Goal: Communication & Community: Answer question/provide support

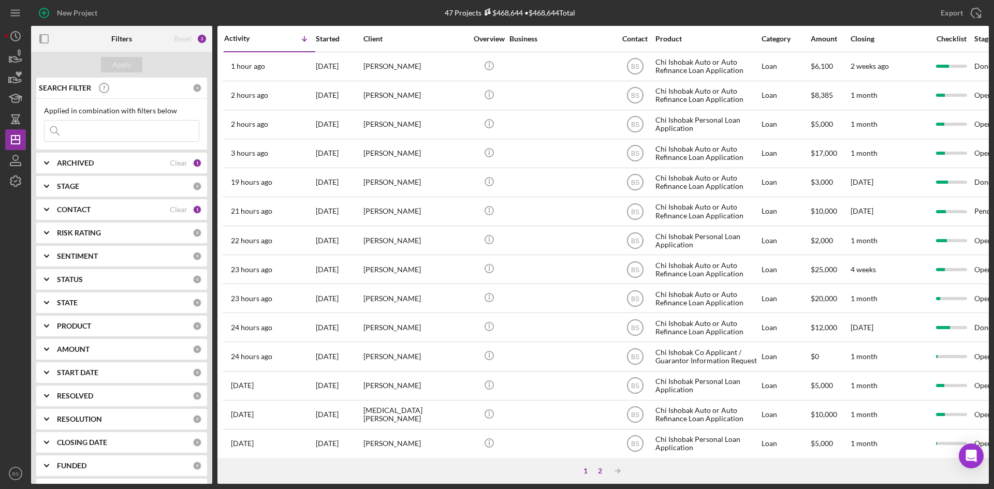
click at [602, 471] on div "2" at bounding box center [600, 471] width 14 height 8
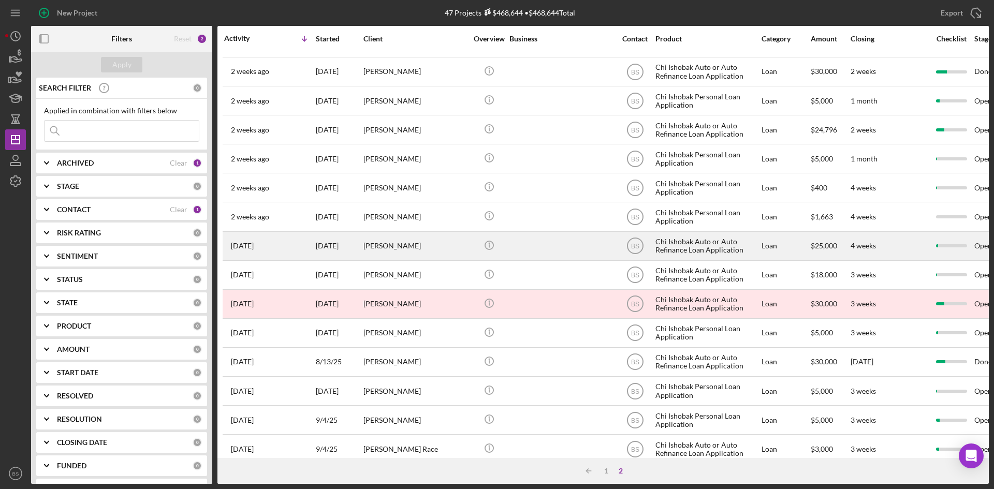
scroll to position [246, 0]
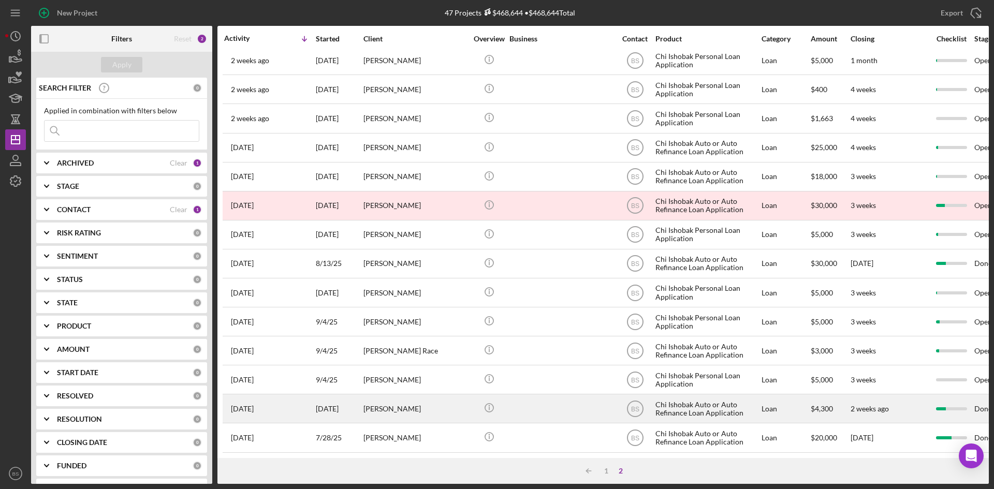
click at [434, 403] on div "Vernita Bixler" at bounding box center [415, 408] width 104 height 27
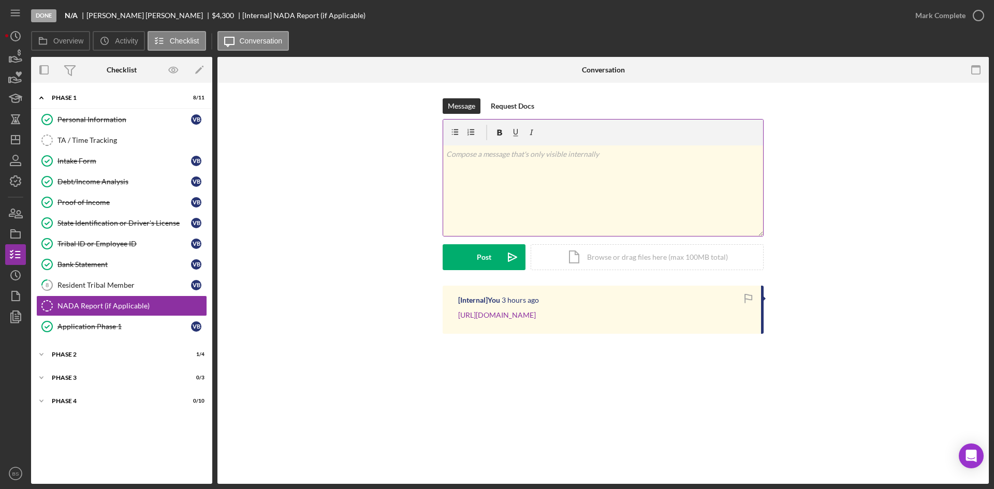
click at [540, 222] on div "v Color teal Color pink Remove color Add row above Add row below Add column bef…" at bounding box center [603, 190] width 320 height 91
click at [516, 253] on icon "Icon/icon-invite-send" at bounding box center [512, 257] width 26 height 26
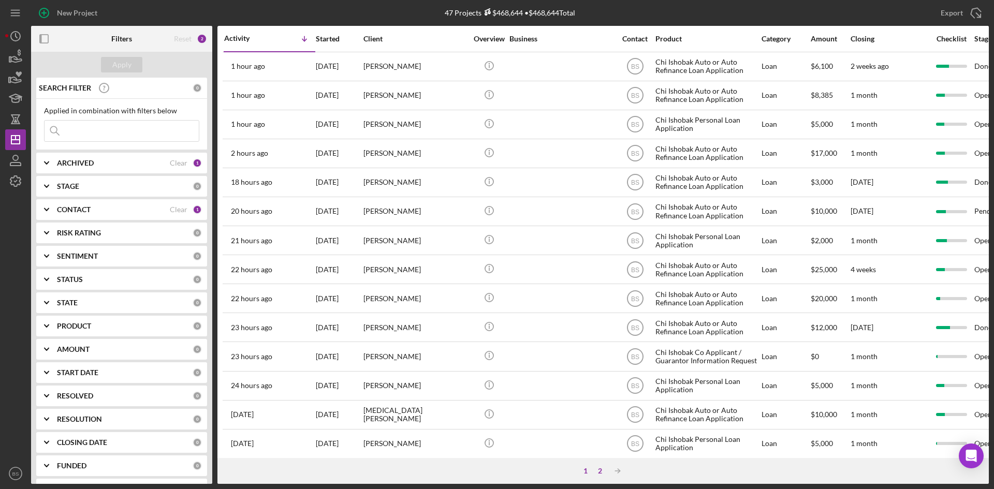
click at [596, 471] on div "2" at bounding box center [600, 471] width 14 height 8
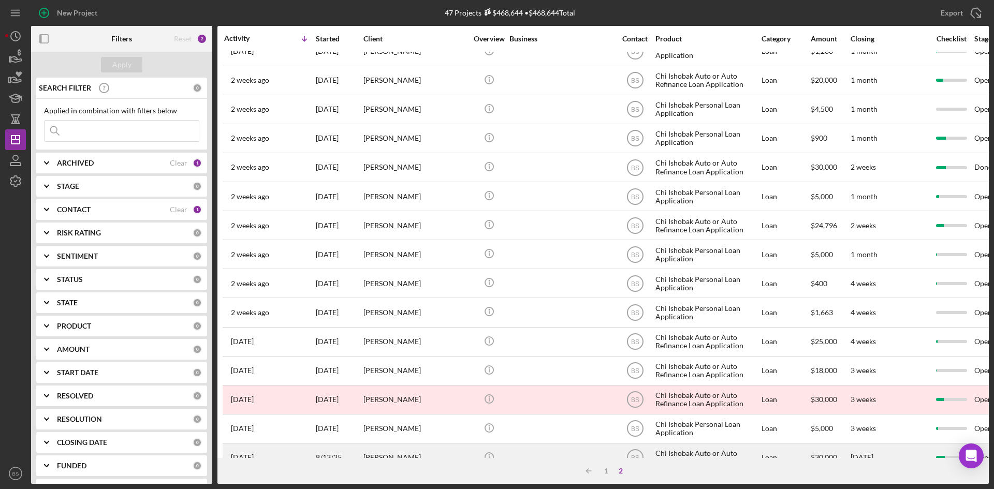
scroll to position [246, 0]
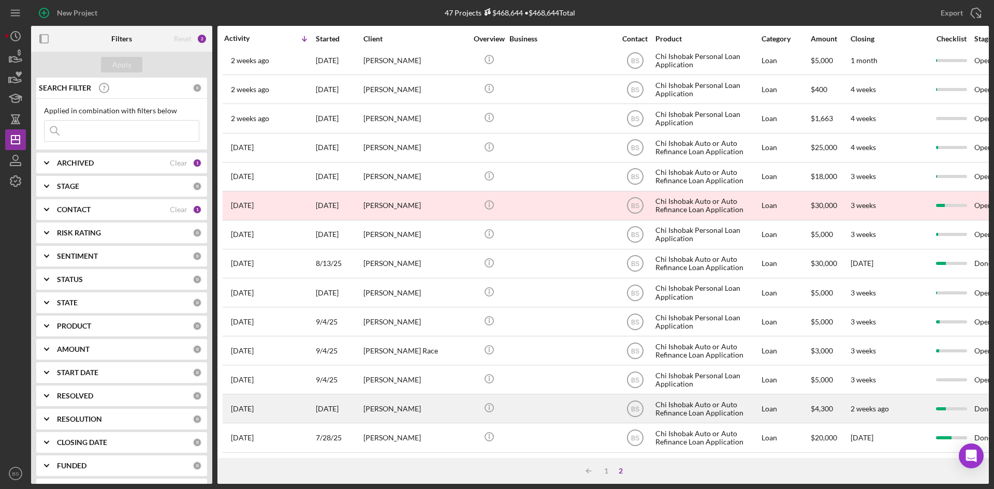
click at [399, 414] on div "Vernita Bixler" at bounding box center [415, 408] width 104 height 27
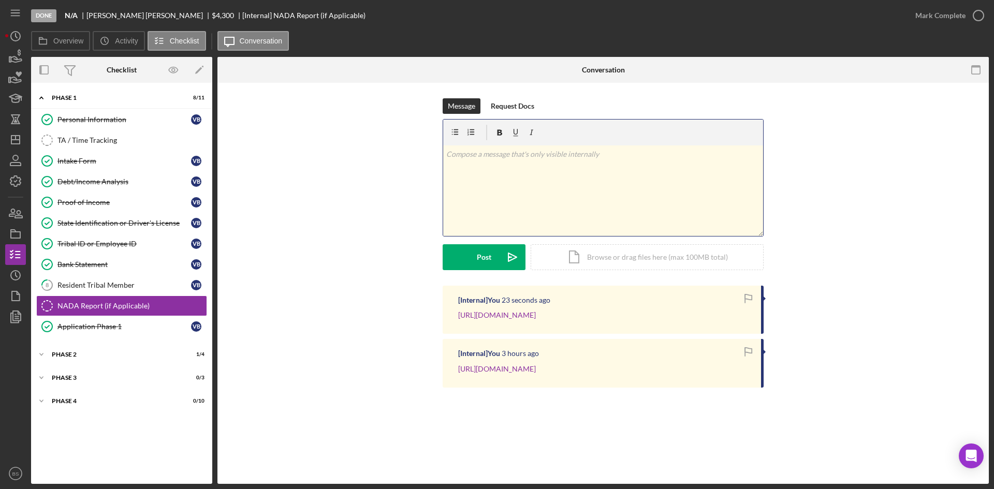
click at [517, 217] on div "v Color teal Color pink Remove color Add row above Add row below Add column bef…" at bounding box center [603, 190] width 320 height 91
click at [518, 175] on div "v Color teal Color pink Remove color Add row above Add row below Add column bef…" at bounding box center [603, 190] width 320 height 91
click at [502, 151] on p "Teo Rojas" at bounding box center [603, 154] width 314 height 11
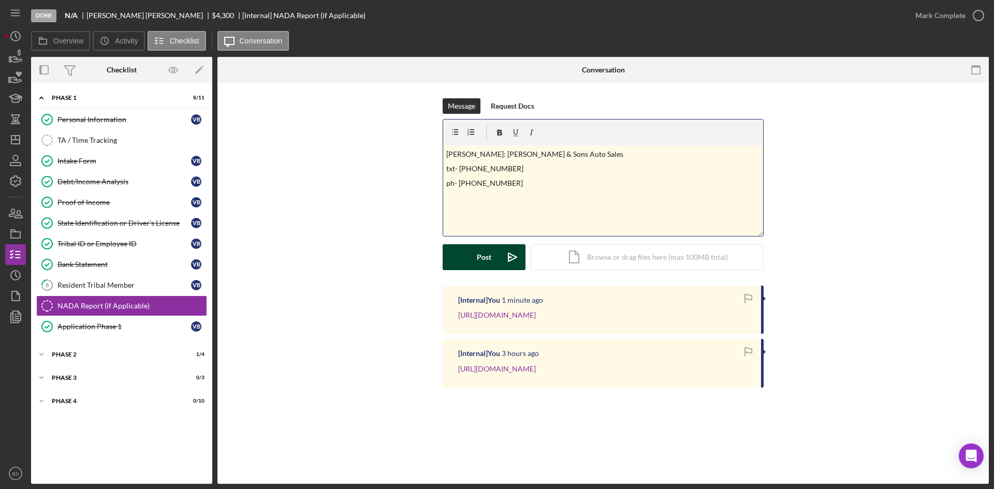
click at [495, 260] on button "Post Icon/icon-invite-send" at bounding box center [484, 257] width 83 height 26
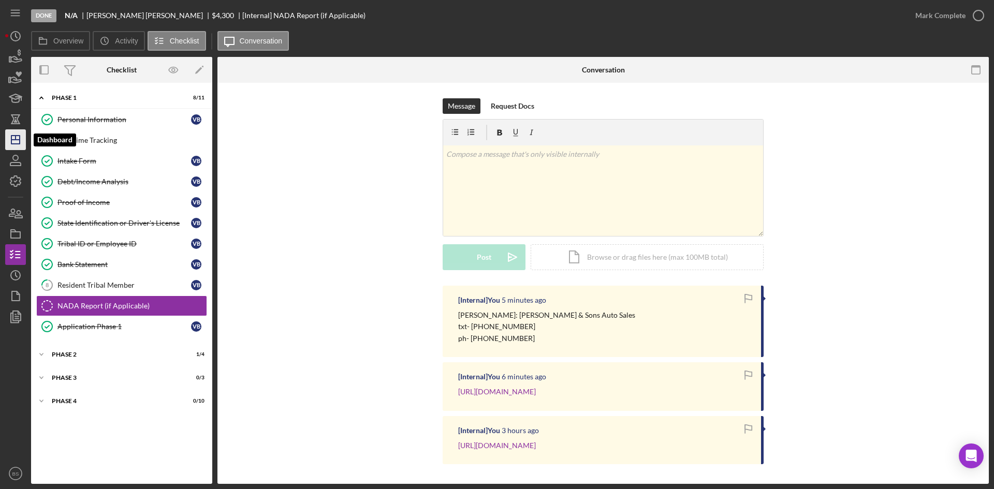
click at [16, 143] on icon "Icon/Dashboard" at bounding box center [16, 140] width 26 height 26
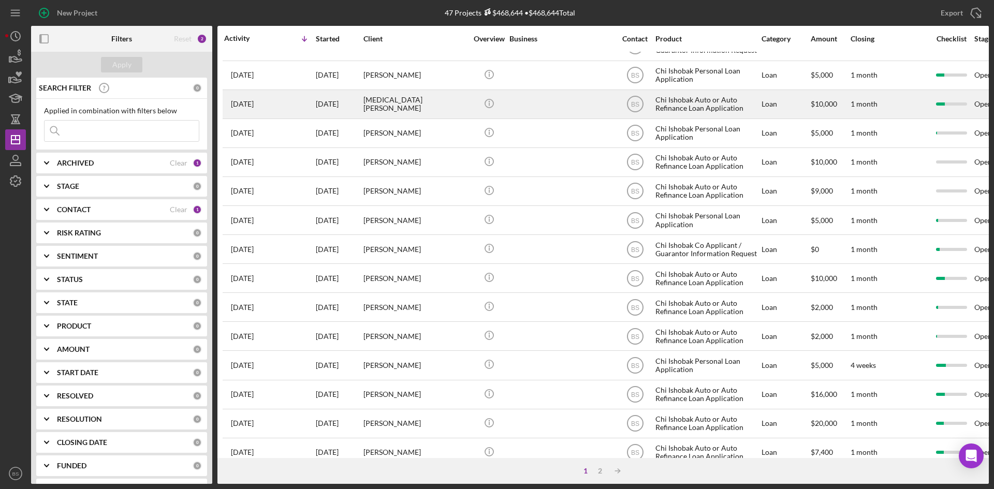
scroll to position [333, 0]
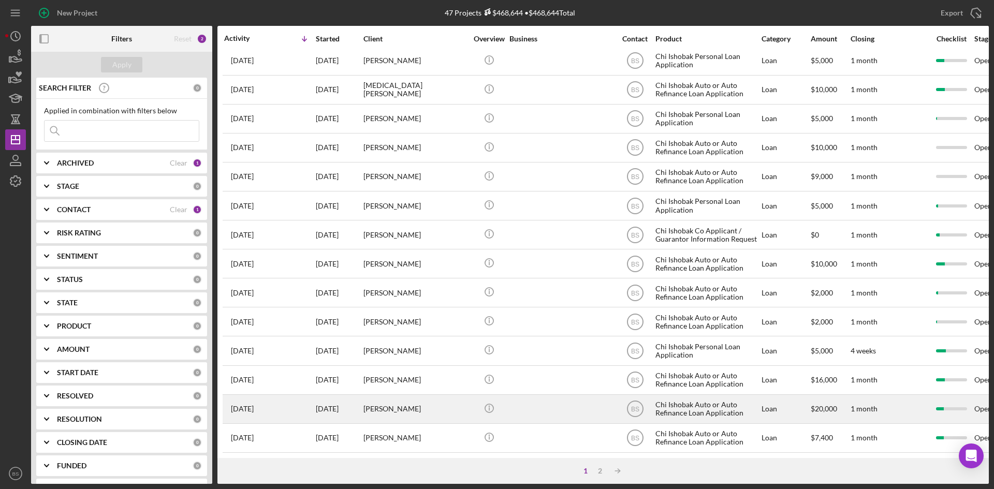
click at [416, 395] on div "[PERSON_NAME]" at bounding box center [415, 408] width 104 height 27
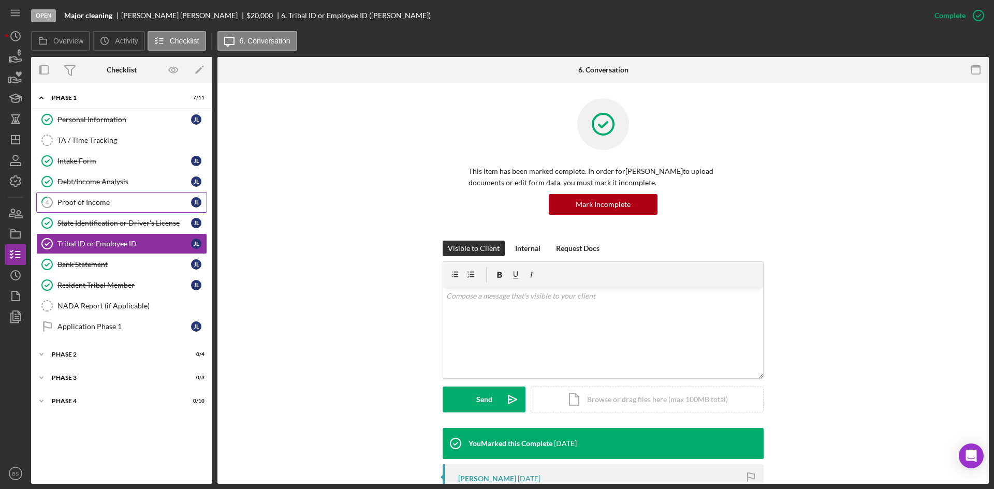
click at [82, 209] on link "4 Proof of Income J L" at bounding box center [121, 202] width 171 height 21
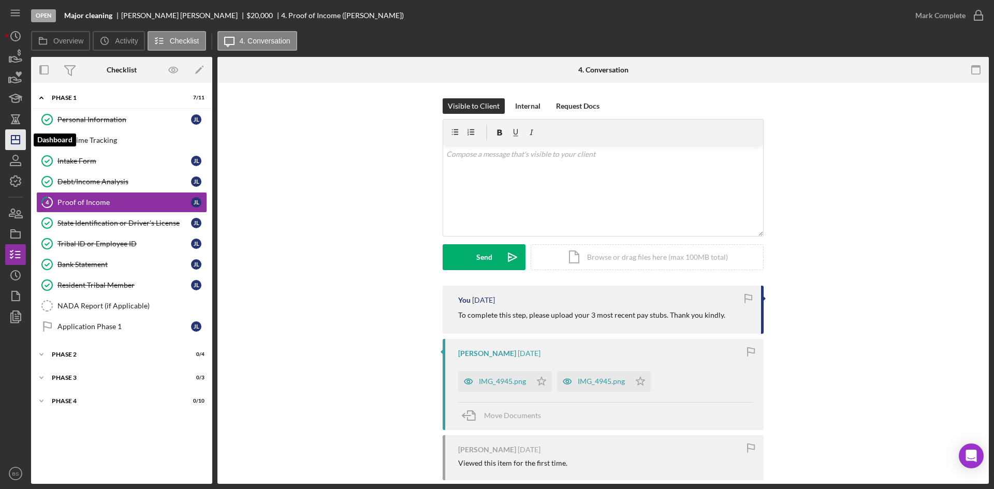
click at [14, 140] on line "button" at bounding box center [15, 140] width 8 height 0
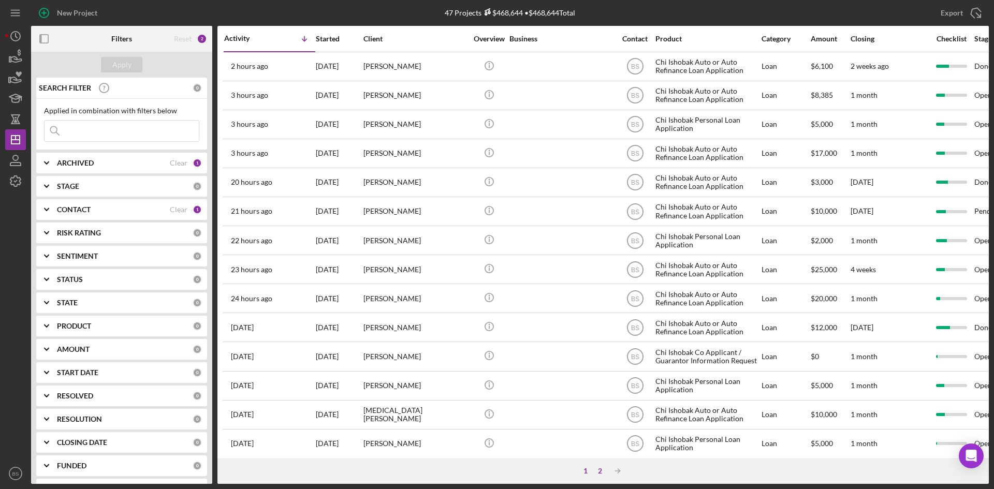
click at [596, 470] on div "2" at bounding box center [600, 471] width 14 height 8
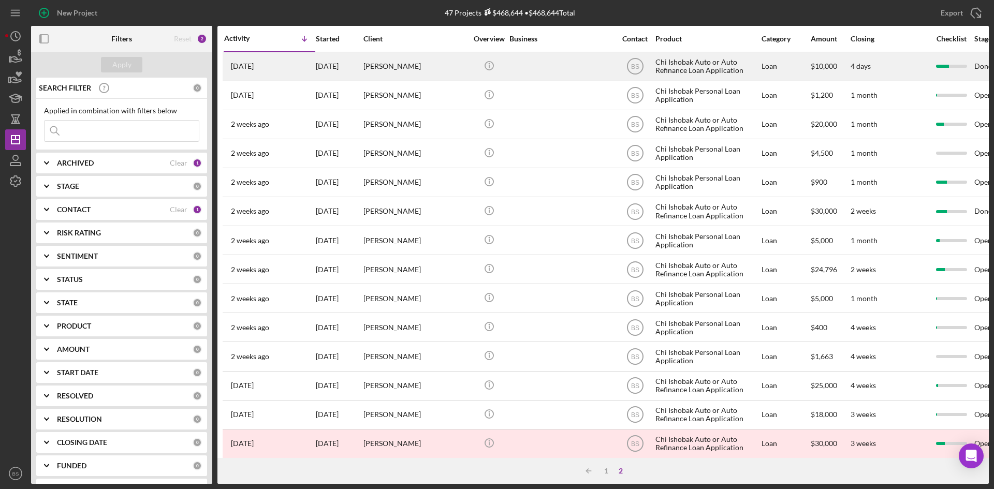
click at [384, 65] on div "Alec Alvarado" at bounding box center [415, 66] width 104 height 27
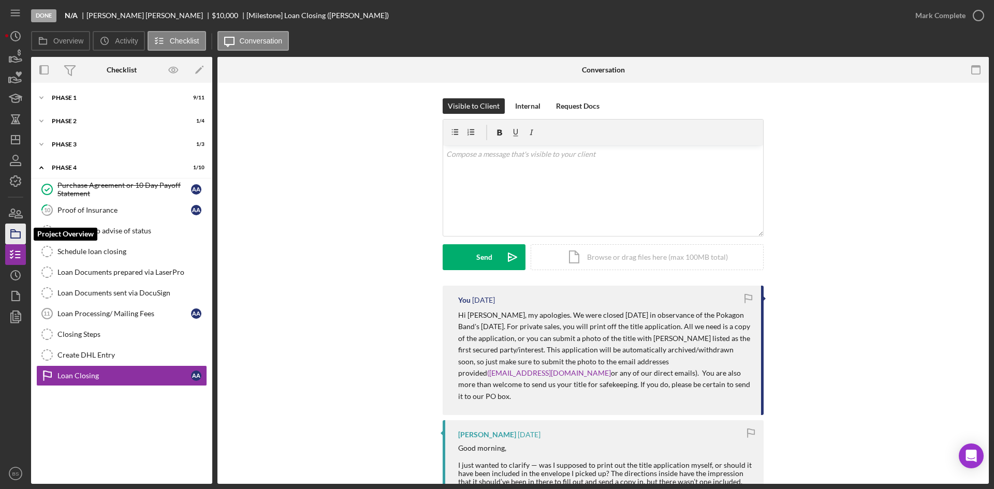
click at [21, 237] on icon "button" at bounding box center [16, 234] width 26 height 26
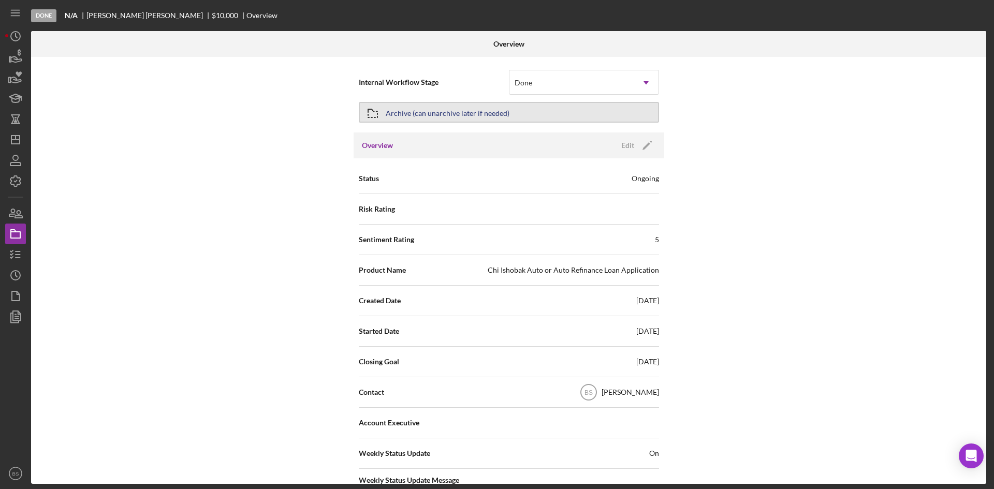
click at [450, 113] on div "Archive (can unarchive later if needed)" at bounding box center [448, 112] width 124 height 19
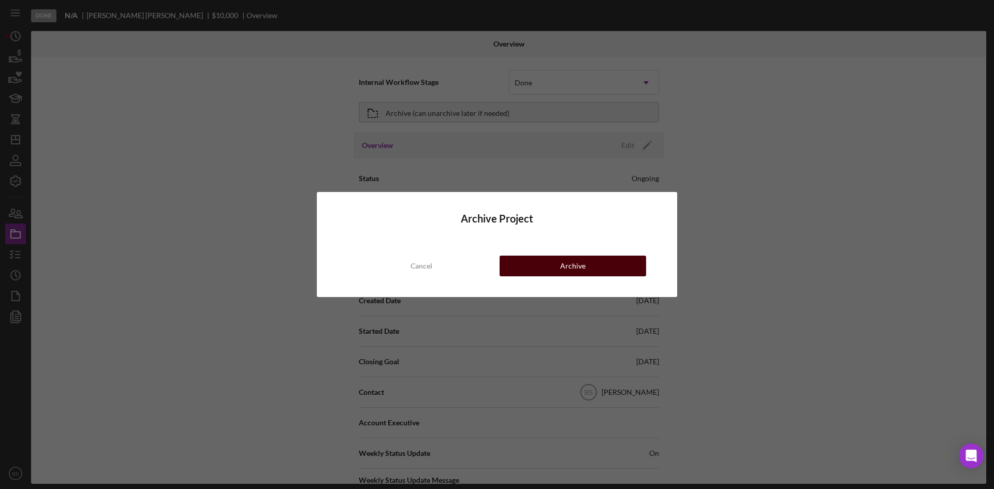
click at [524, 271] on button "Archive" at bounding box center [572, 266] width 146 height 21
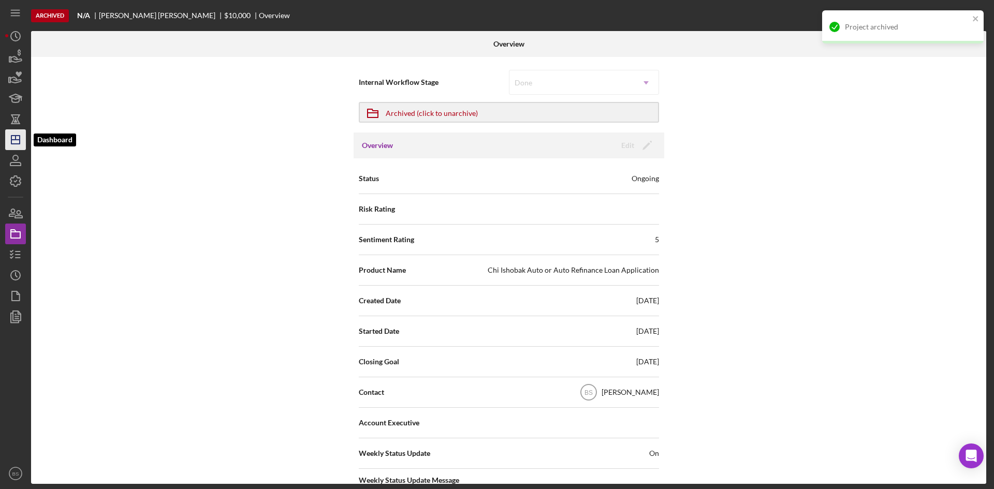
click at [20, 138] on polygon "button" at bounding box center [15, 140] width 8 height 8
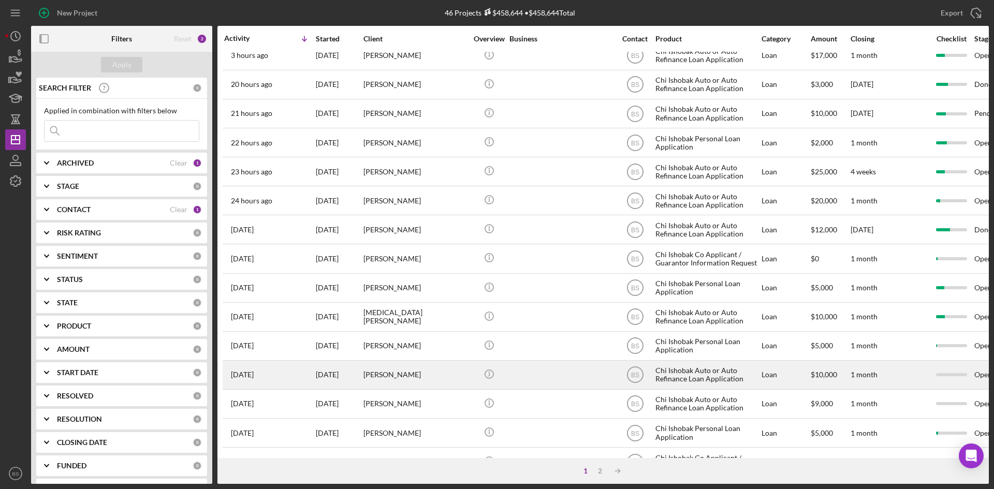
scroll to position [104, 0]
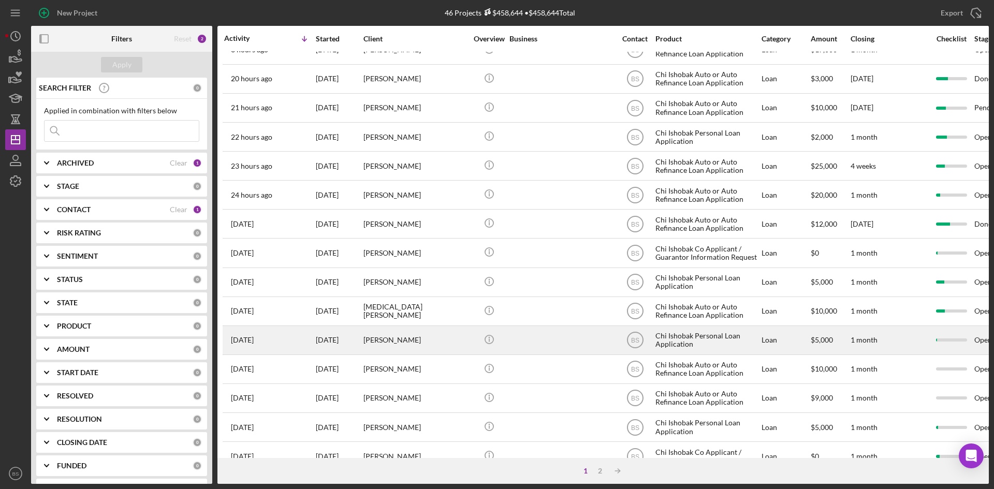
click at [419, 347] on div "Timothy Morris" at bounding box center [415, 340] width 104 height 27
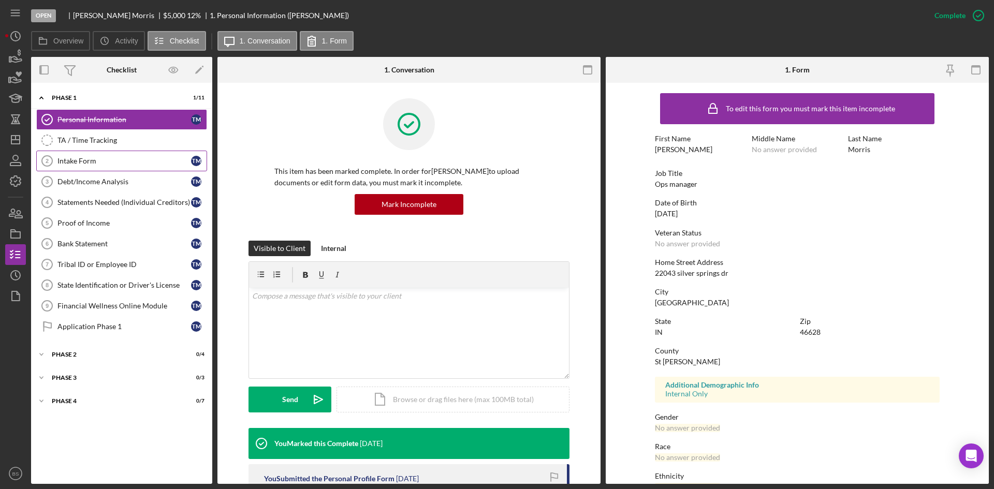
click at [113, 166] on link "Intake Form 2 Intake Form T M" at bounding box center [121, 161] width 171 height 21
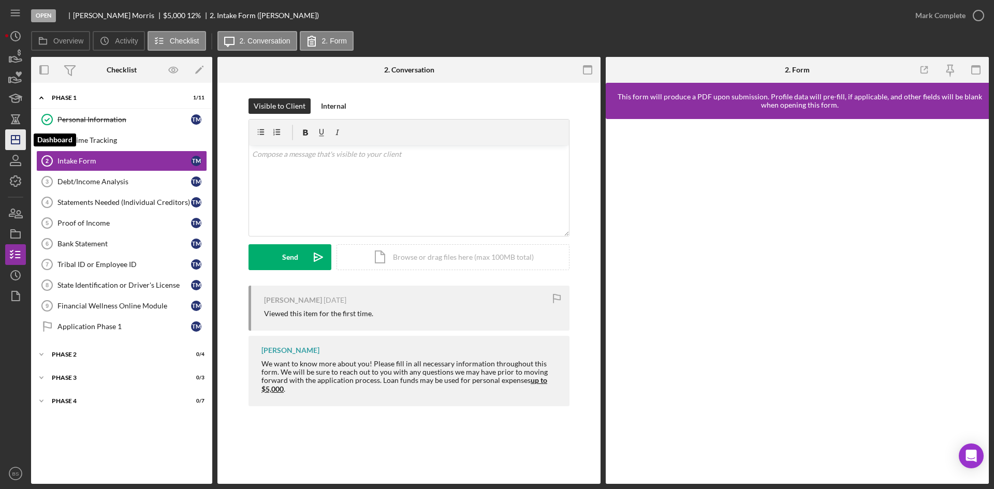
click at [20, 136] on polygon "button" at bounding box center [15, 140] width 8 height 8
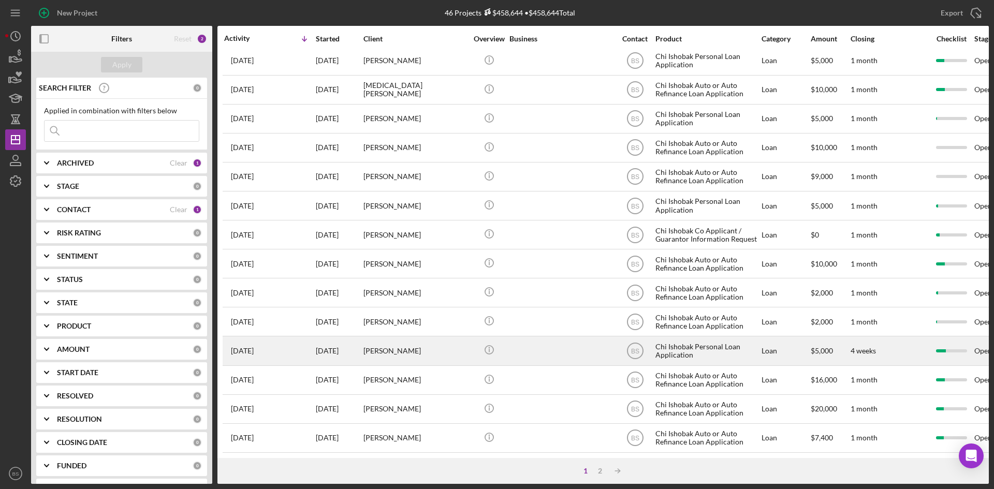
scroll to position [333, 0]
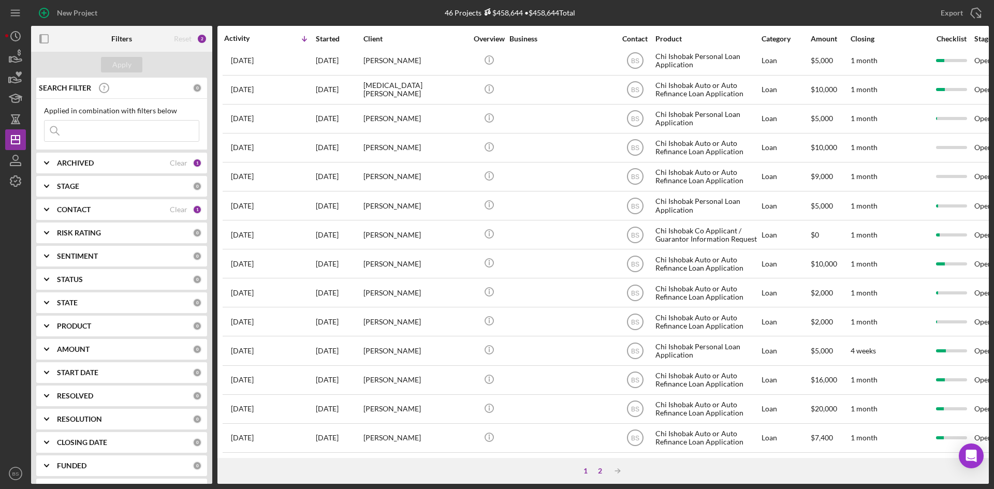
click at [597, 470] on div "2" at bounding box center [600, 471] width 14 height 8
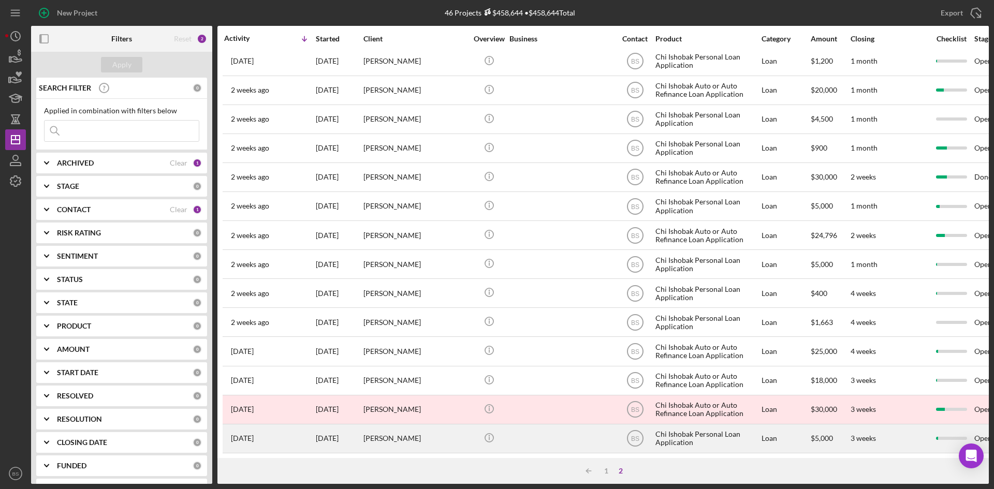
scroll to position [0, 0]
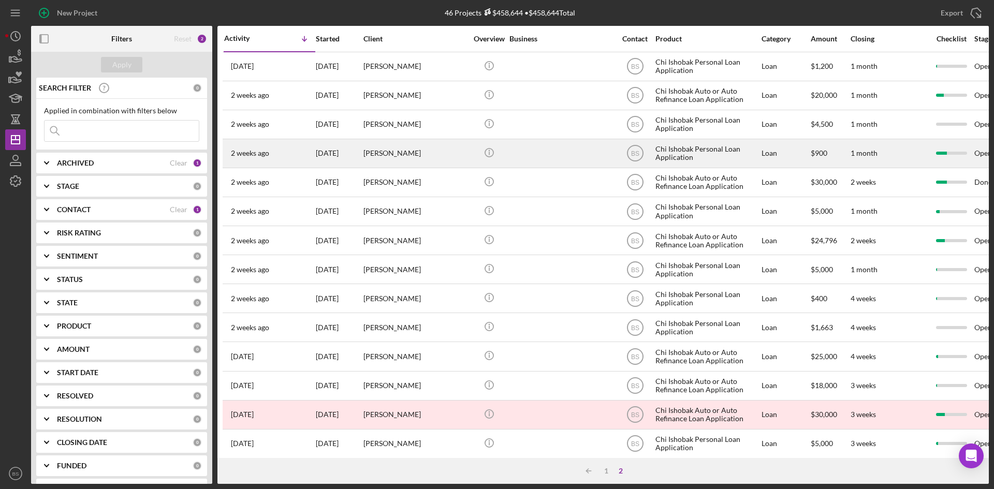
click at [412, 153] on div "Dale Miller" at bounding box center [415, 153] width 104 height 27
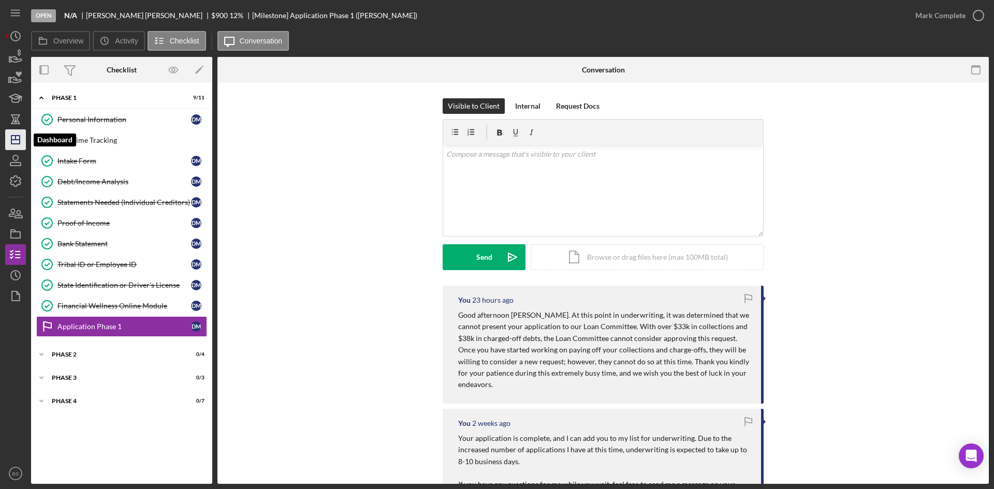
click at [21, 147] on icon "Icon/Dashboard" at bounding box center [16, 140] width 26 height 26
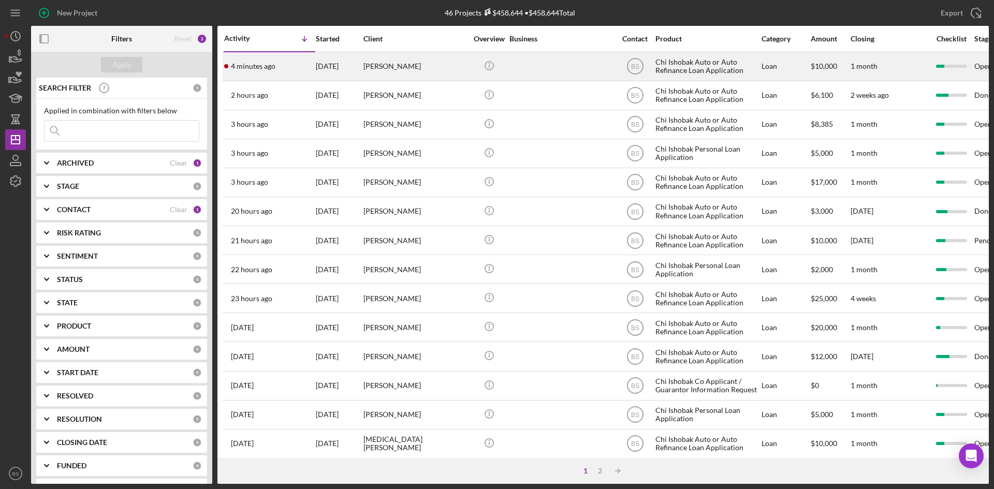
click at [327, 70] on div "[DATE]" at bounding box center [339, 66] width 47 height 27
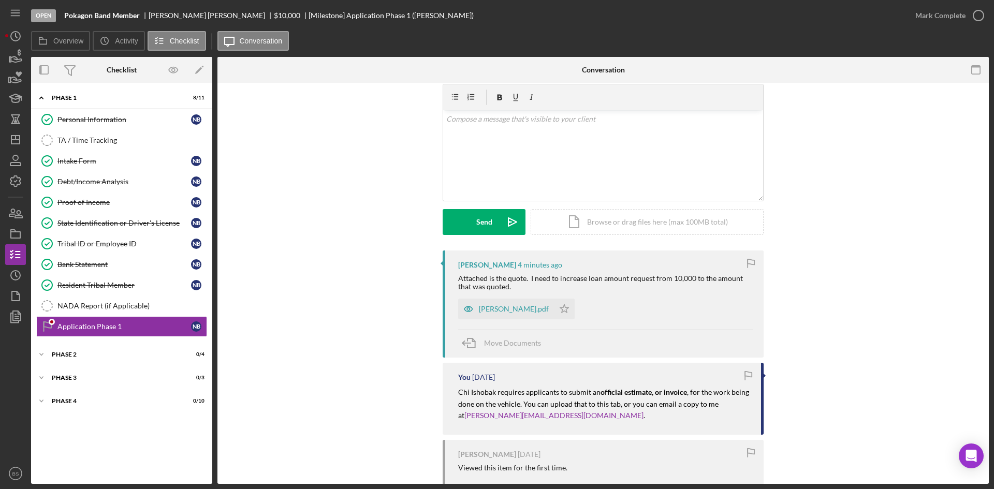
scroll to position [52, 0]
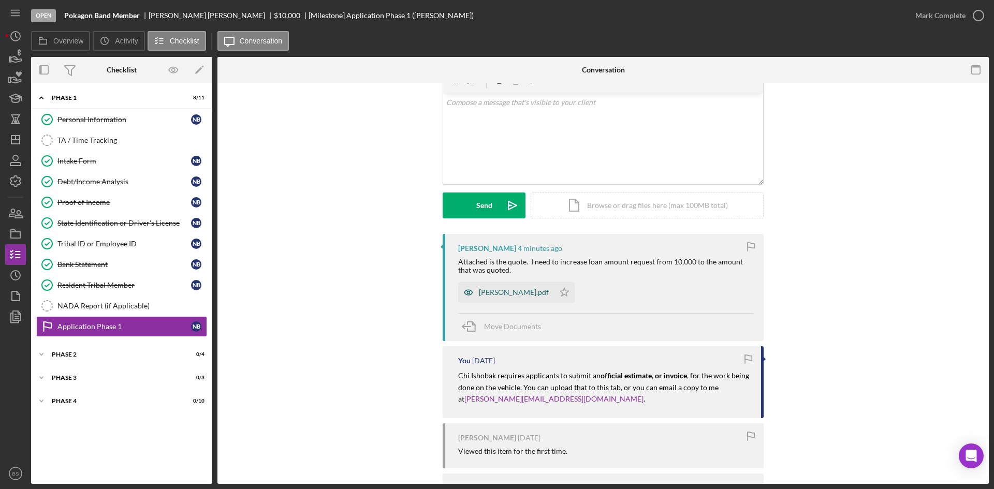
click at [503, 299] on div "Burfield.pdf" at bounding box center [506, 292] width 96 height 21
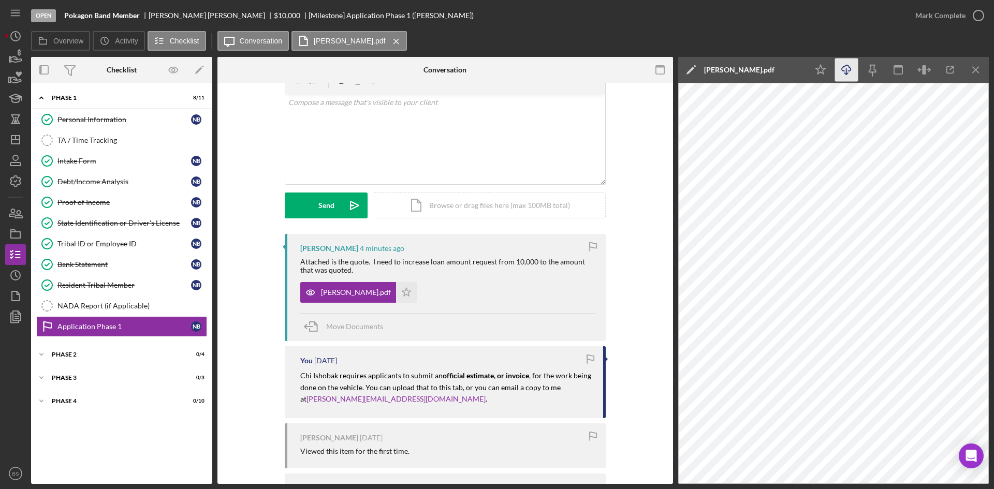
click at [846, 68] on line "button" at bounding box center [846, 71] width 0 height 6
click at [22, 135] on icon "Icon/Dashboard" at bounding box center [16, 140] width 26 height 26
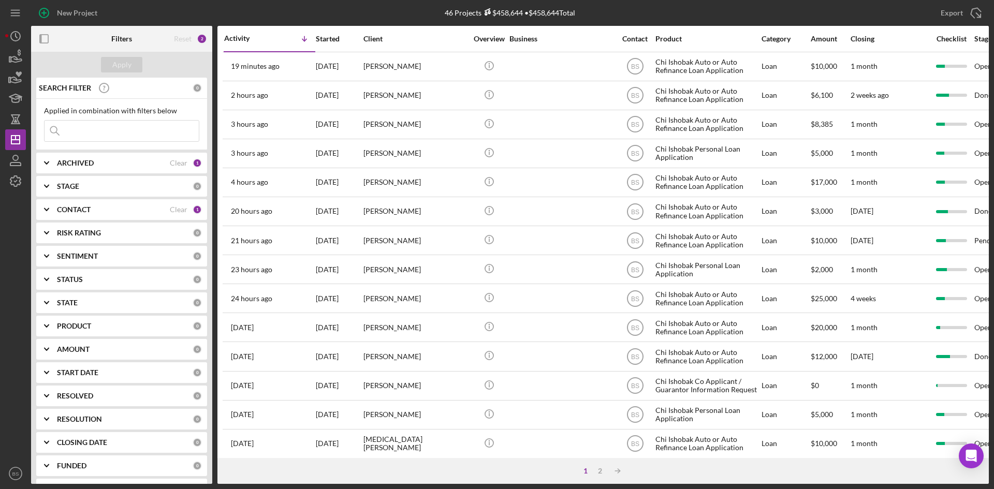
click at [117, 160] on div "ARCHIVED" at bounding box center [113, 163] width 113 height 8
click at [69, 217] on label "Archived" at bounding box center [130, 222] width 139 height 10
click at [55, 217] on input "Archived" at bounding box center [50, 222] width 10 height 10
checkbox input "true"
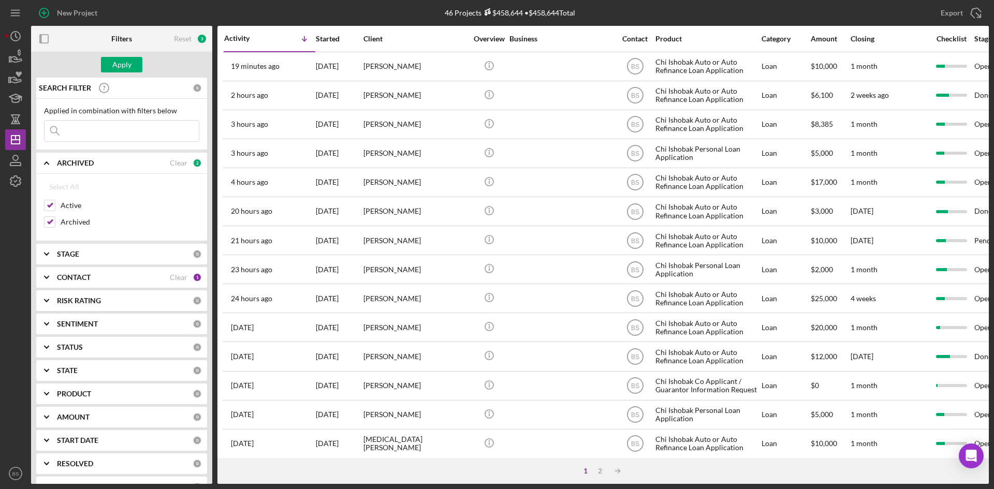
click at [89, 125] on input at bounding box center [122, 131] width 154 height 21
type input "[PERSON_NAME]"
click at [131, 66] on button "Apply" at bounding box center [121, 65] width 41 height 16
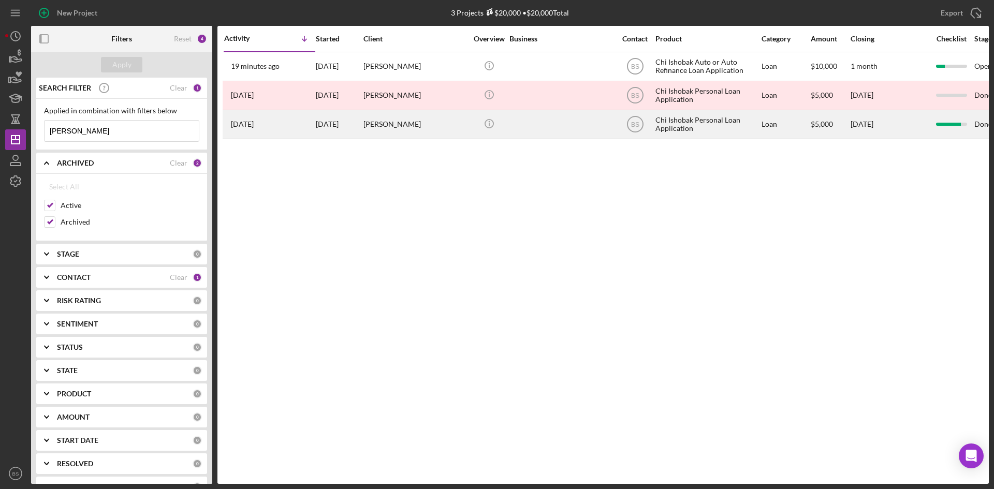
click at [448, 116] on div "[PERSON_NAME]" at bounding box center [415, 124] width 104 height 27
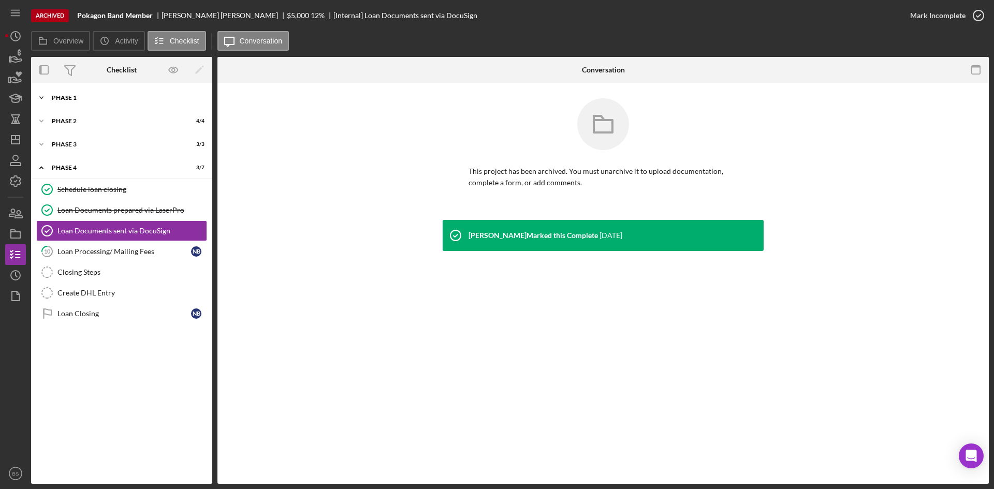
click at [142, 90] on div "Icon/Expander Phase 1 10 / 11" at bounding box center [121, 97] width 181 height 21
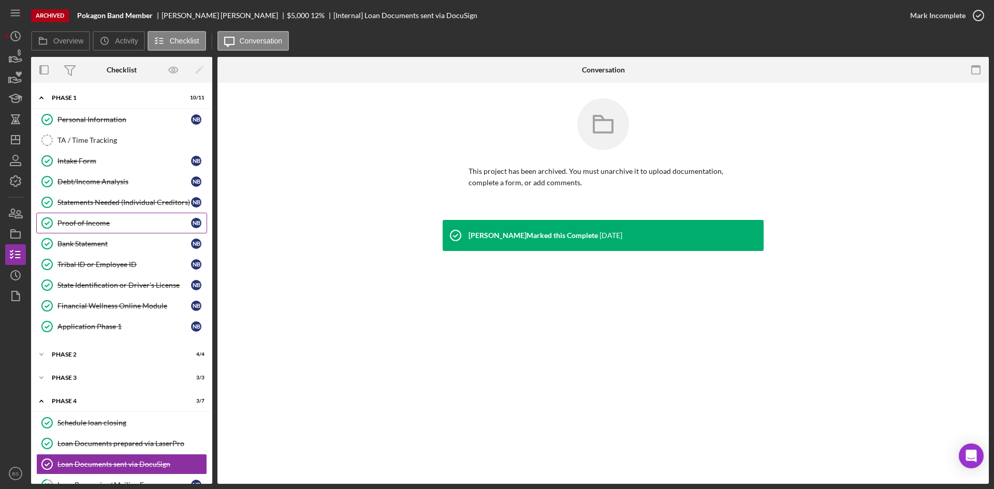
click at [119, 224] on div "Proof of Income" at bounding box center [124, 223] width 134 height 8
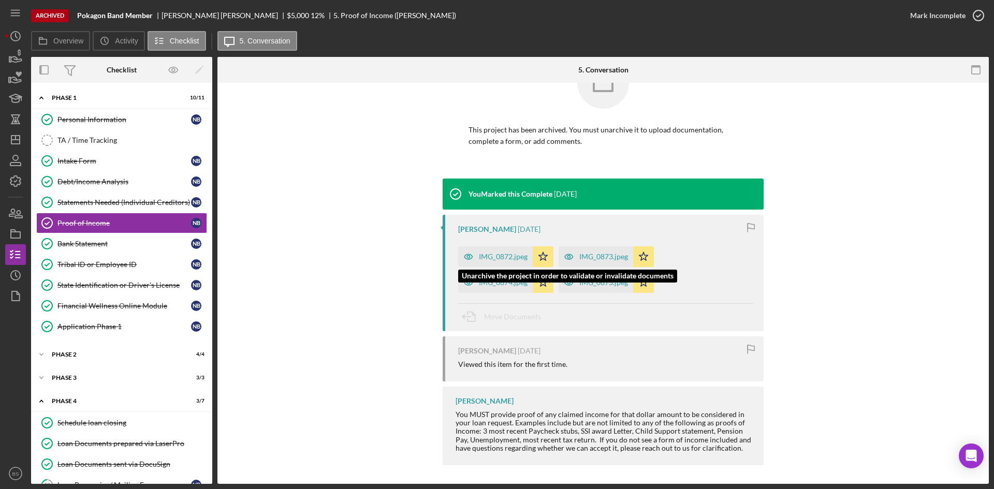
scroll to position [43, 0]
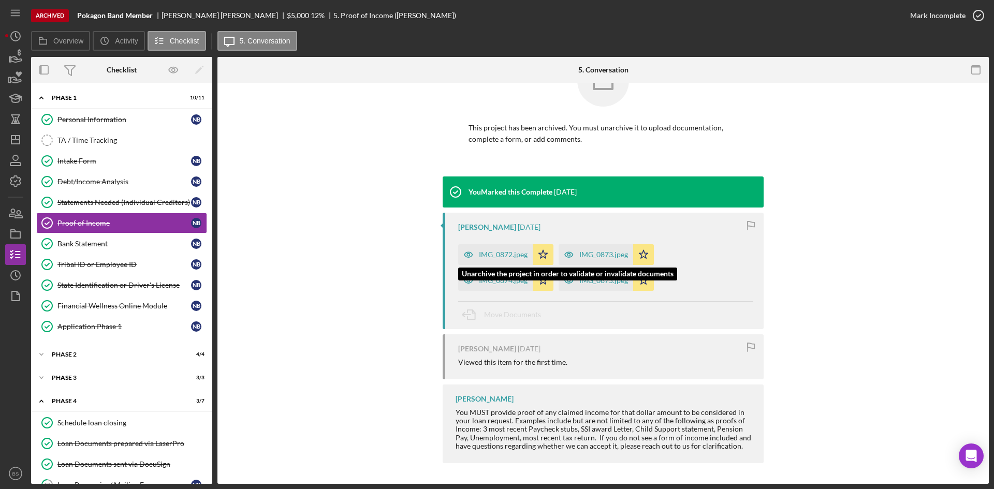
click at [497, 254] on div "IMG_0872.jpeg" at bounding box center [503, 255] width 49 height 8
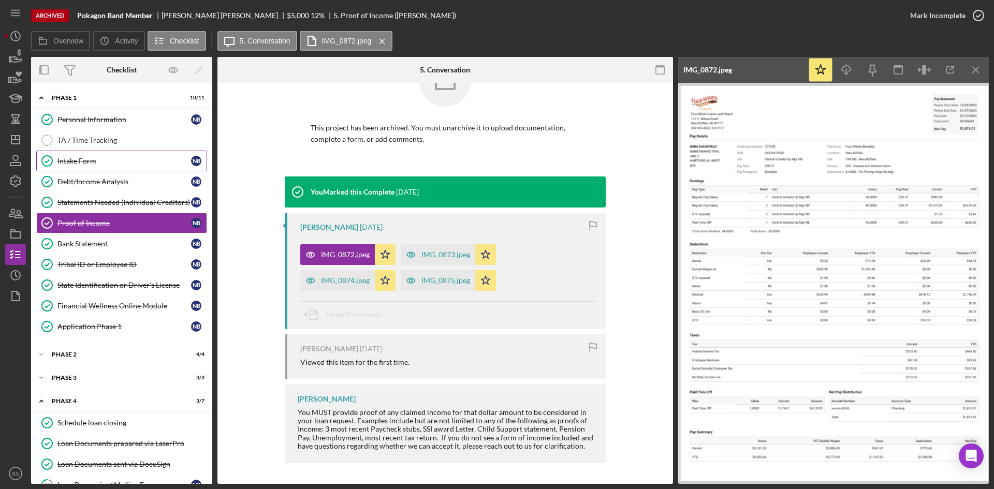
click at [99, 155] on link "Intake Form Intake Form N B" at bounding box center [121, 161] width 171 height 21
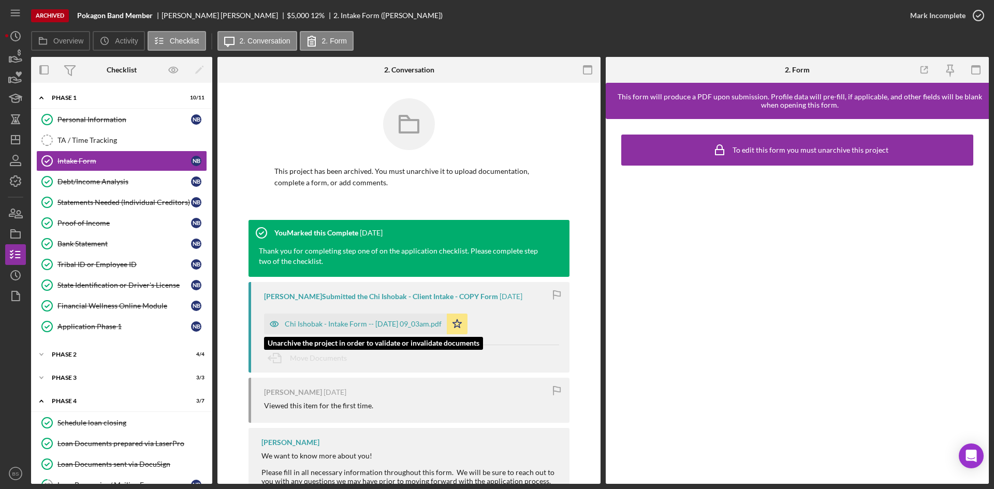
click at [356, 321] on div "Chi Ishobak - Intake Form -- 2023-12-21 09_03am.pdf" at bounding box center [363, 324] width 157 height 8
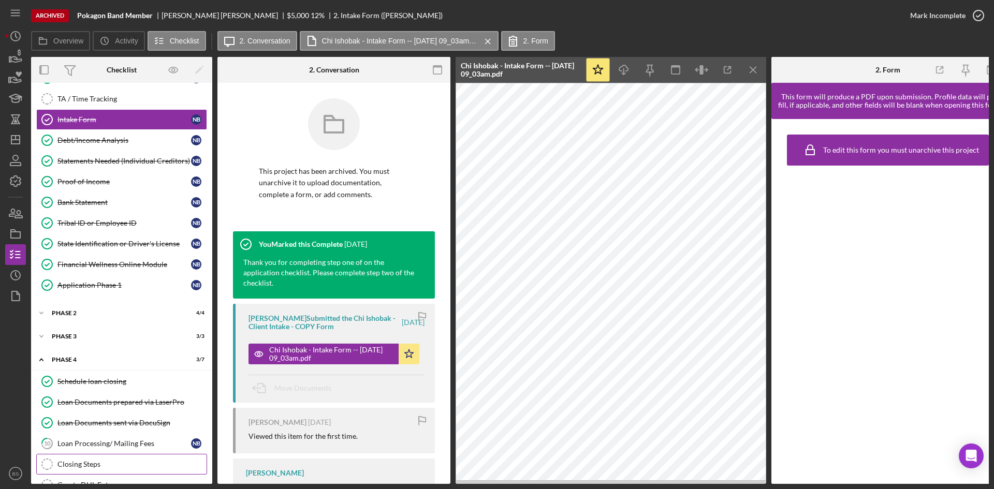
scroll to position [87, 0]
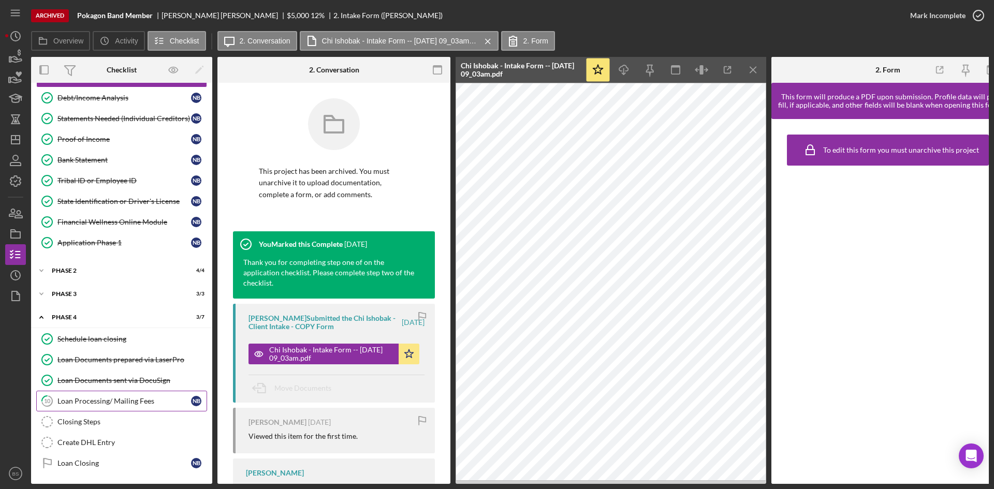
click at [119, 401] on div "Loan Processing/ Mailing Fees" at bounding box center [124, 401] width 134 height 8
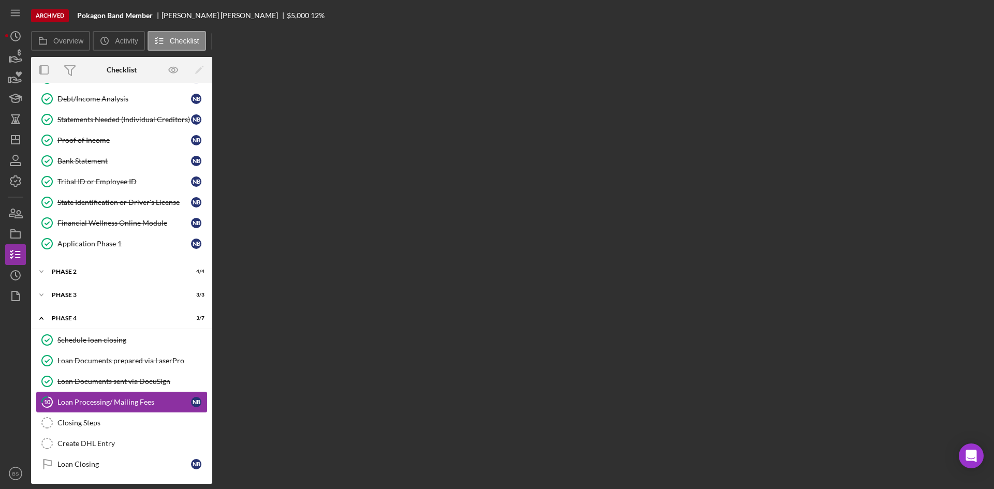
scroll to position [84, 0]
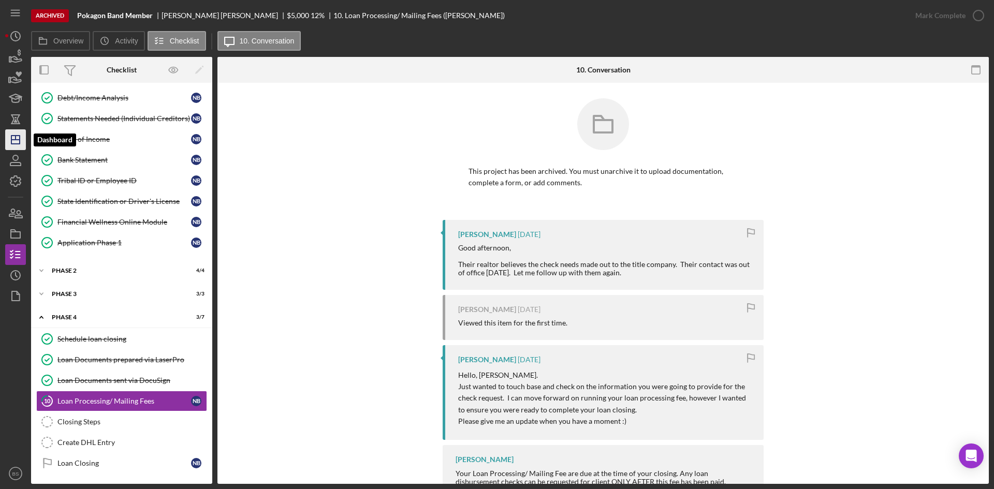
click at [18, 141] on icon "Icon/Dashboard" at bounding box center [16, 140] width 26 height 26
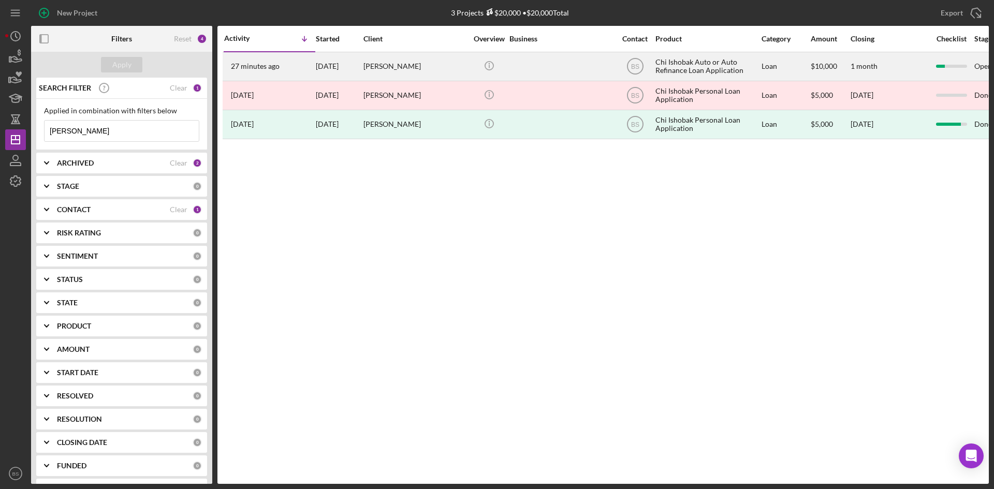
click at [334, 80] on div "[DATE]" at bounding box center [339, 66] width 47 height 27
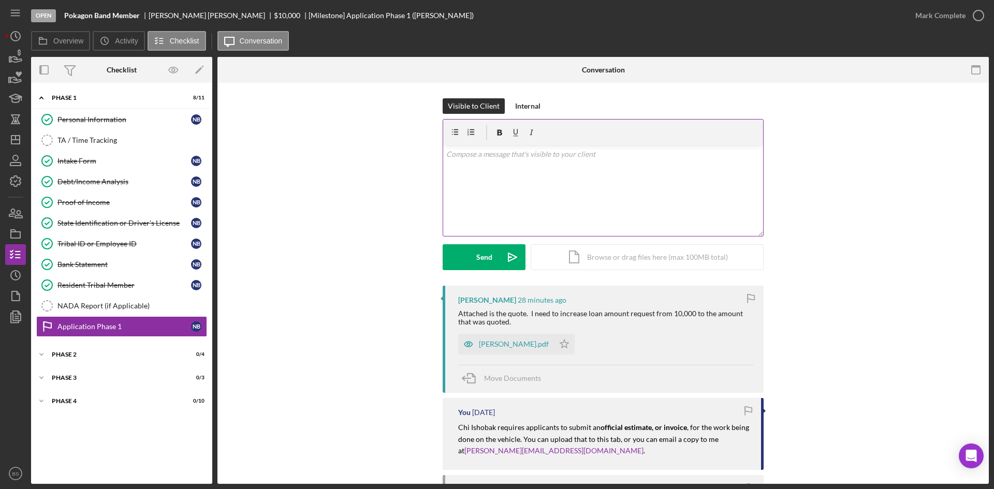
click at [554, 210] on div "v Color teal Color pink Remove color Add row above Add row below Add column bef…" at bounding box center [603, 190] width 320 height 91
click at [446, 157] on p "Prior to underwriting." at bounding box center [603, 154] width 314 height 11
click at [642, 156] on p "Hi Nora. With this size of a repair request, prior to underwriting." at bounding box center [603, 154] width 314 height 11
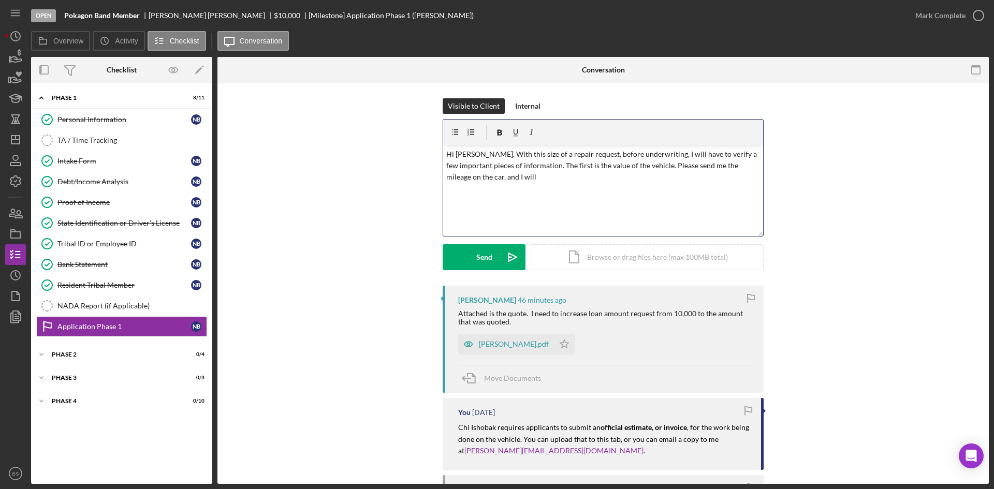
click at [560, 180] on p "Hi Nora. With this size of a repair request, before underwriting, I will have t…" at bounding box center [603, 166] width 314 height 35
drag, startPoint x: 595, startPoint y: 181, endPoint x: 549, endPoint y: 167, distance: 47.6
click at [549, 167] on p "Hi Nora. With this size of a repair request, before underwriting, I will have t…" at bounding box center [603, 166] width 314 height 35
click at [594, 177] on p "Hi Nora. With this size of a repair request, before underwriting, I will have t…" at bounding box center [603, 166] width 314 height 35
drag, startPoint x: 582, startPoint y: 179, endPoint x: 657, endPoint y: 167, distance: 75.9
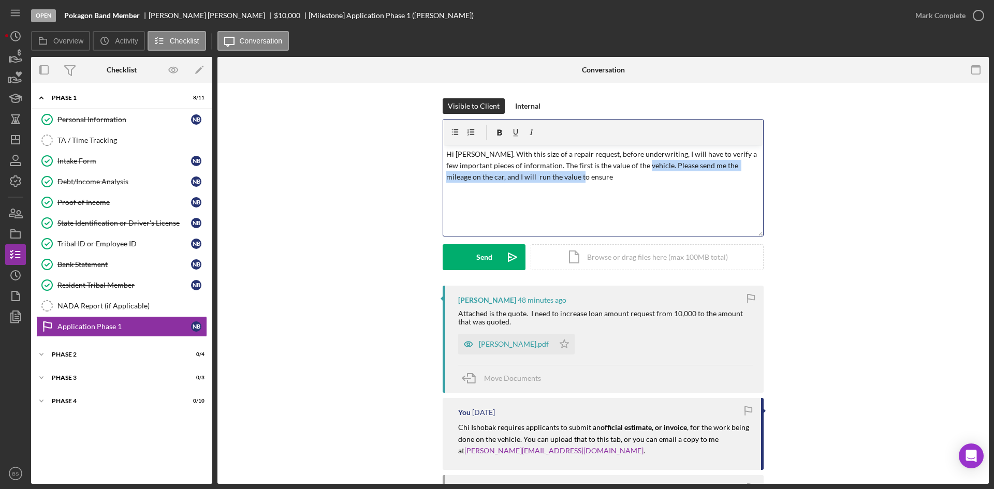
click at [657, 167] on p "Hi Nora. With this size of a repair request, before underwriting, I will have t…" at bounding box center [603, 166] width 314 height 35
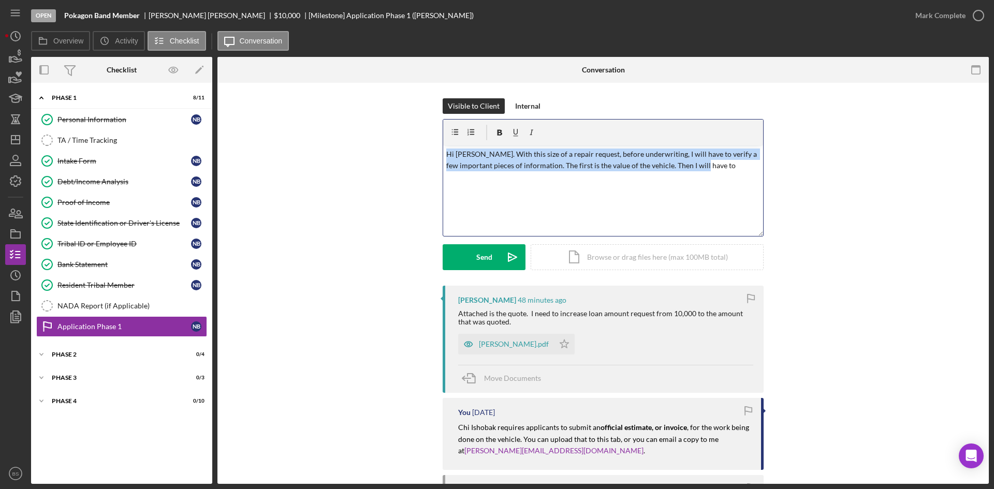
drag, startPoint x: 729, startPoint y: 171, endPoint x: 427, endPoint y: 158, distance: 302.6
click at [427, 158] on div "Visible to Client Internal v Color teal Color pink Remove color Add row above A…" at bounding box center [603, 191] width 740 height 187
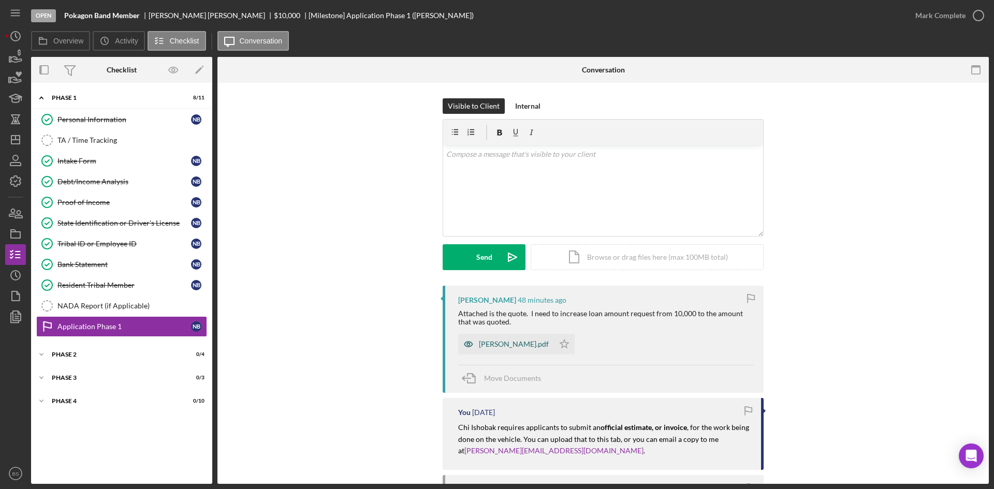
click at [481, 338] on div "[PERSON_NAME].pdf" at bounding box center [506, 344] width 96 height 21
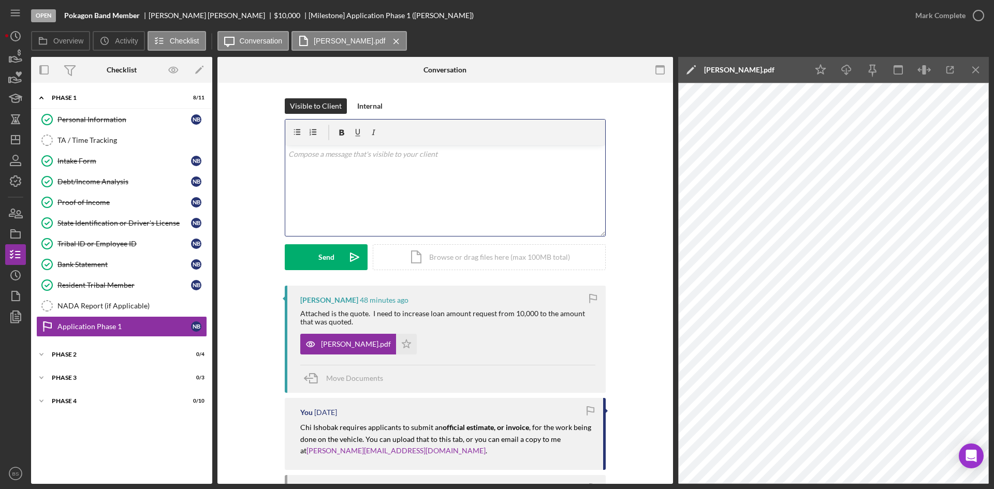
click at [486, 204] on div "v Color teal Color pink Remove color Add row above Add row below Add column bef…" at bounding box center [445, 190] width 320 height 91
click at [356, 262] on icon "Icon/icon-invite-send" at bounding box center [355, 257] width 26 height 26
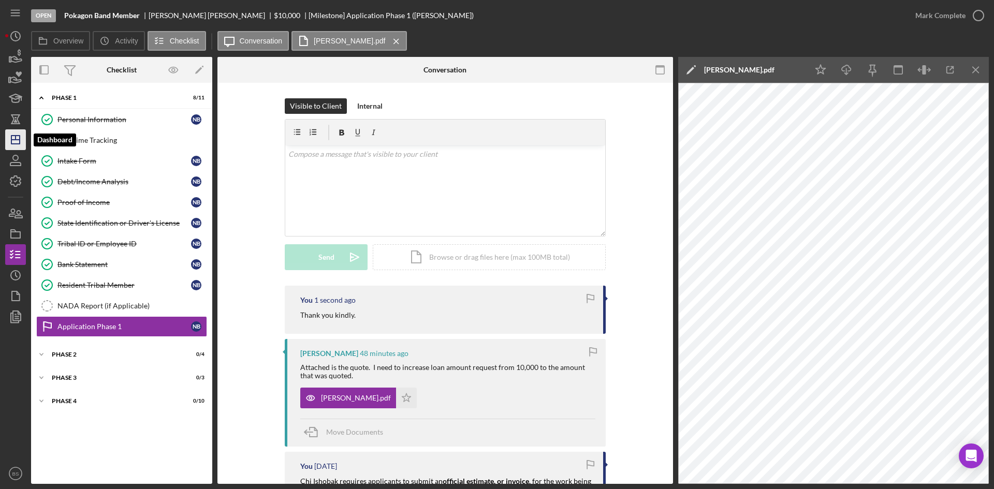
click at [14, 146] on icon "Icon/Dashboard" at bounding box center [16, 140] width 26 height 26
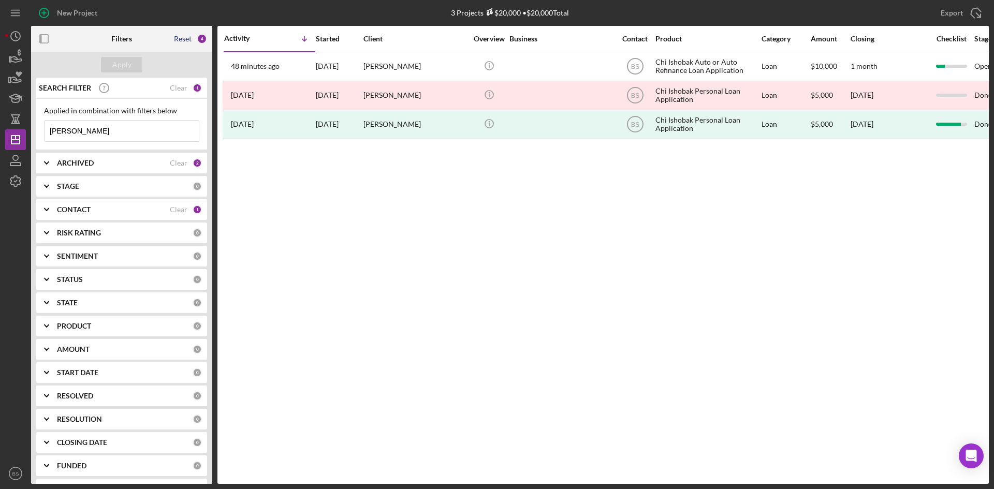
click at [188, 35] on div "Reset" at bounding box center [183, 39] width 18 height 8
click at [130, 59] on div "Apply" at bounding box center [121, 65] width 19 height 16
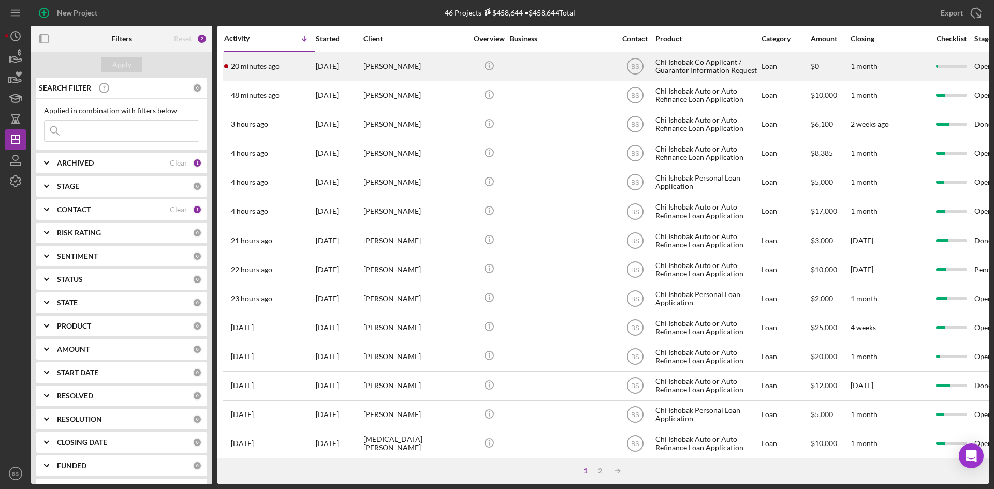
click at [425, 72] on div "[PERSON_NAME]" at bounding box center [415, 66] width 104 height 27
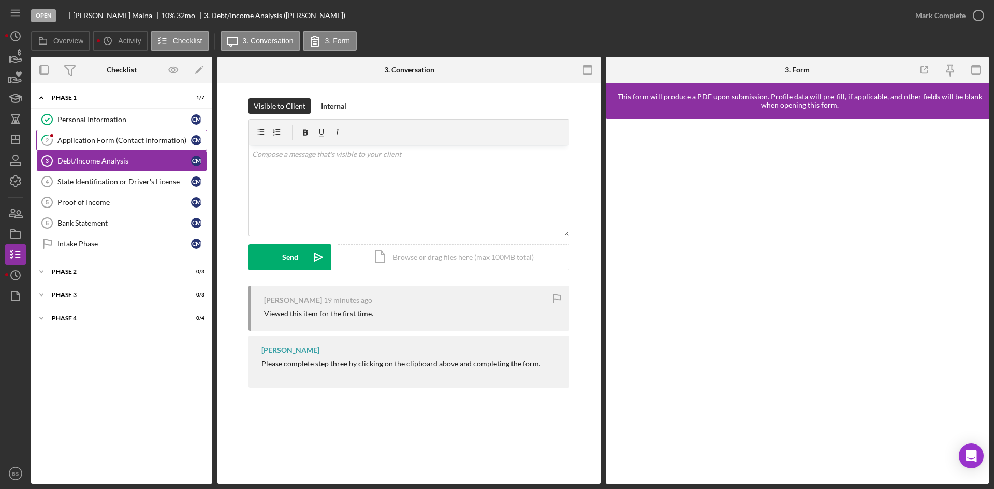
click at [129, 146] on link "2 Application Form (Contact Information) C M" at bounding box center [121, 140] width 171 height 21
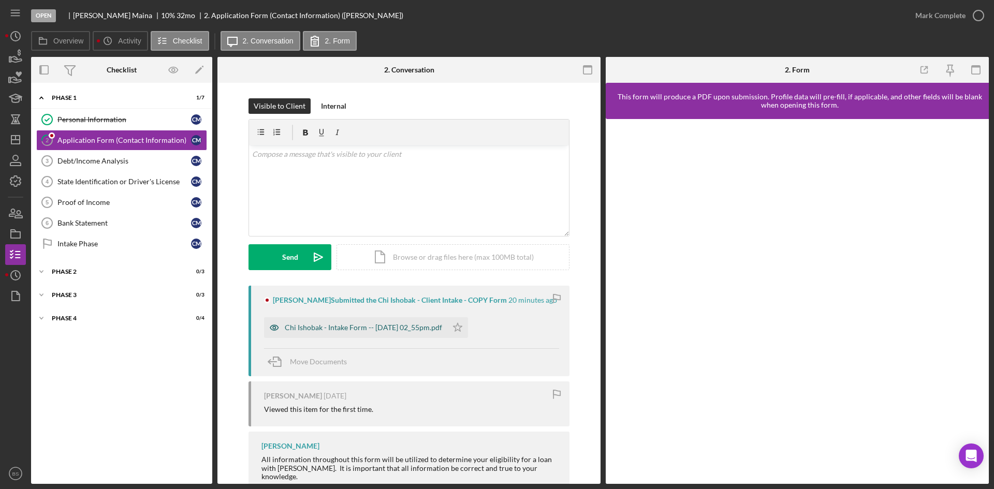
click at [377, 330] on div "Chi Ishobak - Intake Form -- 2025-09-30 02_55pm.pdf" at bounding box center [363, 327] width 157 height 8
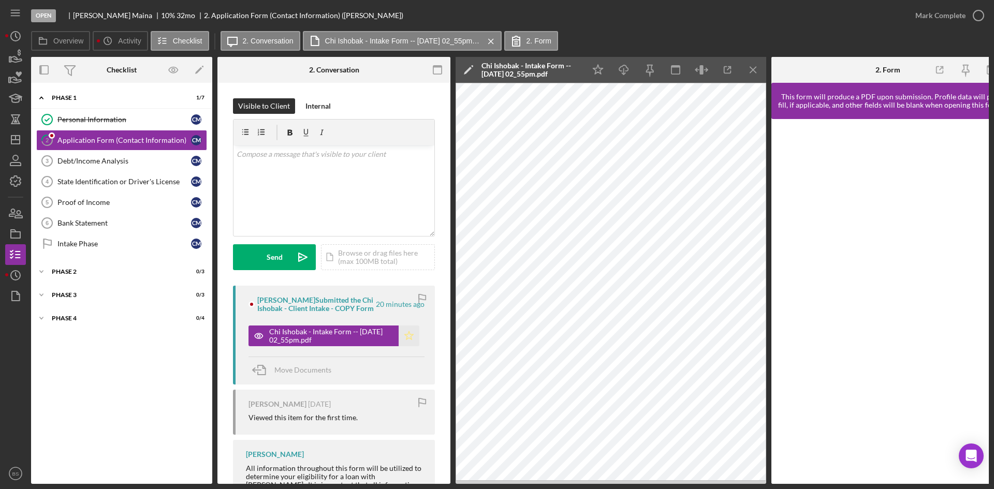
click at [400, 338] on icon "Icon/Star" at bounding box center [409, 336] width 21 height 21
click at [921, 18] on div "Mark Complete" at bounding box center [940, 15] width 50 height 21
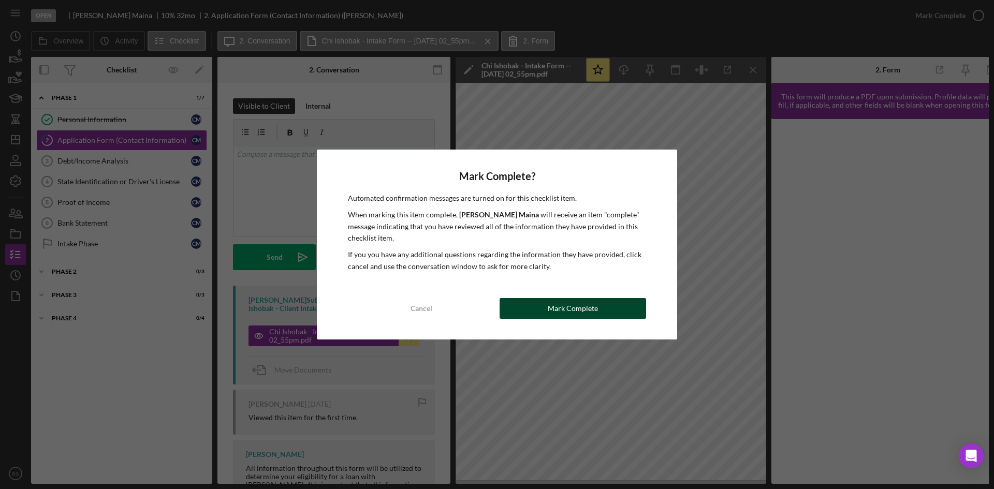
click at [586, 315] on div "Mark Complete" at bounding box center [573, 308] width 50 height 21
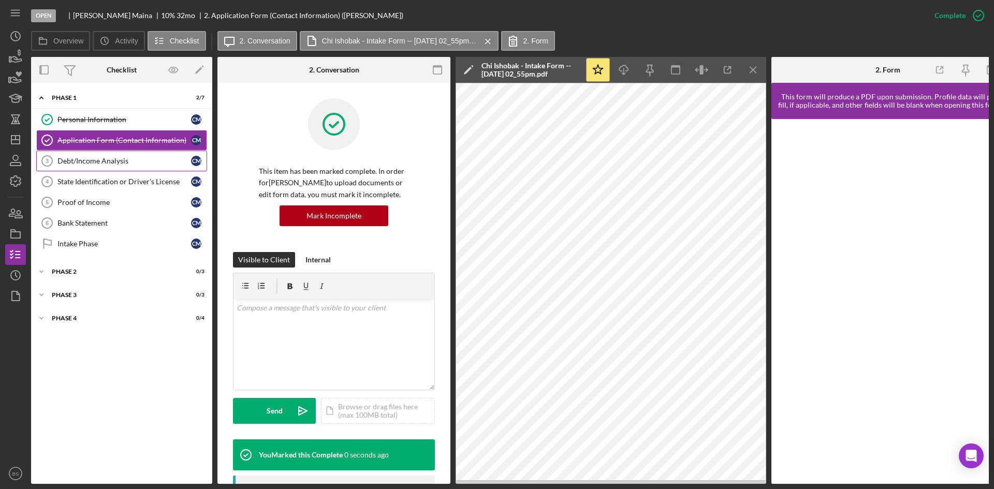
click at [111, 171] on link "Debt/Income Analysis 3 Debt/Income Analysis C M" at bounding box center [121, 161] width 171 height 21
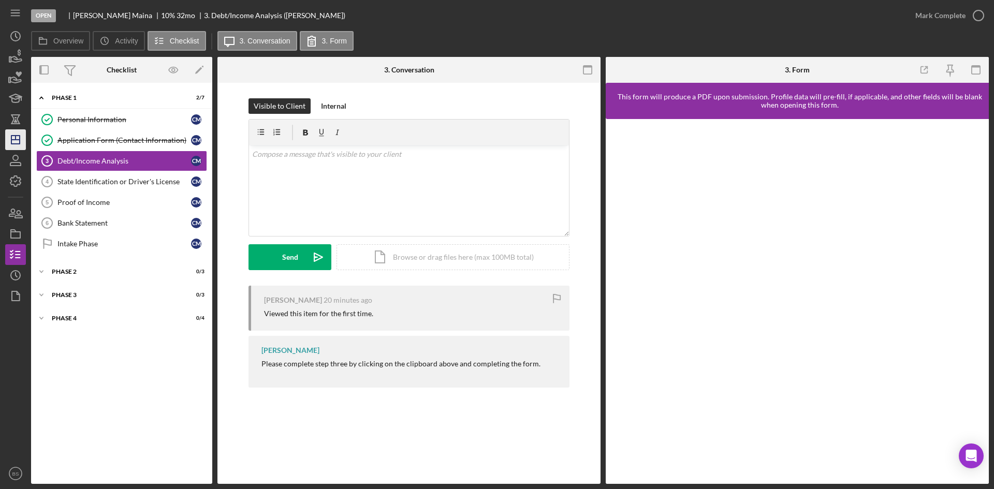
click at [23, 136] on icon "Icon/Dashboard" at bounding box center [16, 140] width 26 height 26
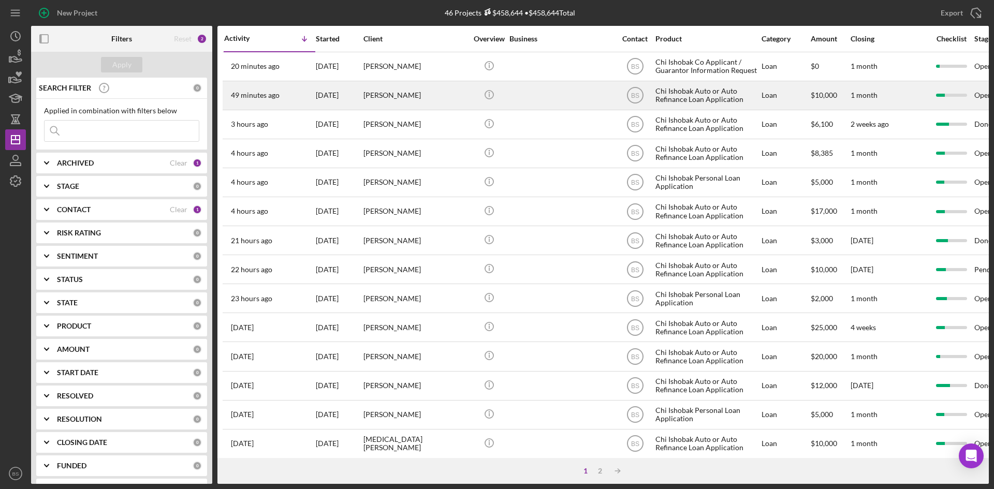
click at [432, 101] on div "[PERSON_NAME]" at bounding box center [415, 95] width 104 height 27
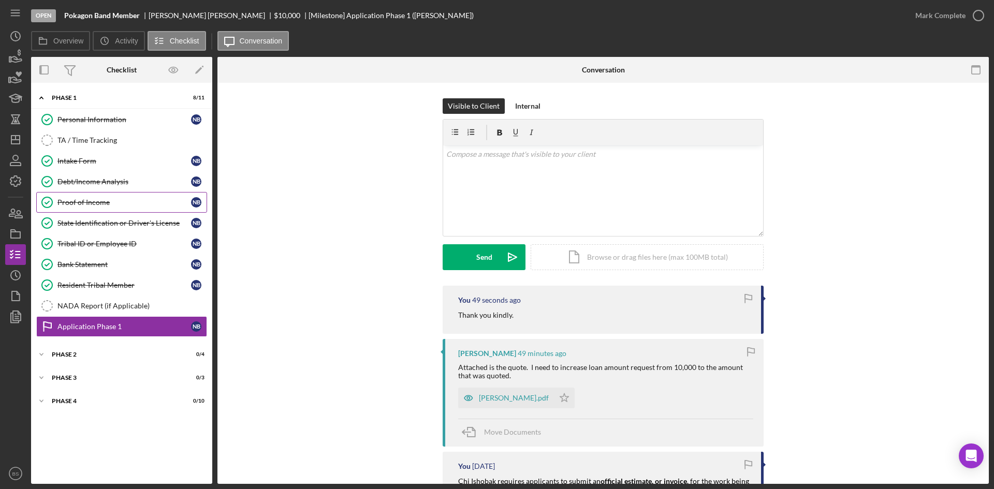
click at [104, 201] on div "Proof of Income" at bounding box center [124, 202] width 134 height 8
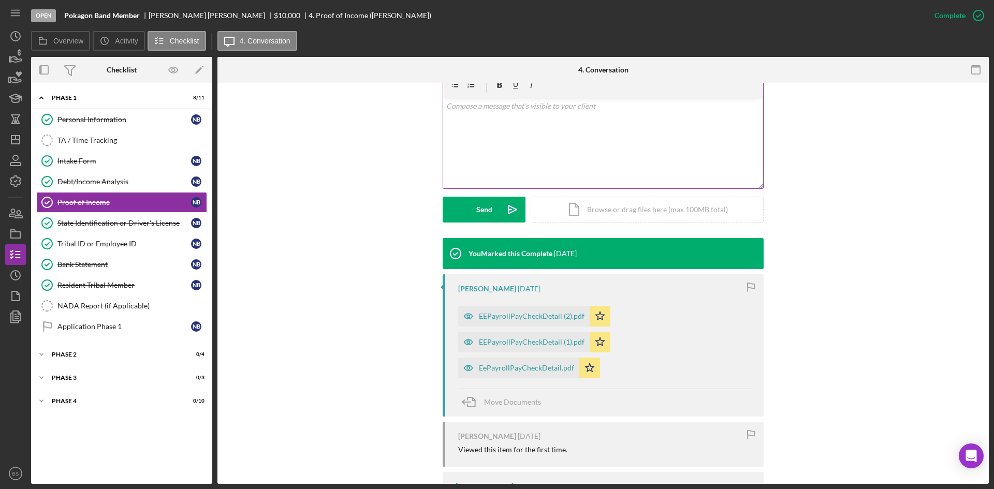
scroll to position [207, 0]
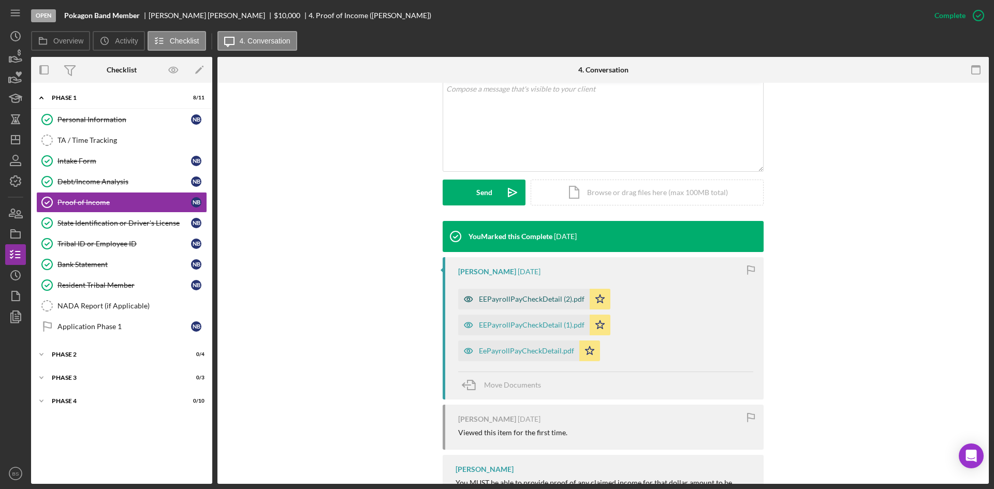
click at [488, 290] on div "EEPayrollPayCheckDetail (2).pdf" at bounding box center [523, 299] width 131 height 21
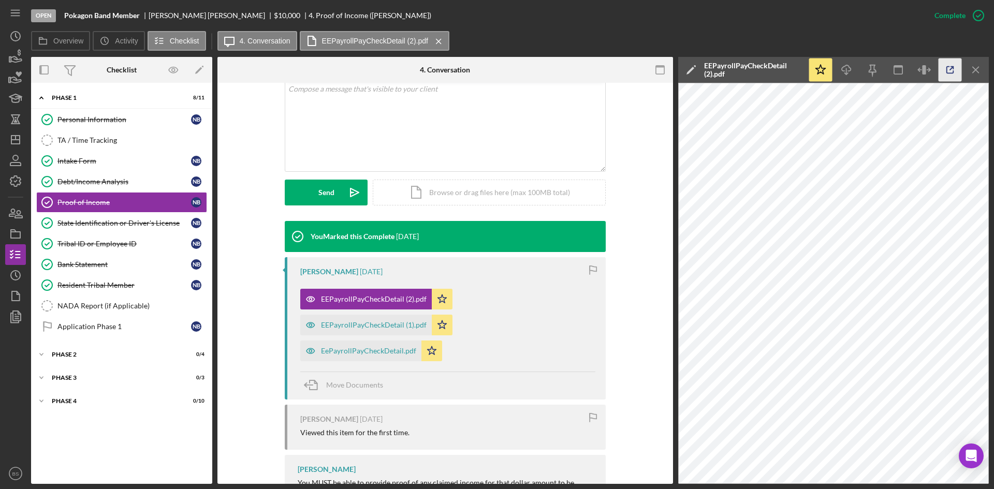
click at [942, 67] on icon "button" at bounding box center [949, 69] width 23 height 23
click at [148, 186] on div "Debt/Income Analysis" at bounding box center [124, 182] width 134 height 8
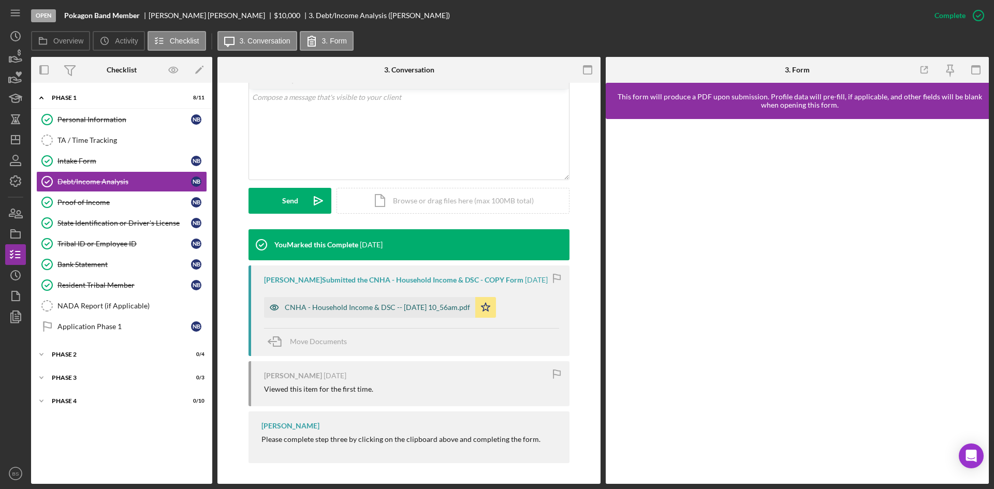
click at [367, 299] on div "CNHA - Household Income & DSC -- [DATE] 10_56am.pdf" at bounding box center [369, 307] width 211 height 21
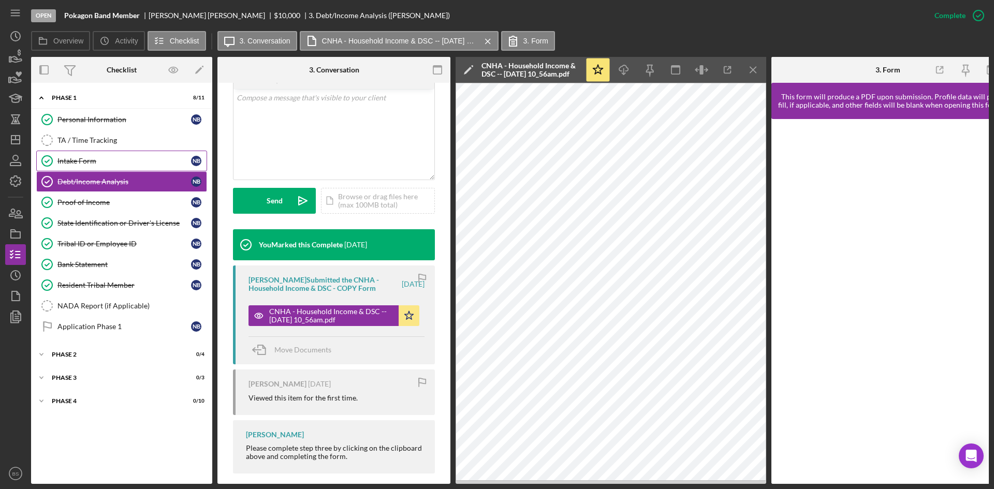
click at [101, 164] on div "Intake Form" at bounding box center [124, 161] width 134 height 8
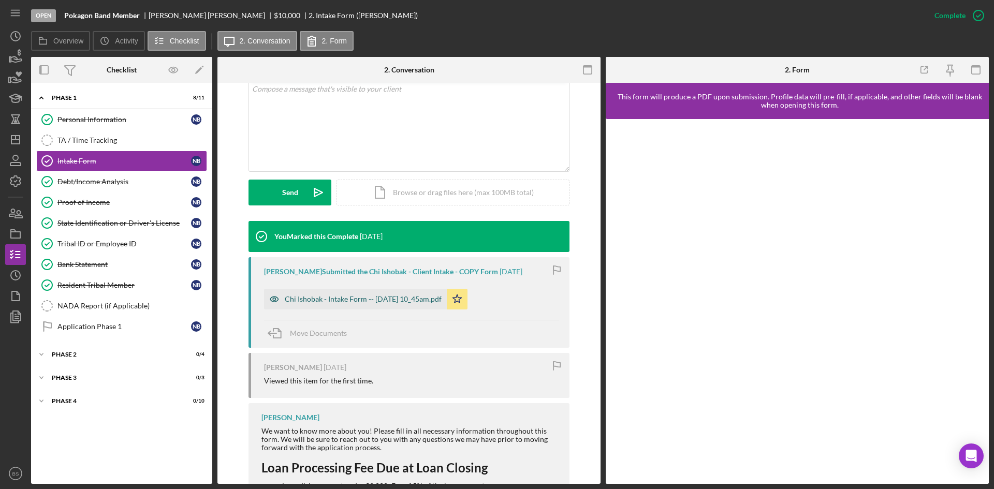
click at [339, 300] on div "Chi Ishobak - Intake Form -- [DATE] 10_45am.pdf" at bounding box center [363, 299] width 157 height 8
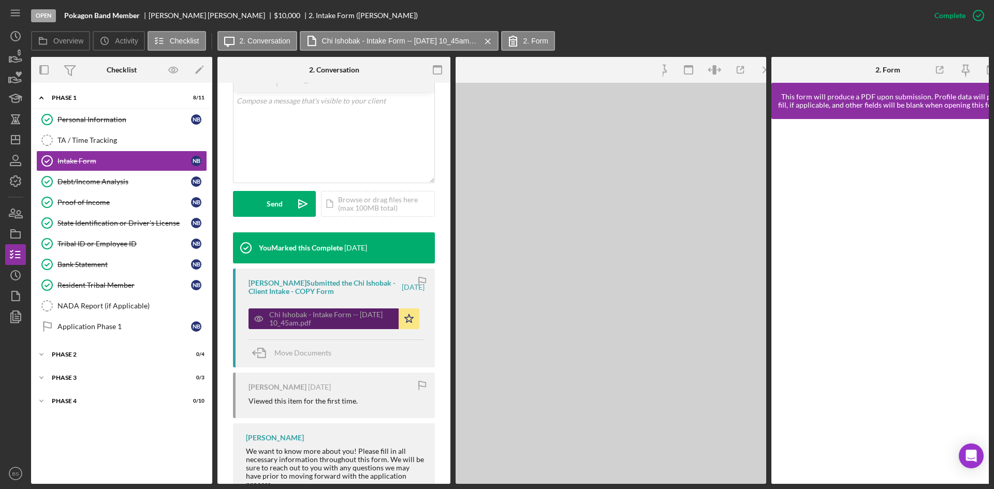
scroll to position [219, 0]
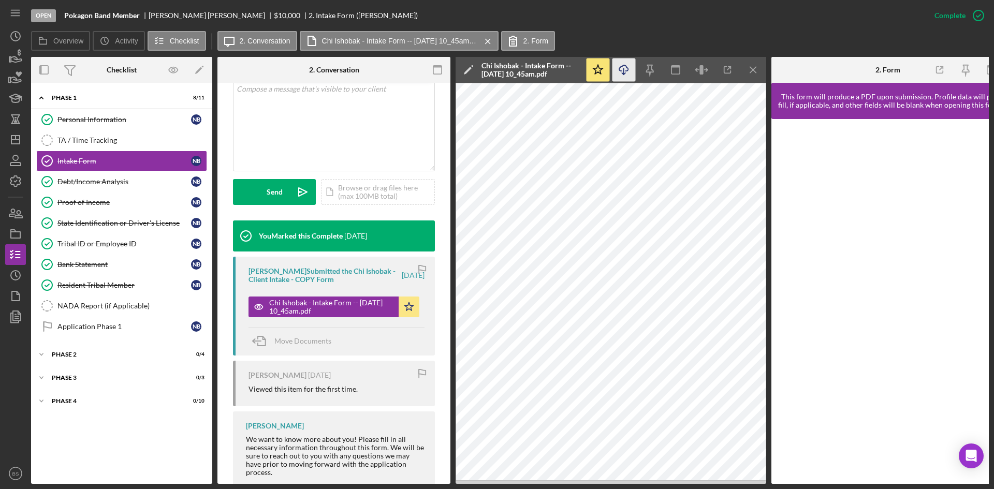
click at [627, 69] on icon "Icon/Download" at bounding box center [623, 69] width 23 height 23
click at [153, 243] on div "Tribal ID or Employee ID" at bounding box center [124, 244] width 134 height 8
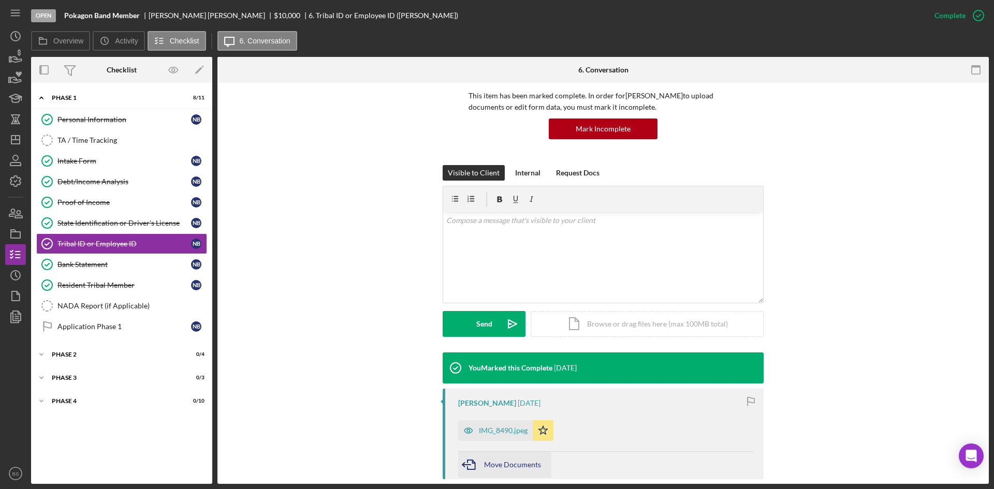
scroll to position [155, 0]
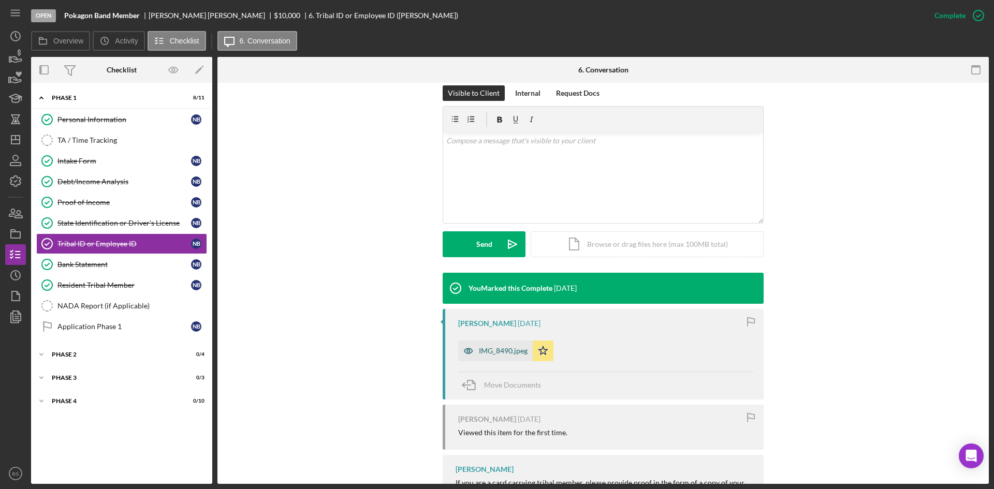
click at [477, 353] on icon "button" at bounding box center [468, 351] width 21 height 21
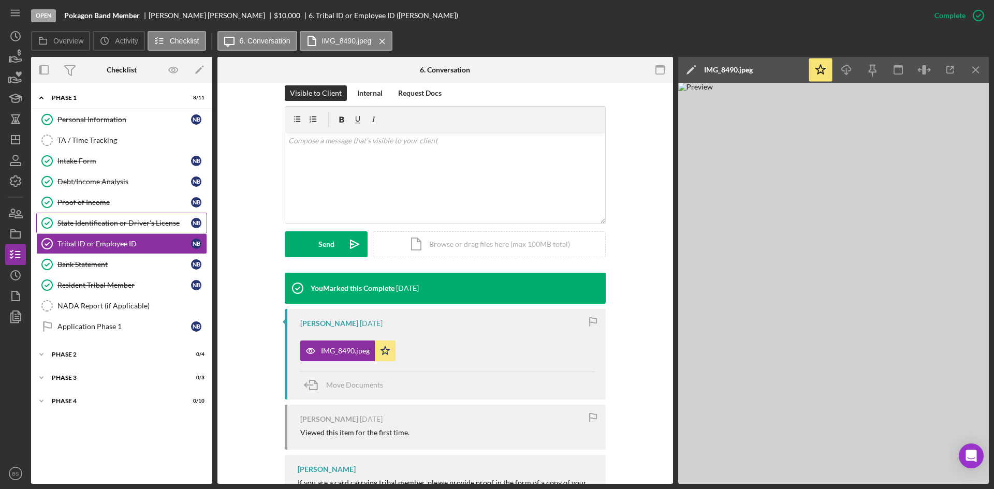
click at [115, 226] on div "State Identification or Driver's License" at bounding box center [124, 223] width 134 height 8
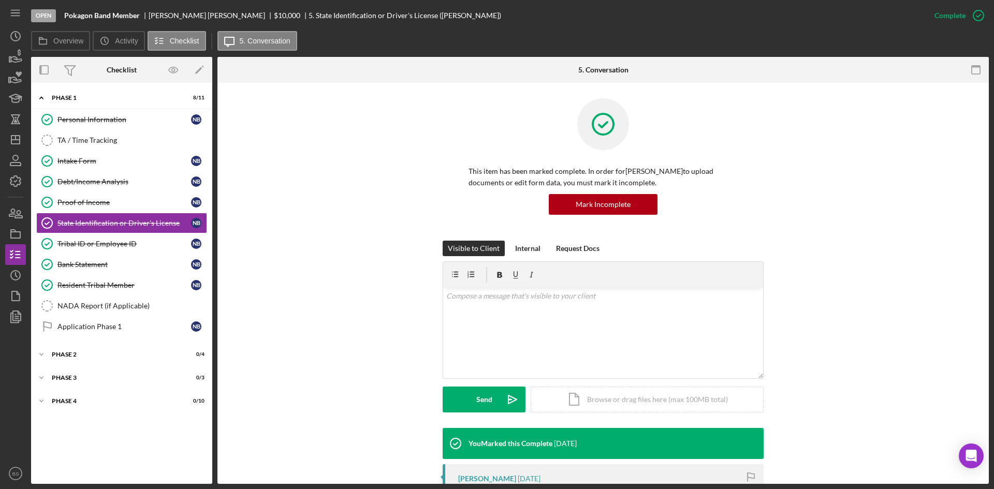
scroll to position [207, 0]
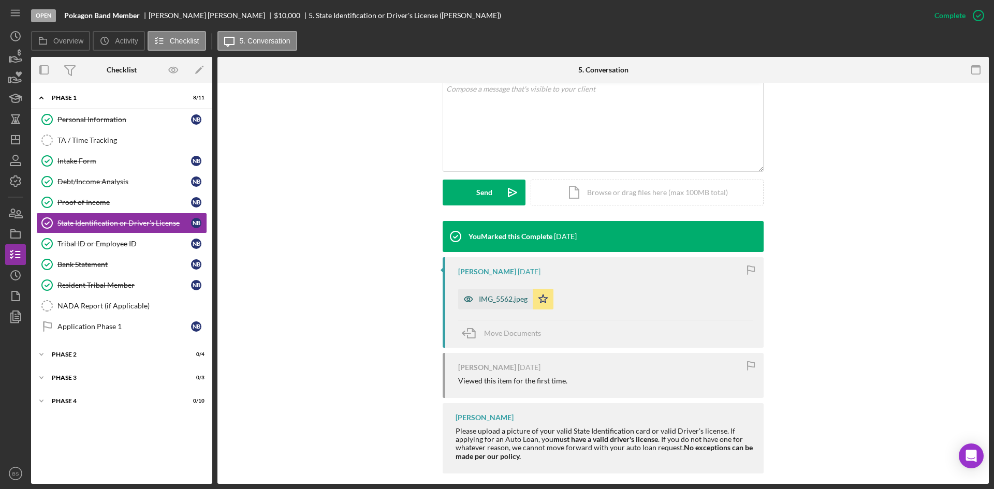
click at [498, 303] on div "IMG_5562.jpeg" at bounding box center [495, 299] width 75 height 21
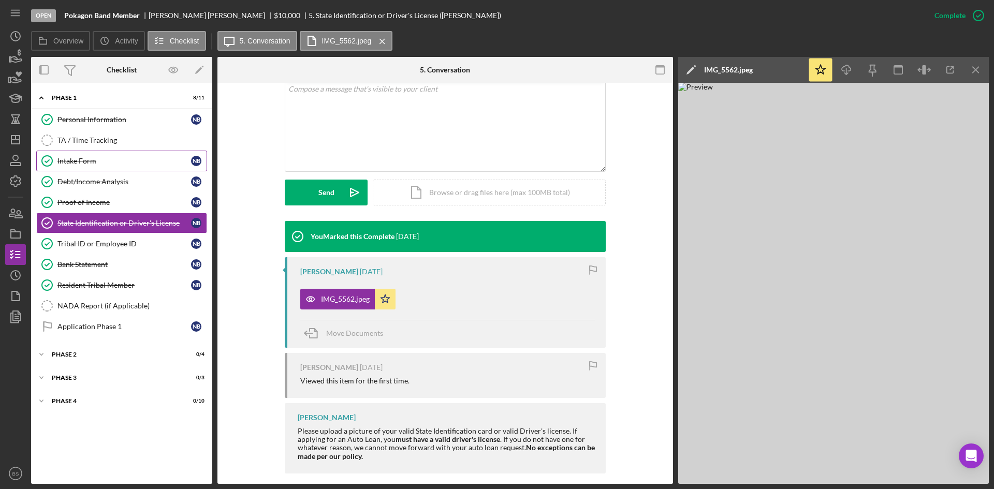
click at [74, 159] on div "Intake Form" at bounding box center [124, 161] width 134 height 8
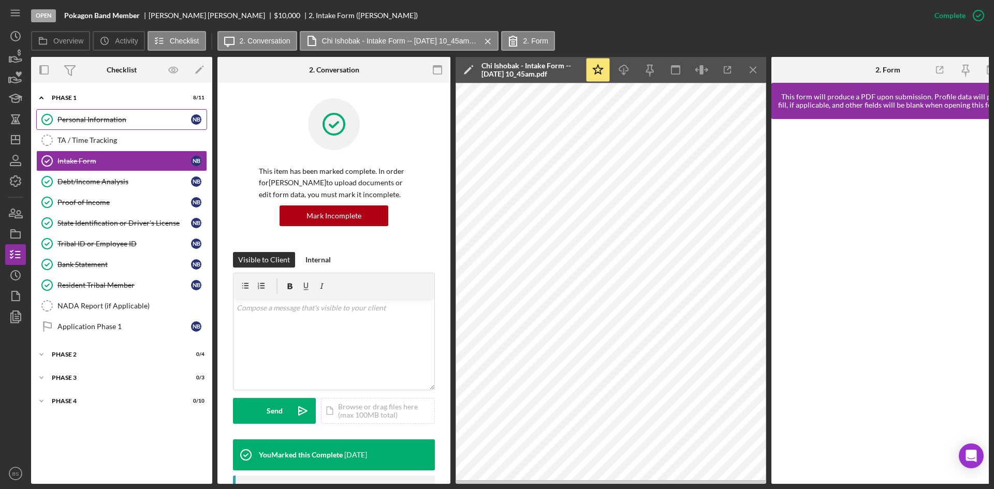
click at [90, 112] on link "Personal Information Personal Information N B" at bounding box center [121, 119] width 171 height 21
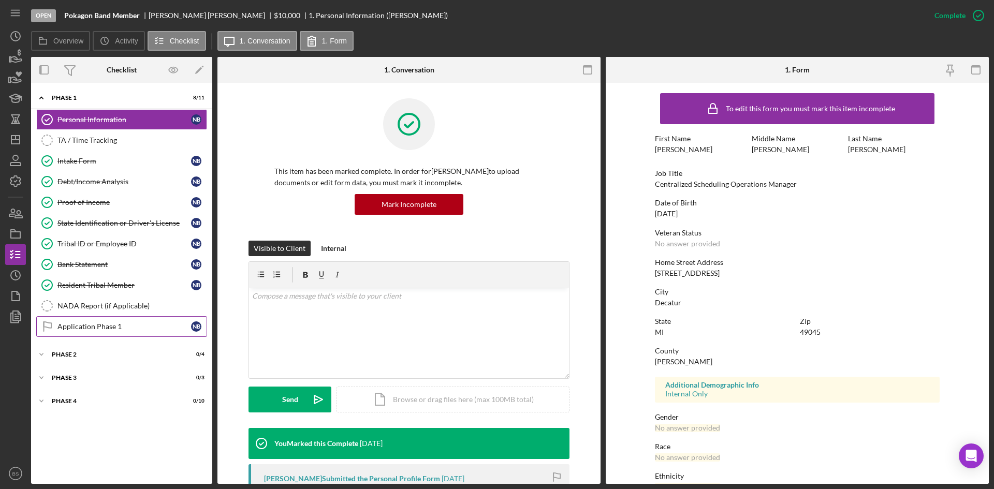
click at [183, 322] on div "Application Phase 1" at bounding box center [124, 326] width 134 height 8
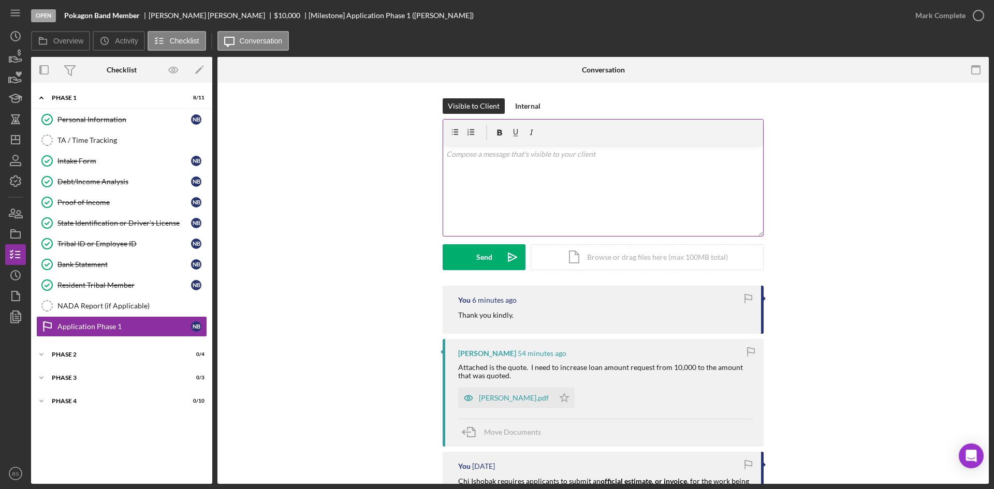
click at [508, 194] on div "v Color teal Color pink Remove color Add row above Add row below Add column bef…" at bounding box center [603, 190] width 320 height 91
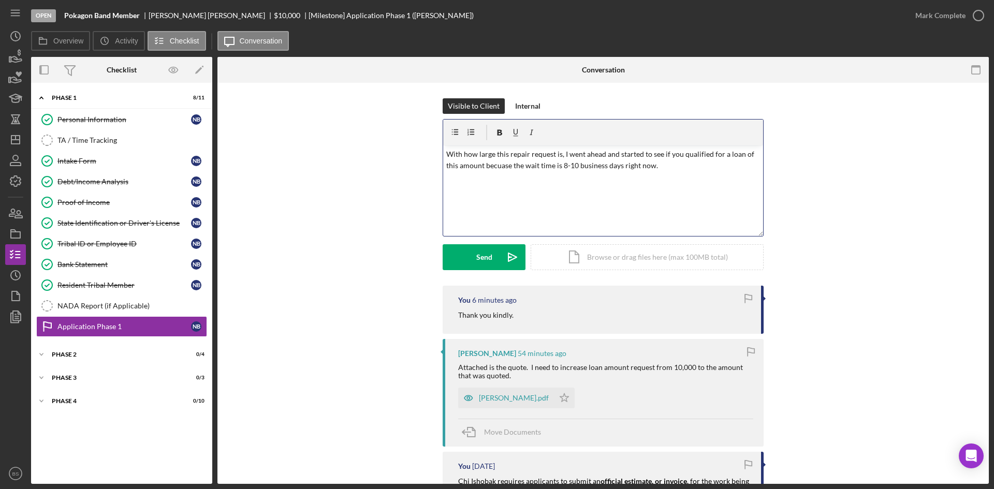
click at [498, 167] on p "With how large this repair request is, I went ahead and started to see if you q…" at bounding box center [603, 160] width 314 height 23
click at [709, 172] on div "v Color teal Color pink Remove color Add row above Add row below Add column bef…" at bounding box center [603, 190] width 320 height 91
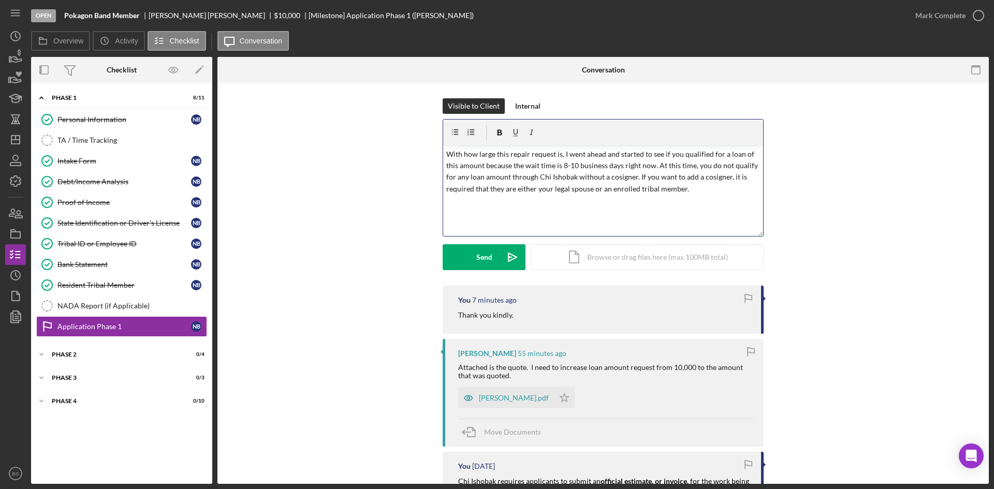
click at [696, 190] on p "With how large this repair request is, I went ahead and started to see if you q…" at bounding box center [603, 172] width 314 height 47
click at [481, 164] on p "With how large this repair request is, I went ahead and started to see if you q…" at bounding box center [603, 178] width 314 height 58
click at [654, 177] on p "With how large this repair request is, I went ahead and started to see if you q…" at bounding box center [603, 178] width 314 height 58
click at [542, 189] on p "With how large this repair request is, I went ahead and started to see if you q…" at bounding box center [603, 183] width 314 height 69
click at [540, 189] on p "With how large this repair request is, I went ahead and started to see if you q…" at bounding box center [603, 183] width 314 height 69
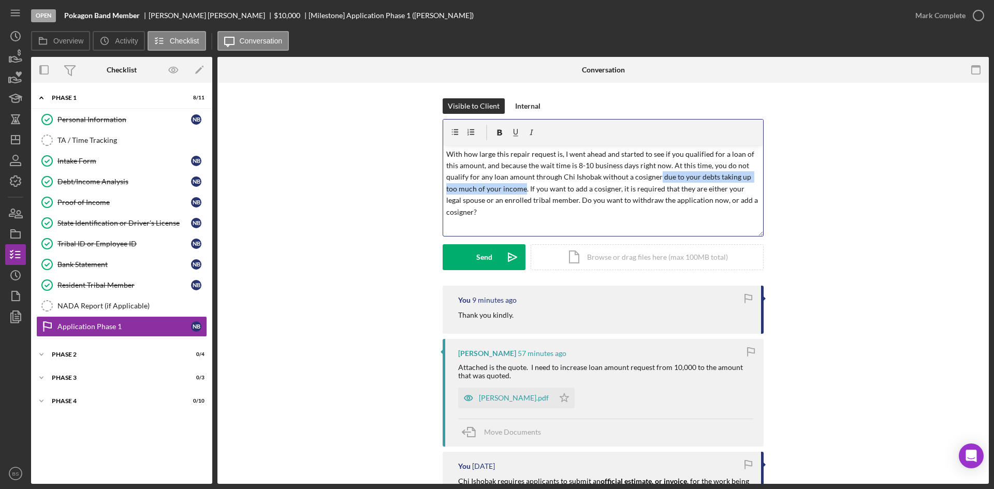
drag, startPoint x: 522, startPoint y: 189, endPoint x: 654, endPoint y: 174, distance: 133.4
click at [654, 174] on p "With how large this repair request is, I went ahead and started to see if you q…" at bounding box center [603, 183] width 314 height 69
click at [676, 166] on p "With how large this repair request is, I went ahead and started to see if you q…" at bounding box center [603, 178] width 314 height 58
click at [596, 194] on p "With how large this repair request is, I went ahead and started to see if you q…" at bounding box center [603, 178] width 314 height 58
click at [654, 178] on p "With how large this repair request is, I went ahead and started to see if you q…" at bounding box center [603, 178] width 314 height 58
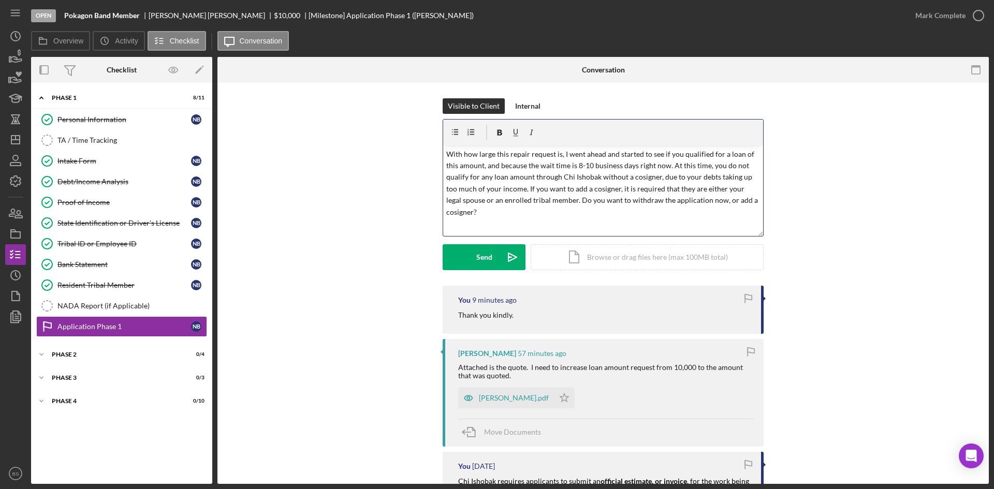
click at [620, 190] on p "With how large this repair request is, I went ahead and started to see if you q…" at bounding box center [603, 183] width 314 height 69
drag, startPoint x: 660, startPoint y: 155, endPoint x: 650, endPoint y: 156, distance: 10.0
click at [650, 156] on p "With how large this repair request is, I went ahead and started to see if you q…" at bounding box center [603, 183] width 314 height 69
click at [649, 156] on p "With how large this repair request is, I went ahead and started to see if you q…" at bounding box center [603, 183] width 314 height 69
drag, startPoint x: 658, startPoint y: 154, endPoint x: 648, endPoint y: 155, distance: 10.4
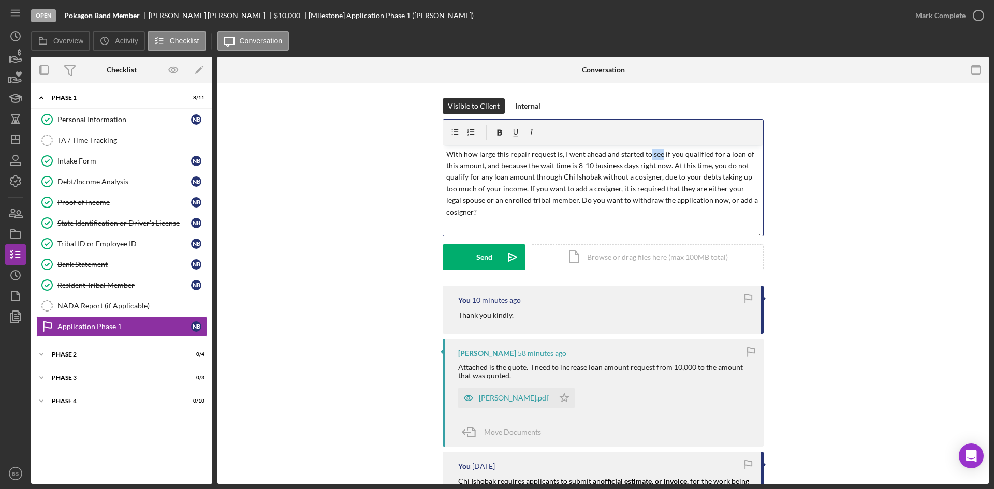
click at [648, 155] on p "With how large this repair request is, I went ahead and started to see if you q…" at bounding box center [603, 183] width 314 height 69
click at [631, 168] on p "With how large this repair request is, I went ahead and started to underwrite t…" at bounding box center [603, 183] width 314 height 69
click at [511, 248] on icon "Icon/icon-invite-send" at bounding box center [512, 257] width 26 height 26
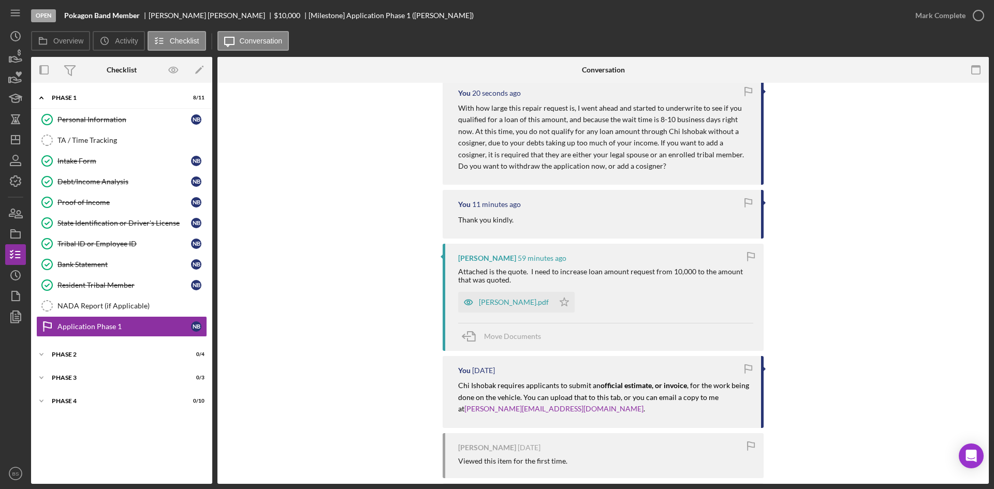
scroll to position [259, 0]
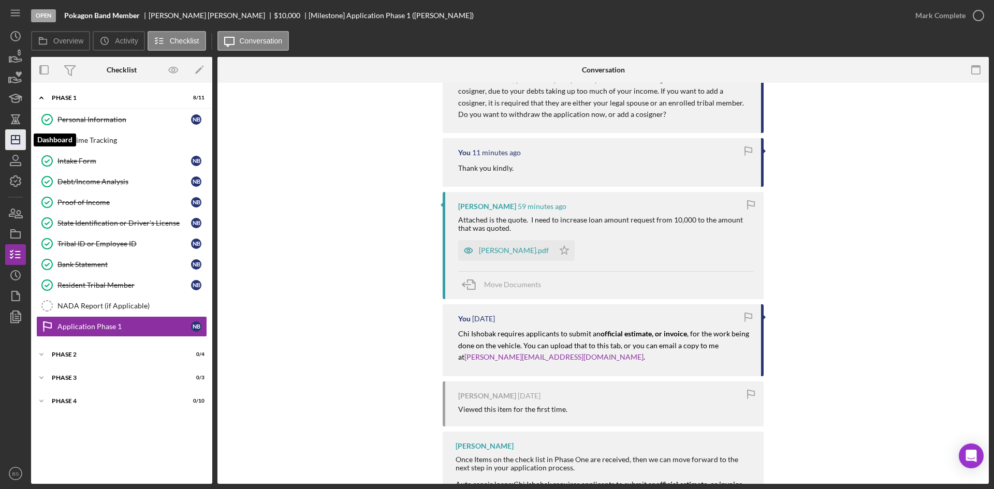
click at [18, 147] on icon "Icon/Dashboard" at bounding box center [16, 140] width 26 height 26
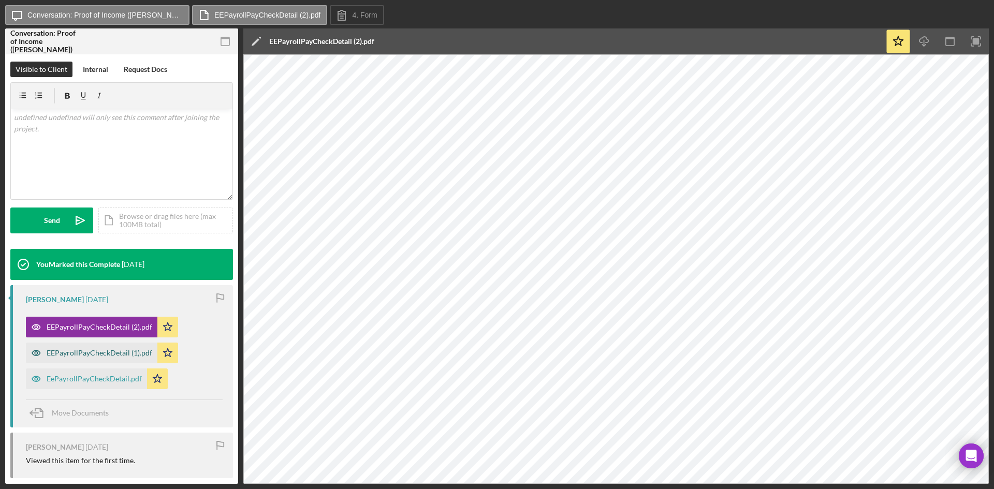
scroll to position [207, 0]
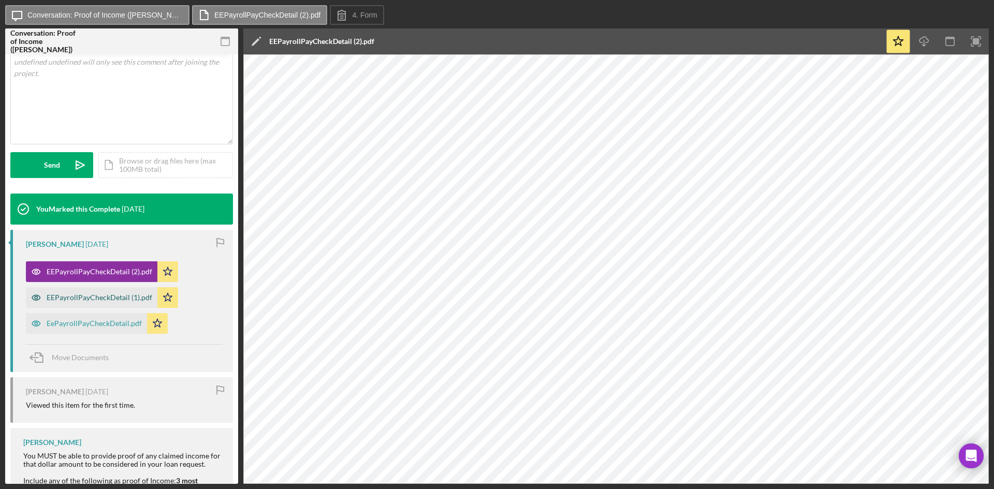
click at [80, 304] on div "EEPayrollPayCheckDetail (1).pdf" at bounding box center [91, 297] width 131 height 21
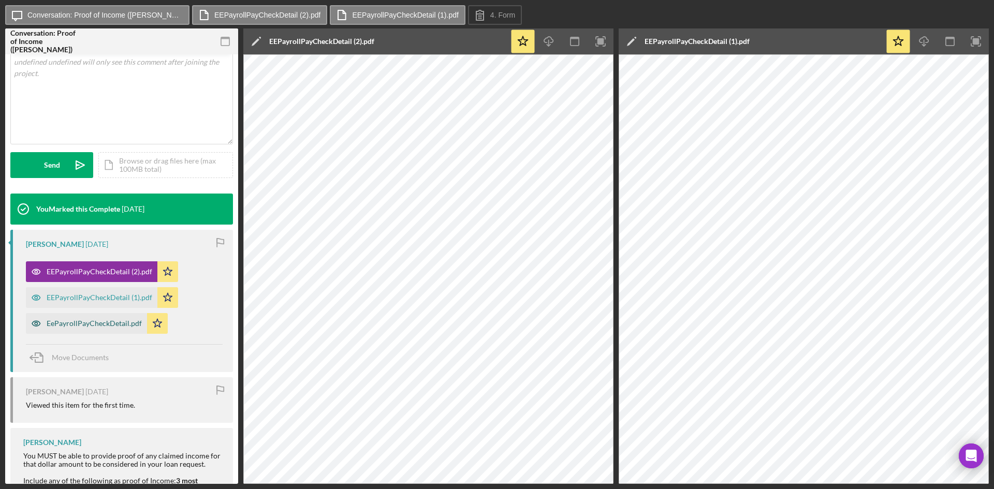
click at [99, 314] on div "EePayrollPayCheckDetail.pdf" at bounding box center [86, 323] width 121 height 21
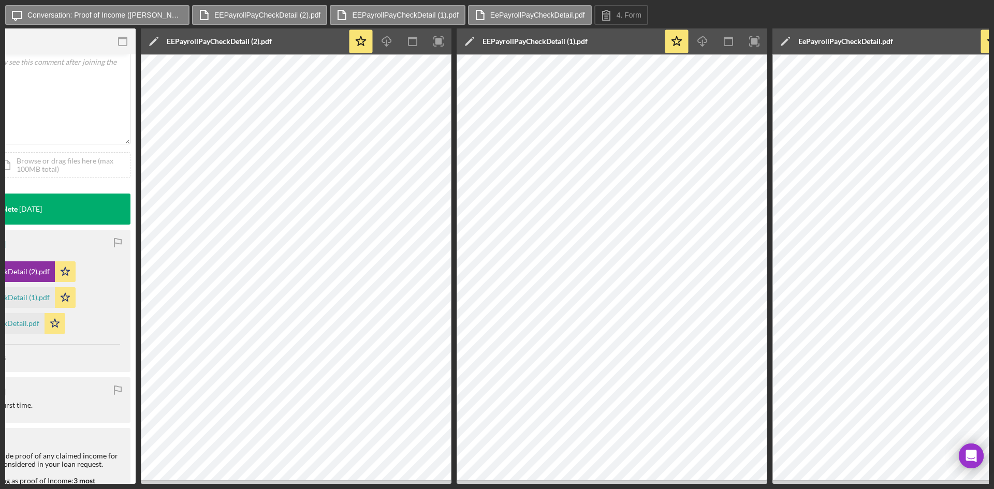
scroll to position [0, 0]
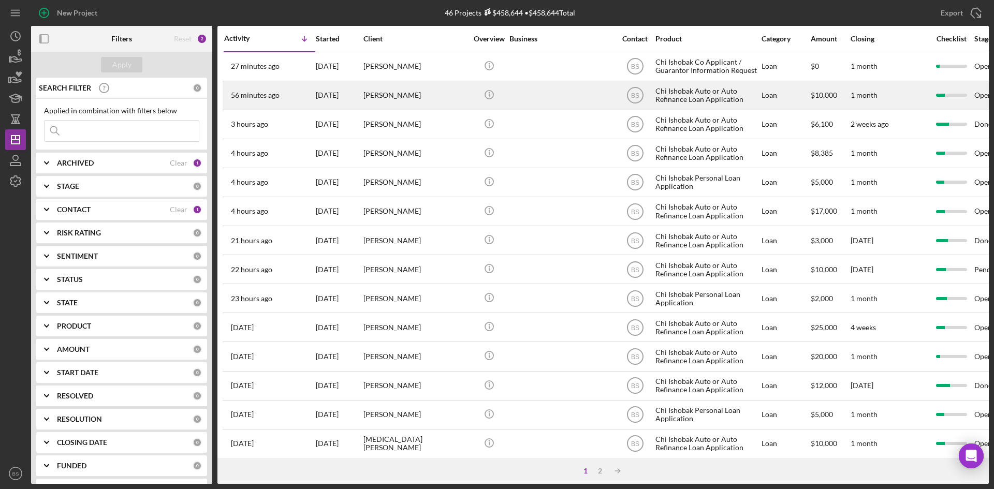
click at [395, 91] on div "[PERSON_NAME]" at bounding box center [415, 95] width 104 height 27
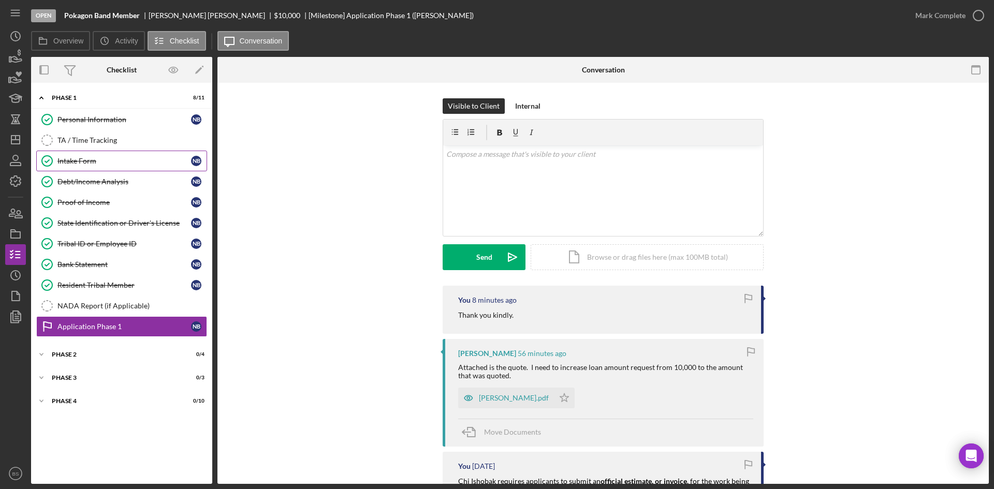
click at [126, 155] on link "Intake Form Intake Form N B" at bounding box center [121, 161] width 171 height 21
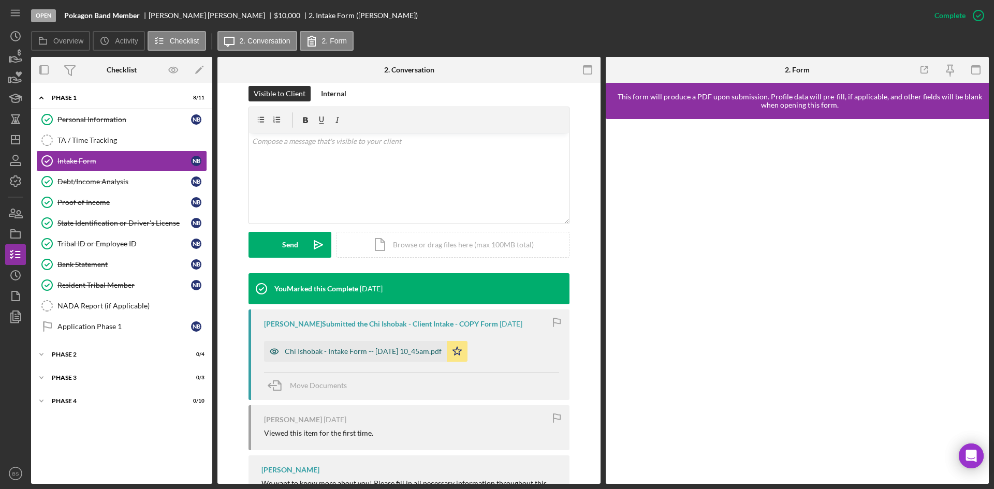
scroll to position [155, 0]
click at [395, 345] on div "Chi Ishobak - Intake Form -- 2025-09-25 10_45am.pdf" at bounding box center [355, 351] width 183 height 21
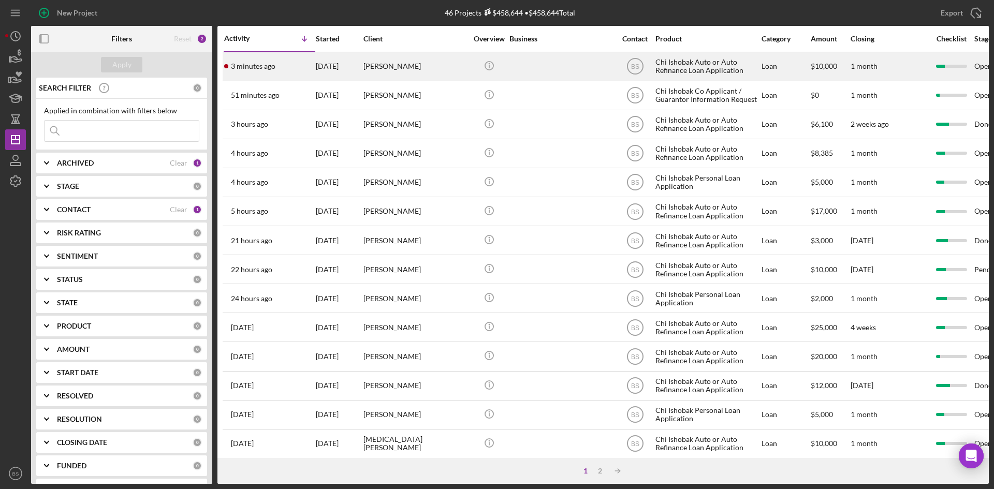
click at [324, 61] on div "[DATE]" at bounding box center [339, 66] width 47 height 27
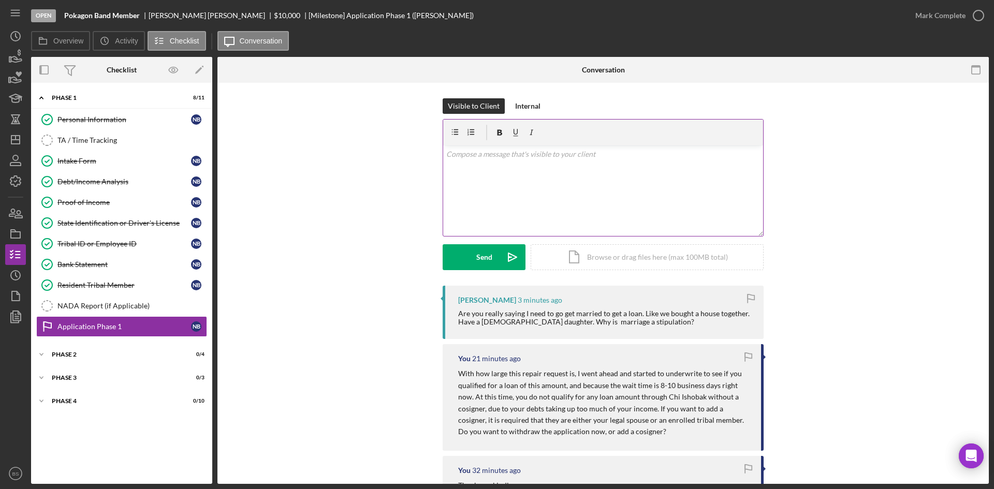
click at [541, 189] on div "v Color teal Color pink Remove color Add row above Add row below Add column bef…" at bounding box center [603, 190] width 320 height 91
click at [704, 152] on p "It is just part of our policy, as legally married spouses can file taxes togeth…" at bounding box center [603, 154] width 314 height 11
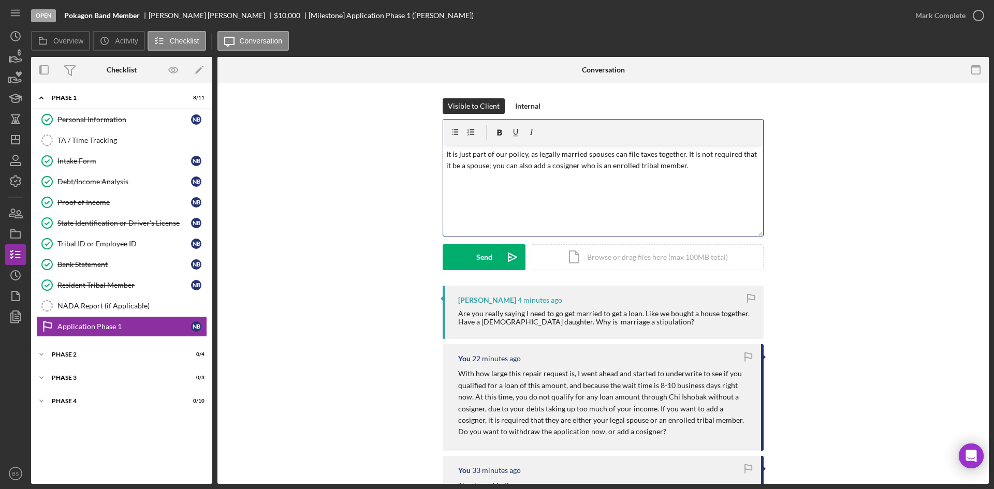
click at [693, 164] on p "It is just part of our policy, as legally married spouses can file taxes togeth…" at bounding box center [603, 160] width 314 height 23
click at [692, 165] on p "It is just part of our policy, as legally married spouses can file taxes togeth…" at bounding box center [603, 160] width 314 height 23
click at [680, 153] on p "It is just part of our policy, as legally married spouses can file taxes togeth…" at bounding box center [603, 160] width 314 height 23
click at [503, 259] on icon "Icon/icon-invite-send" at bounding box center [512, 257] width 26 height 26
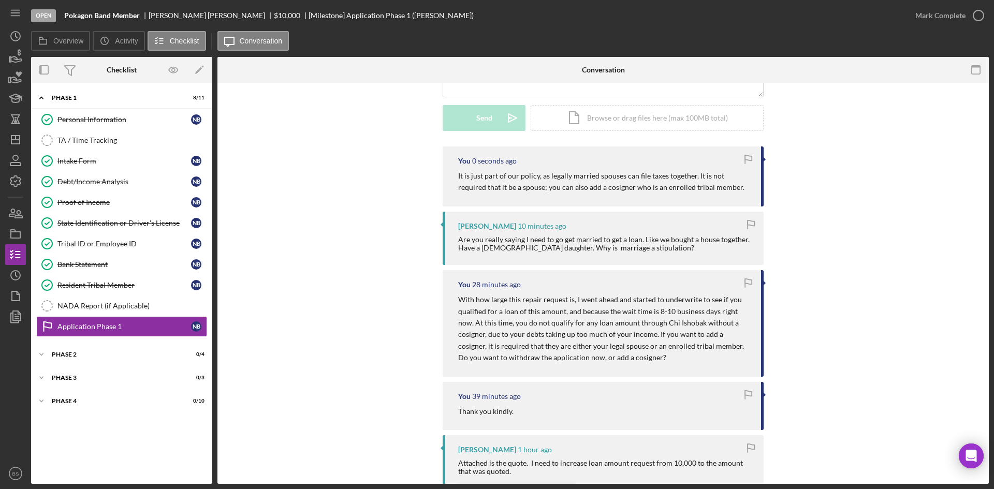
scroll to position [155, 0]
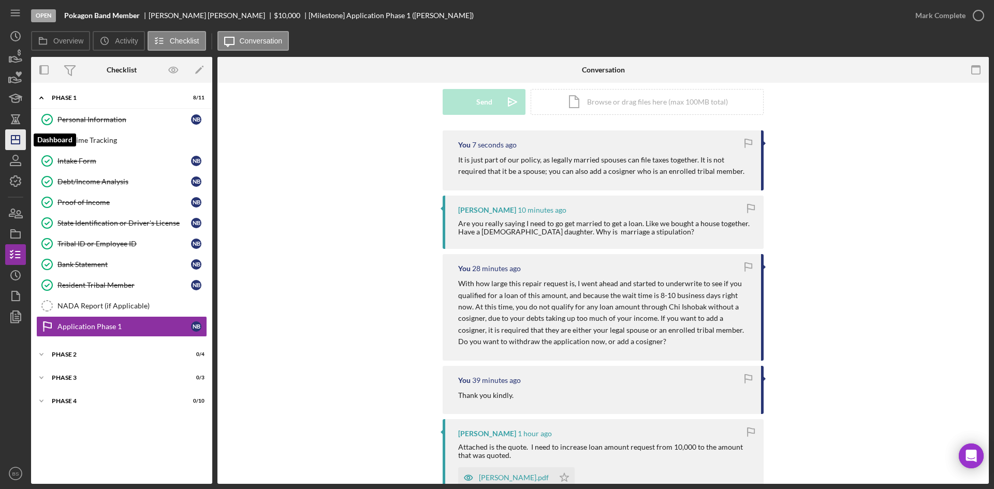
click at [22, 142] on icon "Icon/Dashboard" at bounding box center [16, 140] width 26 height 26
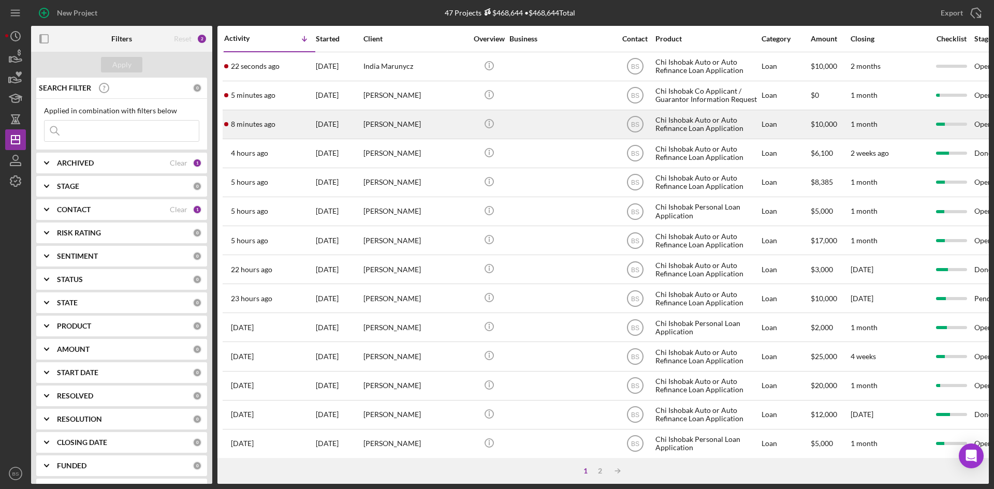
click at [395, 120] on div "[PERSON_NAME]" at bounding box center [415, 124] width 104 height 27
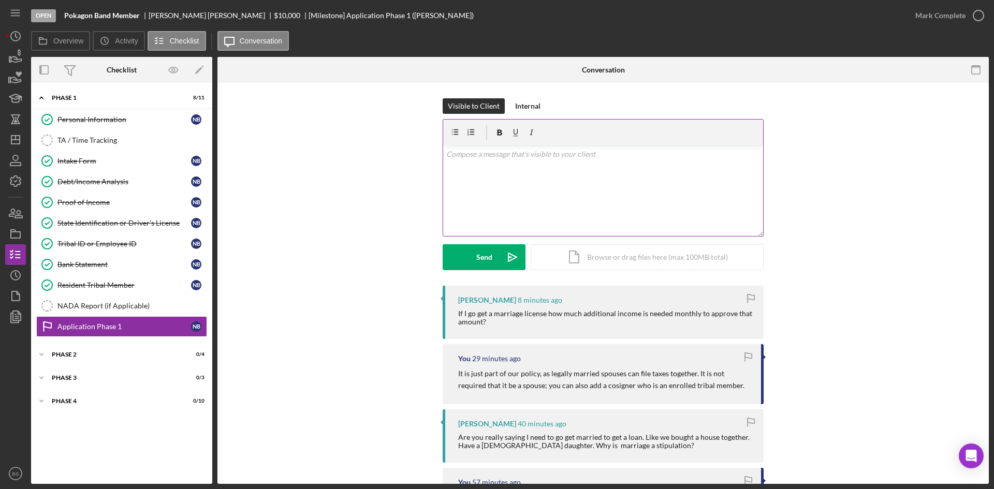
click at [582, 163] on div "v Color teal Color pink Remove color Add row above Add row below Add column bef…" at bounding box center [603, 190] width 320 height 91
click at [557, 178] on div "v Color teal Color pink Remove color Add row above Add row below Add column bef…" at bounding box center [603, 190] width 320 height 91
click at [533, 205] on div "v Color teal Color pink Remove color Add row above Add row below Add column bef…" at bounding box center [603, 190] width 320 height 91
click at [495, 154] on p at bounding box center [603, 154] width 314 height 11
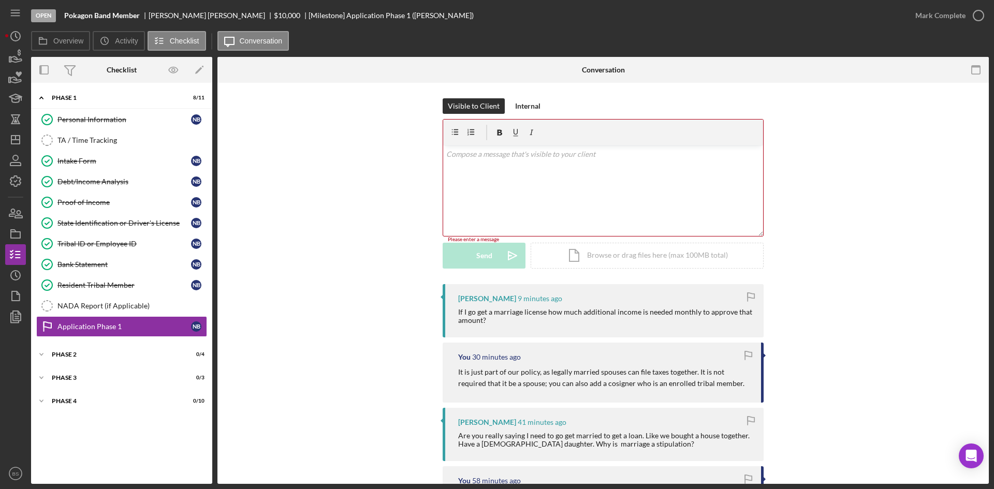
click at [495, 154] on p at bounding box center [603, 154] width 314 height 11
click at [480, 169] on div "v Color teal Color pink Remove color Add row above Add row below Add column bef…" at bounding box center [603, 190] width 320 height 91
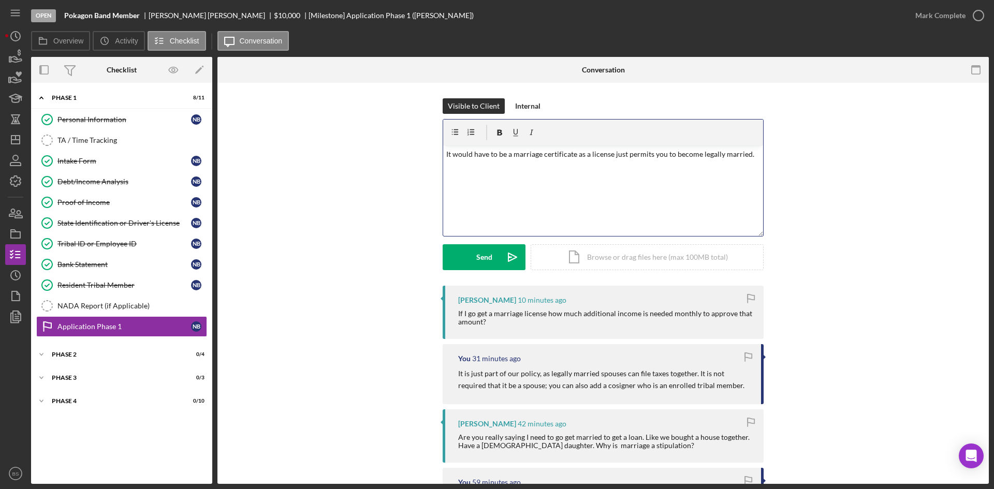
click at [578, 156] on p "It would have to be a marriage certificate as a license just permits you to bec…" at bounding box center [603, 154] width 314 height 11
click at [750, 157] on p "It would have to be a marriage certificate, as a license just permits you to be…" at bounding box center [603, 154] width 314 height 11
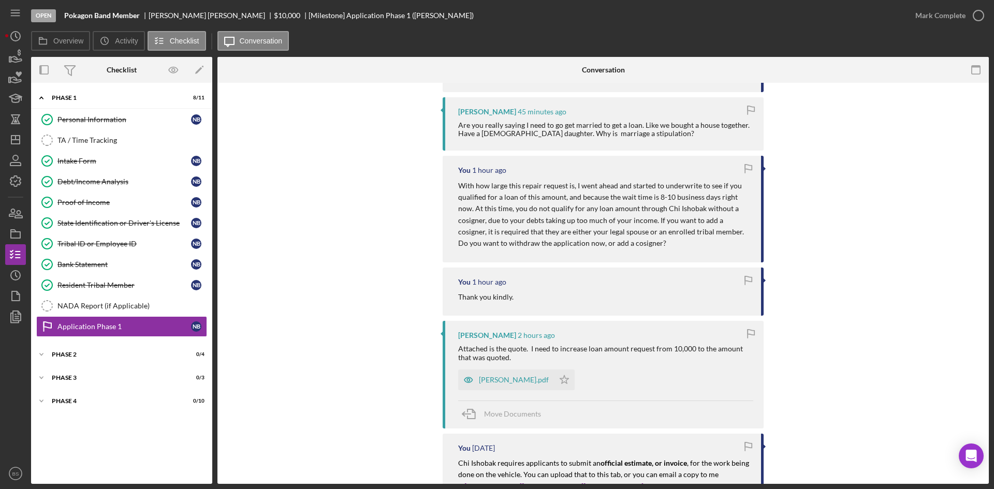
scroll to position [362, 0]
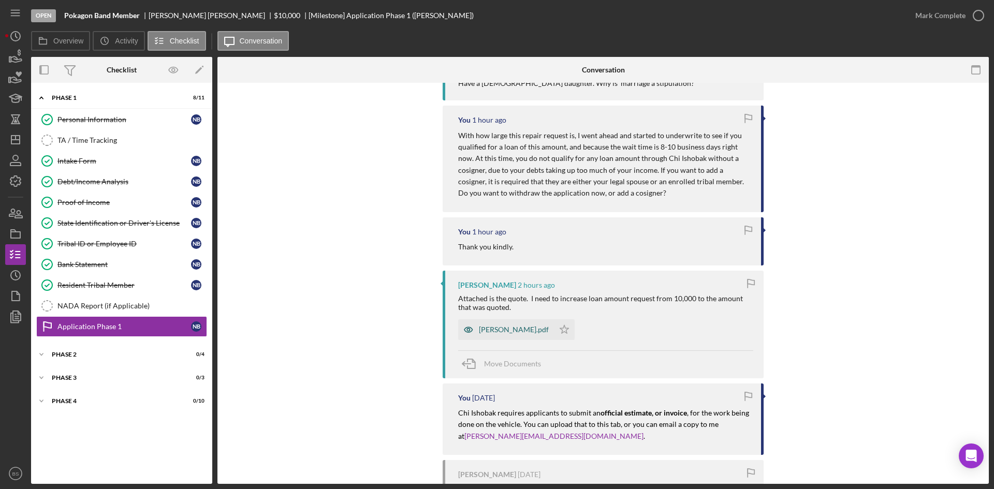
click at [496, 339] on div "[PERSON_NAME].pdf" at bounding box center [506, 329] width 96 height 21
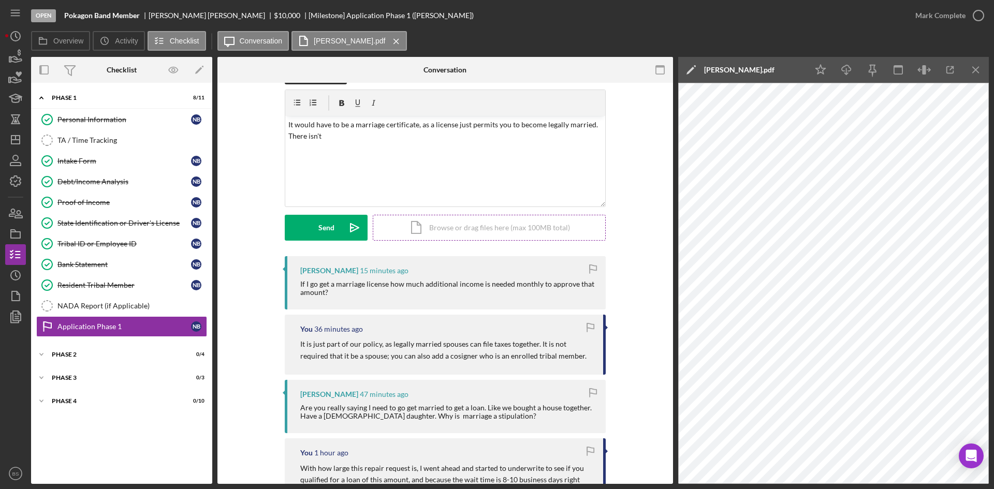
scroll to position [0, 0]
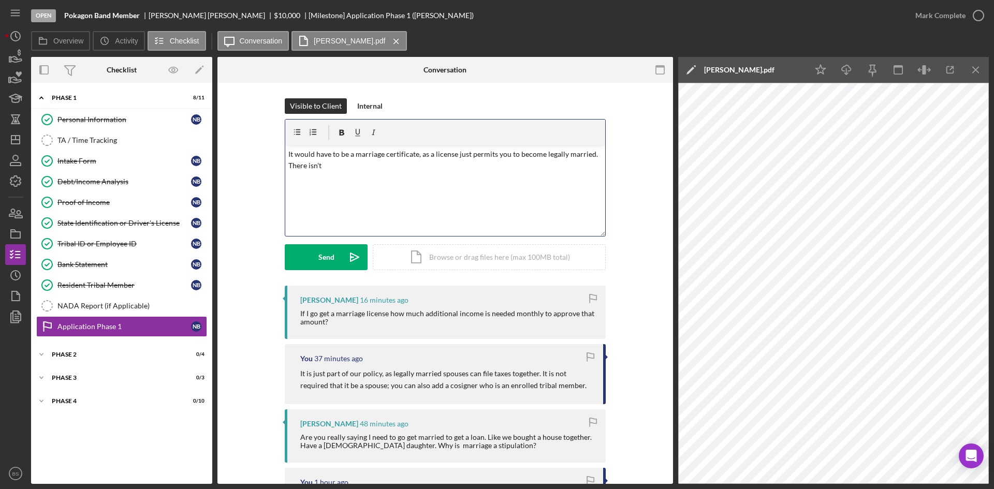
drag, startPoint x: 339, startPoint y: 164, endPoint x: 289, endPoint y: 155, distance: 50.5
click at [289, 155] on p "It would have to be a marriage certificate, as a license just permits you to be…" at bounding box center [445, 160] width 314 height 23
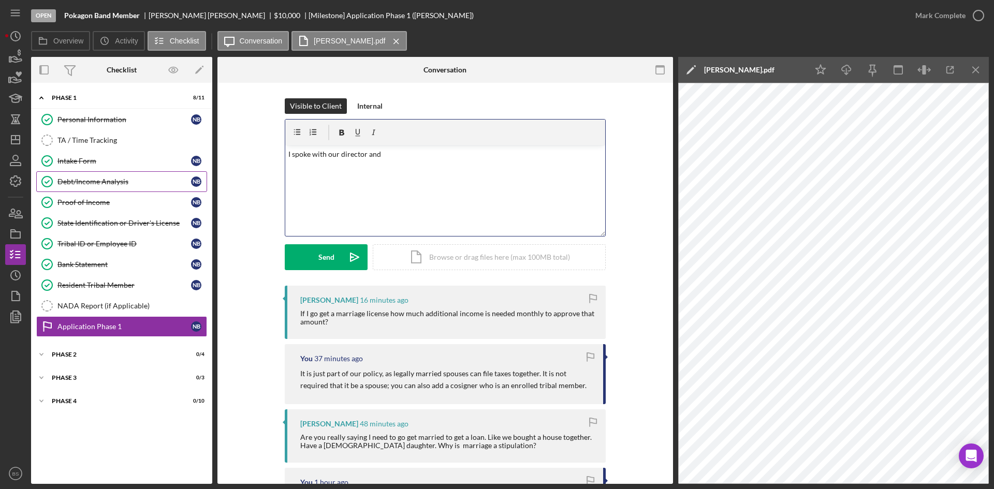
click at [160, 183] on div "Debt/Income Analysis" at bounding box center [124, 182] width 134 height 8
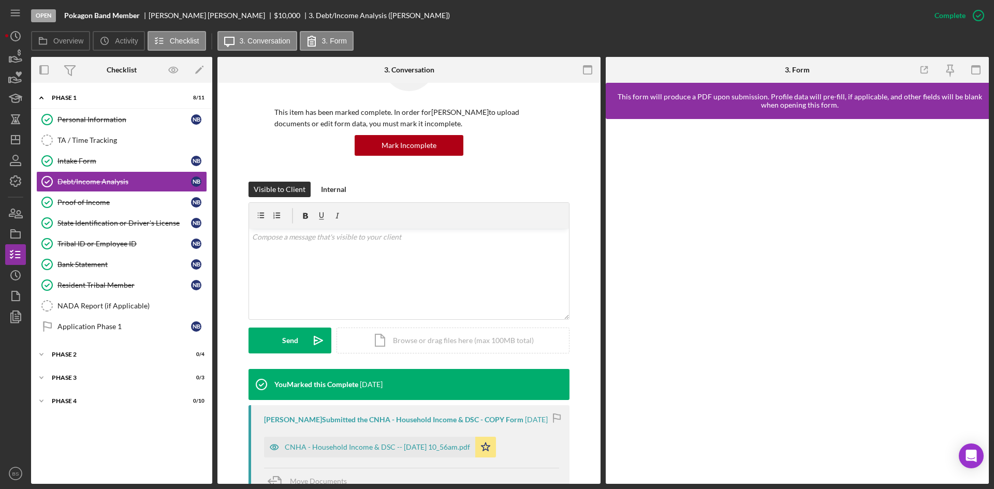
scroll to position [155, 0]
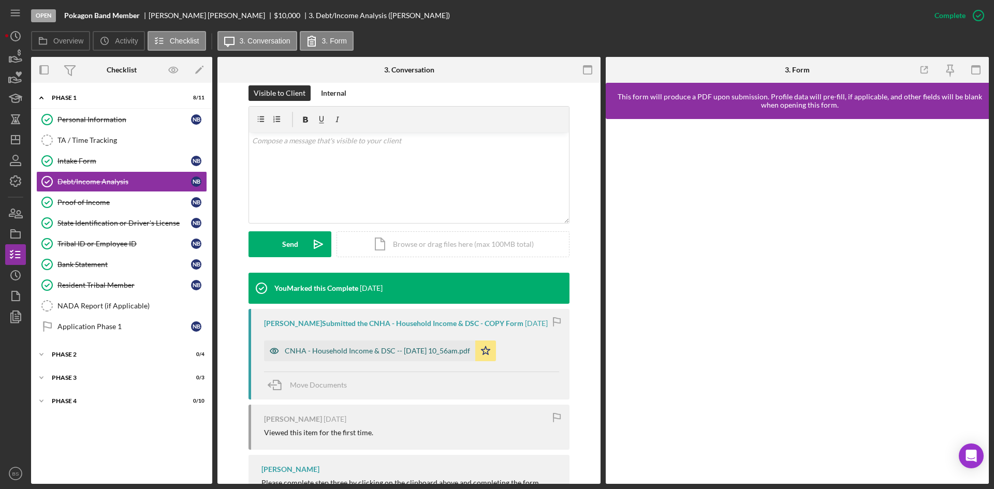
click at [441, 358] on div "CNHA - Household Income & DSC -- [DATE] 10_56am.pdf" at bounding box center [369, 351] width 211 height 21
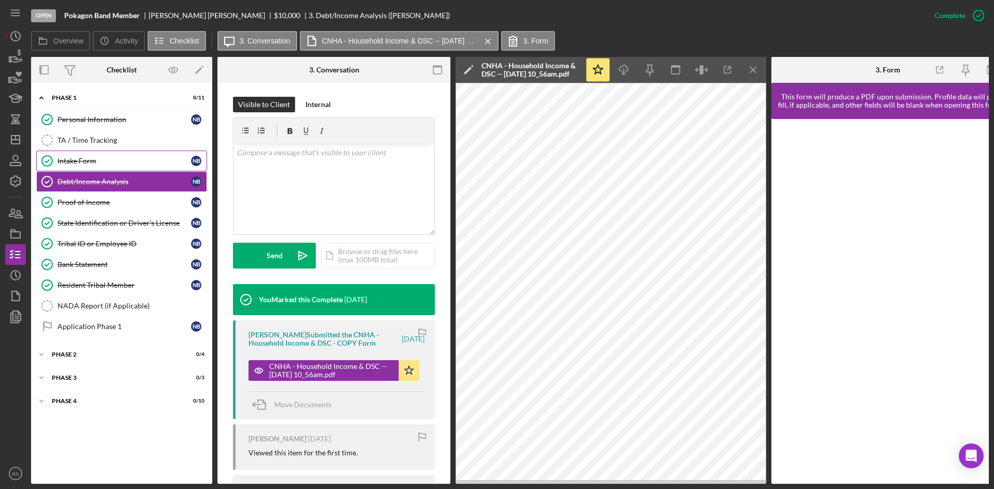
click at [74, 161] on div "Intake Form" at bounding box center [124, 161] width 134 height 8
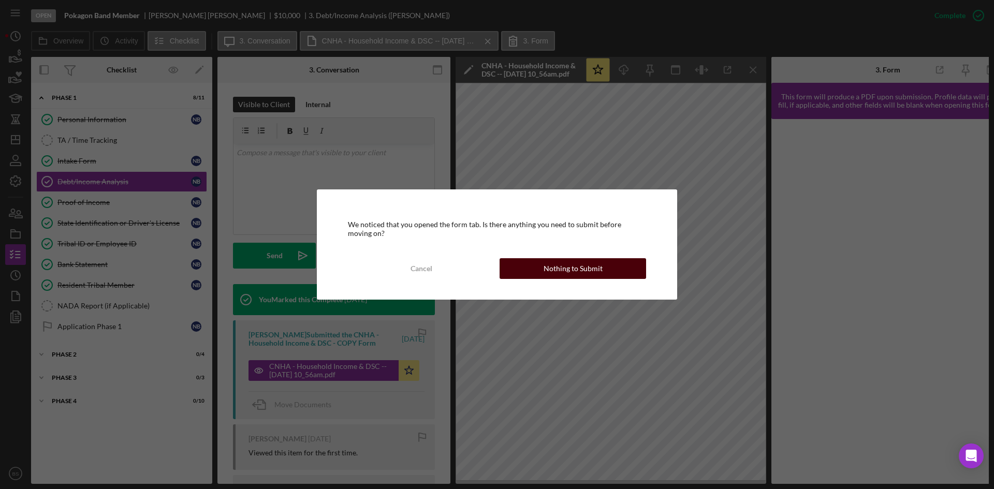
click at [520, 276] on button "Nothing to Submit" at bounding box center [572, 268] width 146 height 21
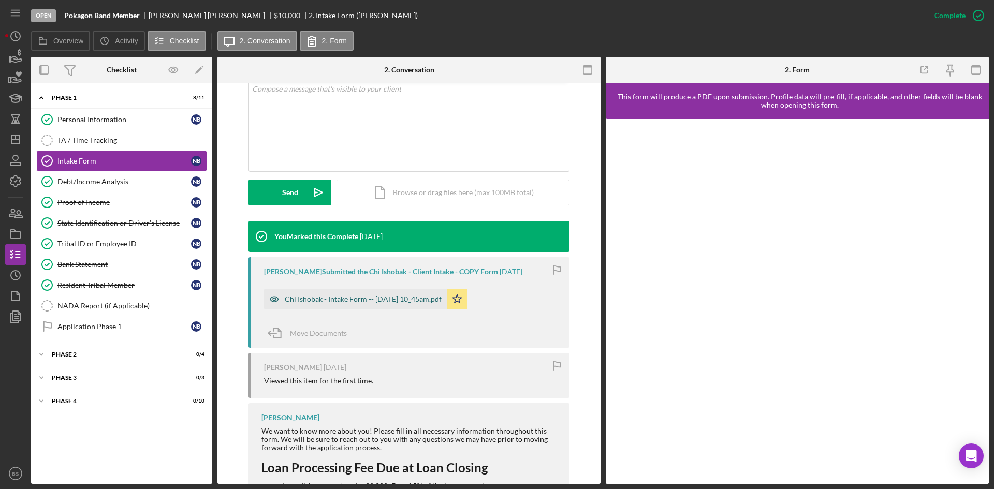
click at [434, 295] on div "Chi Ishobak - Intake Form -- [DATE] 10_45am.pdf" at bounding box center [363, 299] width 157 height 8
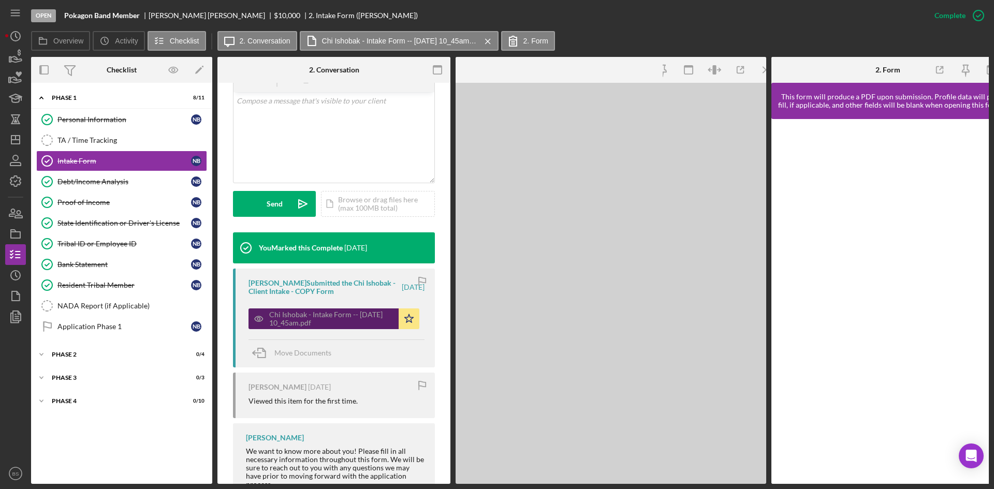
scroll to position [219, 0]
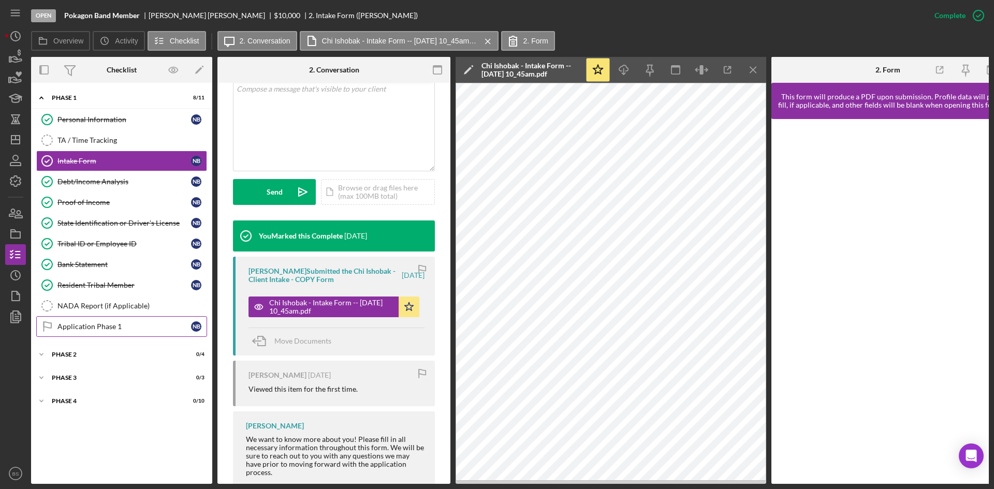
click at [170, 316] on link "Application Phase 1 Application Phase 1 N B" at bounding box center [121, 326] width 171 height 21
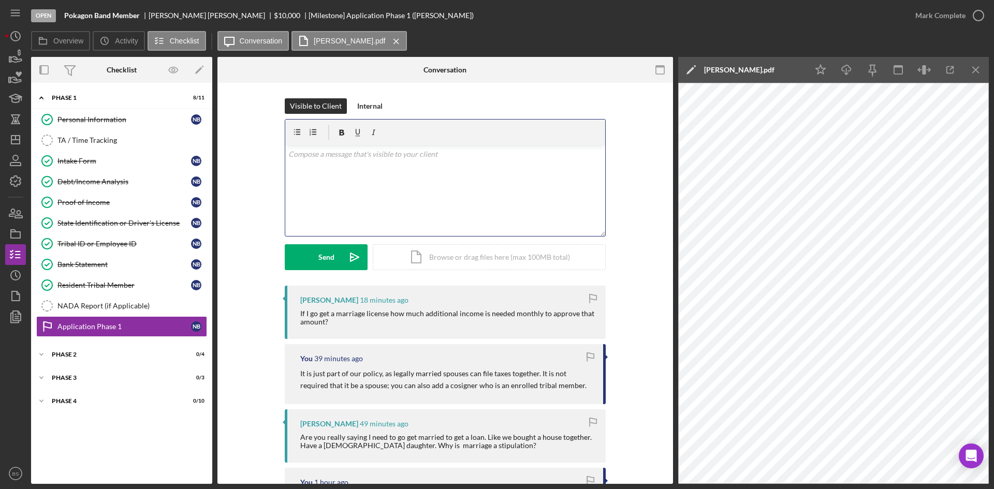
click at [434, 163] on div "v Color teal Color pink Remove color Add row above Add row below Add column bef…" at bounding box center [445, 190] width 320 height 91
click at [320, 154] on p "No becuase a license is" at bounding box center [445, 154] width 314 height 11
click at [367, 153] on p "No because a license is" at bounding box center [445, 154] width 314 height 11
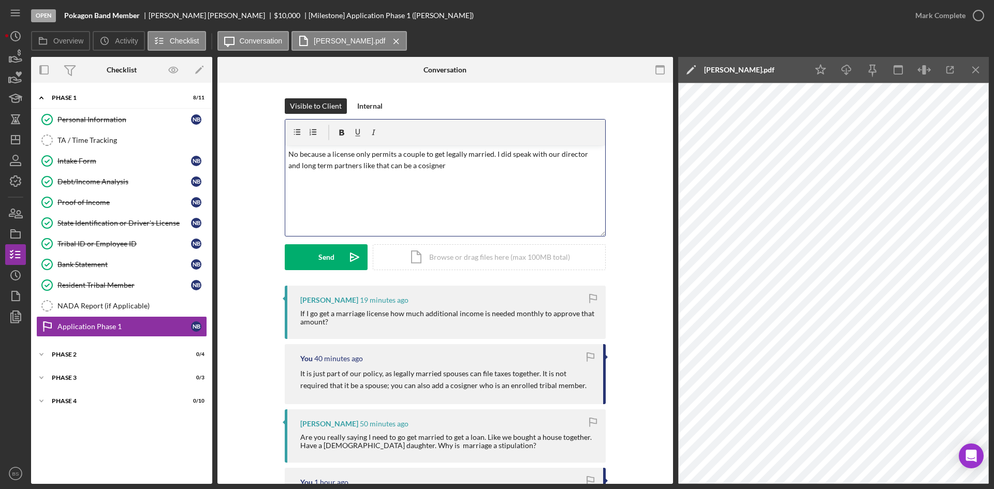
click at [289, 155] on p "No because a license only permits a couple to get legally married. I did speak …" at bounding box center [445, 160] width 314 height 23
click at [306, 167] on p "No, because a license only permits a couple to get legally married. I did speak…" at bounding box center [445, 160] width 314 height 23
click at [442, 169] on p "No, because a license only permits a couple to get legally married. I did speak…" at bounding box center [445, 160] width 314 height 23
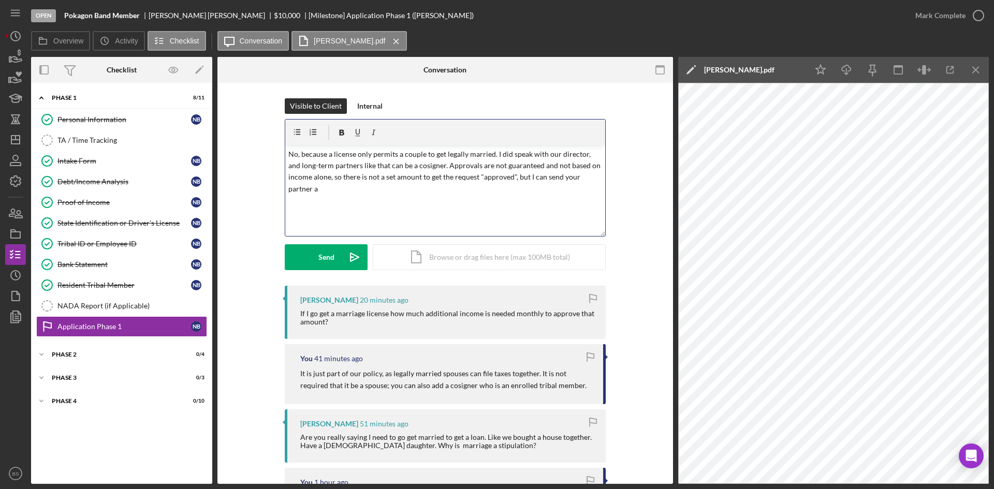
click at [489, 154] on p "No, because a license only permits a couple to get legally married. I did speak…" at bounding box center [445, 172] width 314 height 47
click at [509, 153] on p "No, because a license only permits a couple to get legally married. I did speak…" at bounding box center [445, 172] width 314 height 47
click at [498, 180] on p "No, because a license only permits a couple to get legally married. I did speak…" at bounding box center [445, 172] width 314 height 47
drag, startPoint x: 330, startPoint y: 154, endPoint x: 271, endPoint y: 155, distance: 59.0
click at [271, 155] on div "Visible to Client Internal v Color teal Color pink Remove color Add row above A…" at bounding box center [445, 191] width 424 height 187
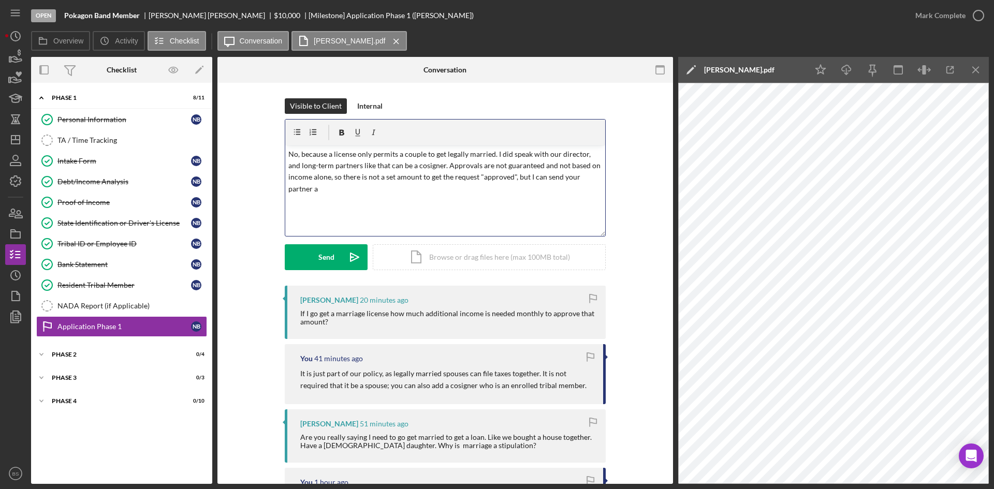
click at [466, 160] on p "No, because a license only permits a couple to get legally married. I did speak…" at bounding box center [445, 172] width 314 height 47
drag, startPoint x: 491, startPoint y: 154, endPoint x: 263, endPoint y: 158, distance: 227.8
click at [263, 158] on div "Visible to Client Internal v Color teal Color pink Remove color Add row above A…" at bounding box center [445, 191] width 424 height 187
click at [351, 155] on p "Since you listed your household as 4 children and 1 adult, we were not aware of…" at bounding box center [445, 172] width 314 height 47
click at [513, 197] on div "v Color teal Color pink Remove color Add row above Add row below Add column bef…" at bounding box center [445, 190] width 320 height 91
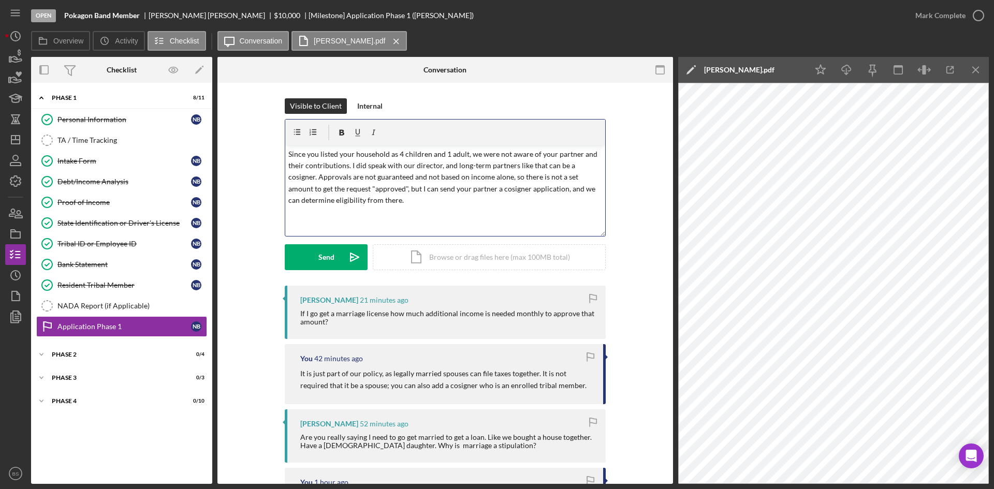
click at [534, 201] on p "Since you listed your household as 4 children and 1 adult, we were not aware of…" at bounding box center [445, 178] width 314 height 58
click at [444, 196] on p "Since you listed your household as 4 children and 1 adult, we were not aware of…" at bounding box center [445, 178] width 314 height 58
click at [452, 203] on p "Since you listed your household as 4 children and 1 adult, we were not aware of…" at bounding box center [445, 183] width 314 height 69
click at [424, 214] on p "Since you listed your household as 4 children and 1 adult, we were not aware of…" at bounding box center [445, 183] width 314 height 69
click at [344, 213] on p "Since you listed your household as 4 children and 1 adult, we were not aware of…" at bounding box center [445, 183] width 314 height 69
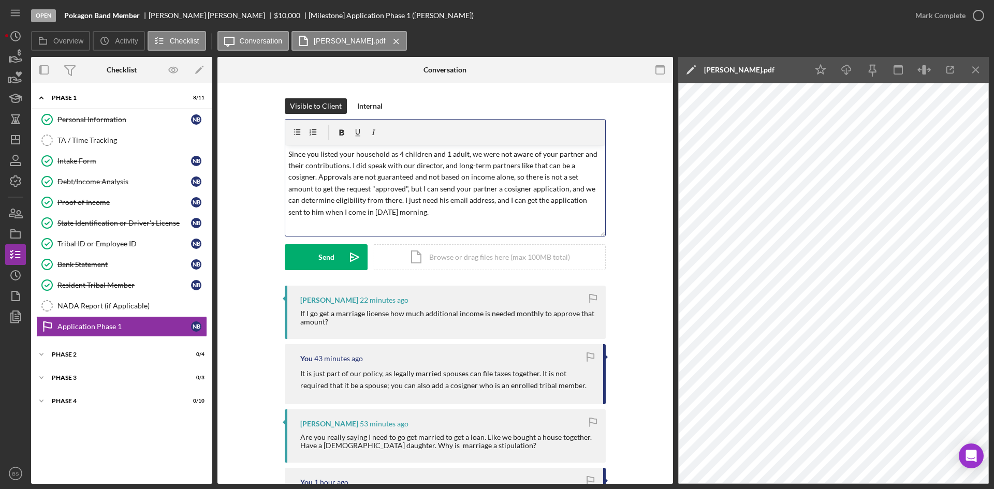
click at [422, 209] on p "Since you listed your household as 4 children and 1 adult, we were not aware of…" at bounding box center [445, 183] width 314 height 69
click at [339, 259] on button "Send Icon/icon-invite-send" at bounding box center [326, 257] width 83 height 26
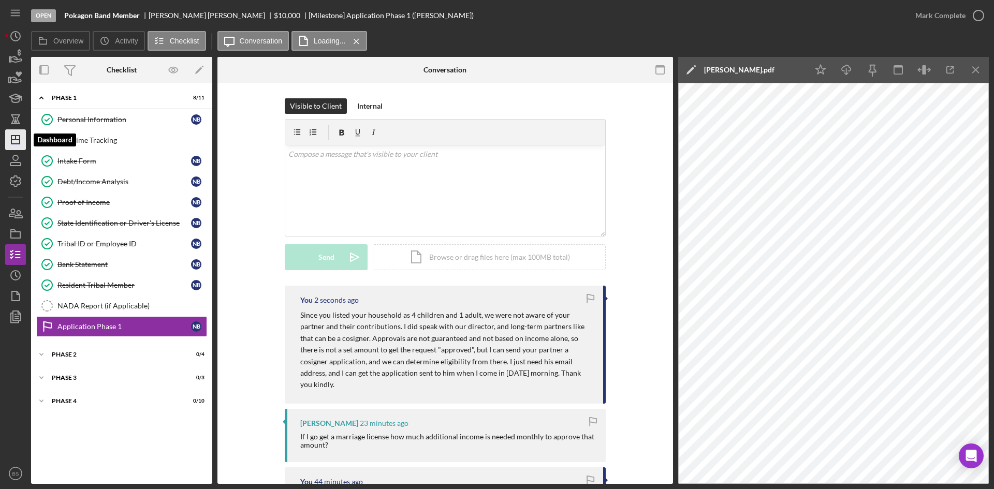
click at [20, 141] on polygon "button" at bounding box center [15, 140] width 8 height 8
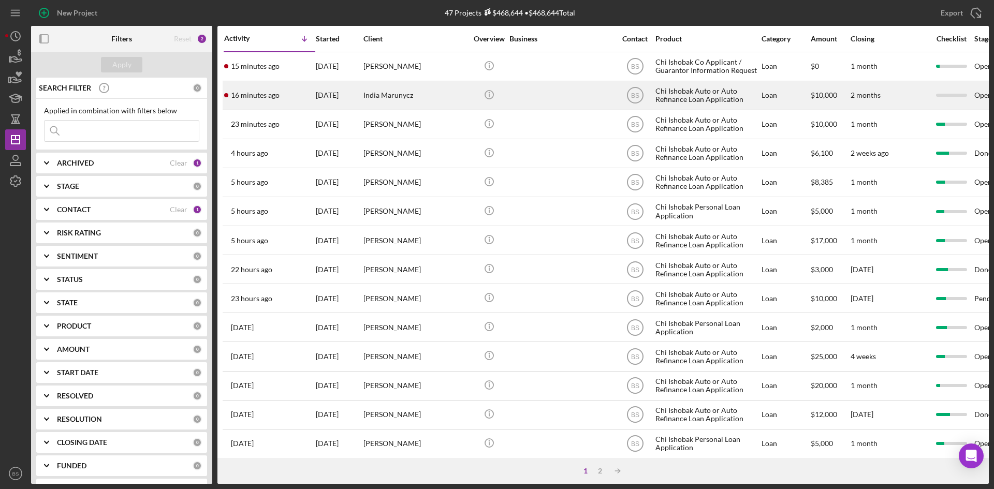
click at [429, 92] on div "India Marunycz" at bounding box center [415, 95] width 104 height 27
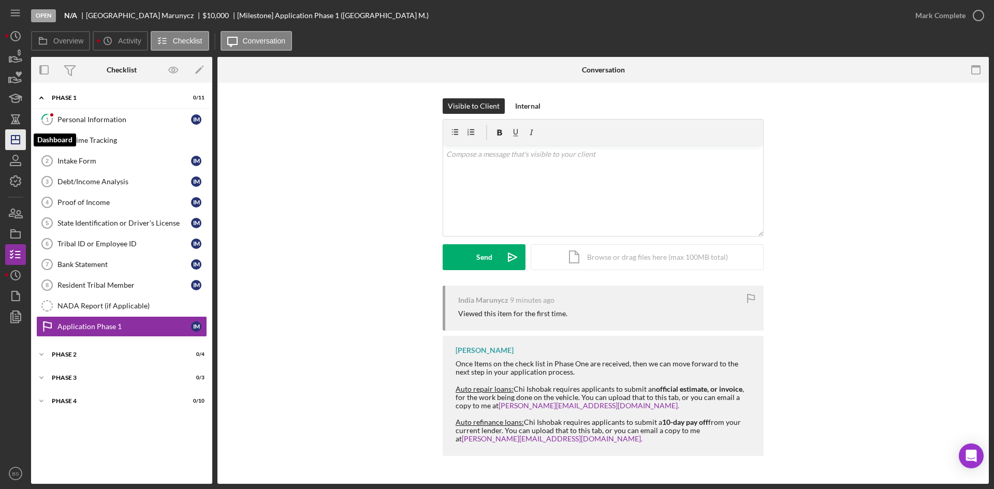
drag, startPoint x: 18, startPoint y: 138, endPoint x: 23, endPoint y: 134, distance: 6.2
click at [18, 137] on icon "Icon/Dashboard" at bounding box center [16, 140] width 26 height 26
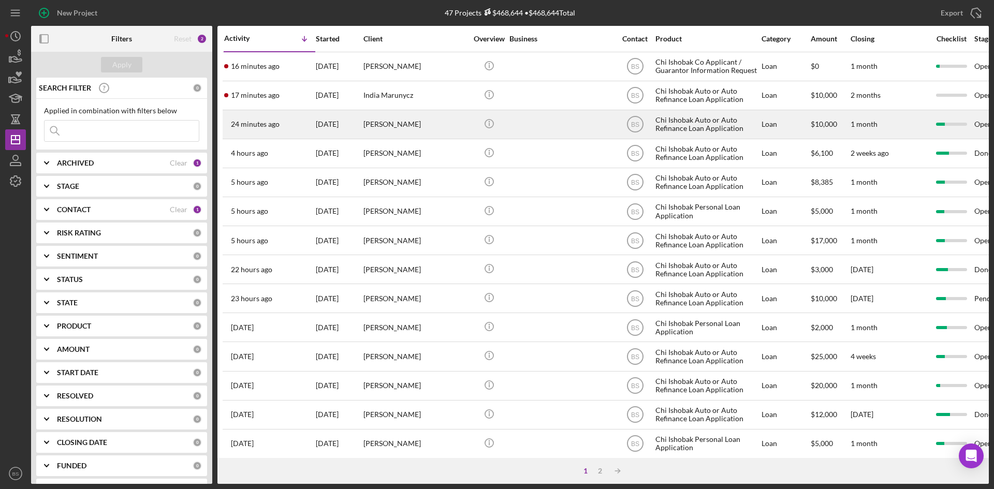
click at [291, 134] on div "24 minutes ago [PERSON_NAME]" at bounding box center [269, 124] width 91 height 27
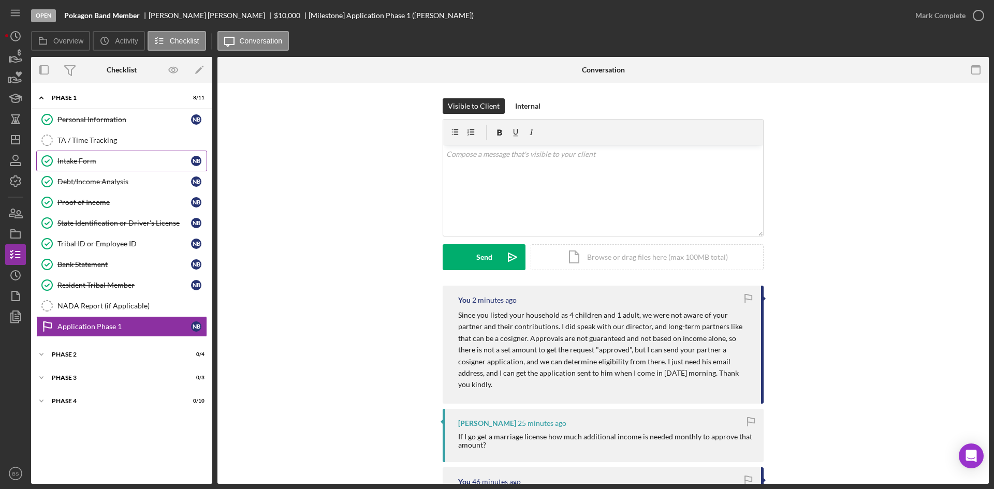
click at [108, 159] on div "Intake Form" at bounding box center [124, 161] width 134 height 8
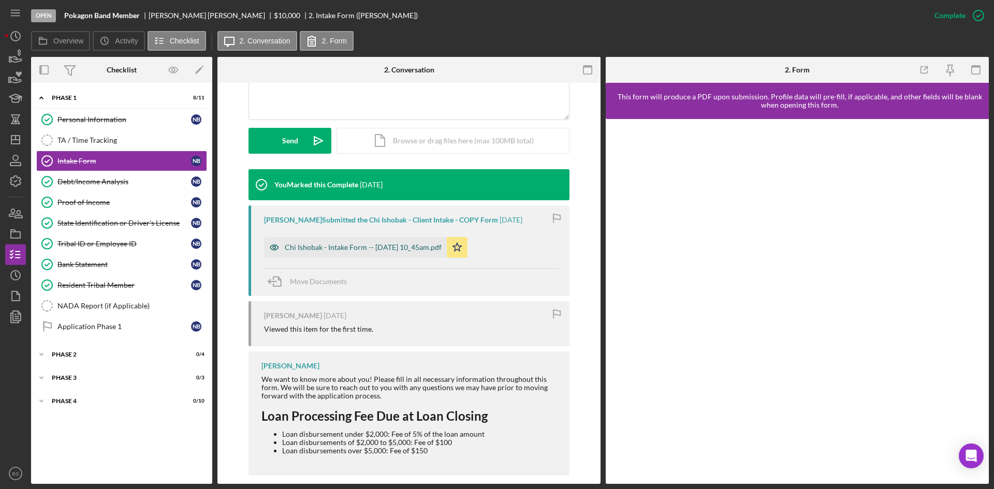
click at [340, 248] on div "Chi Ishobak - Intake Form -- 2025-09-25 10_45am.pdf" at bounding box center [363, 247] width 157 height 8
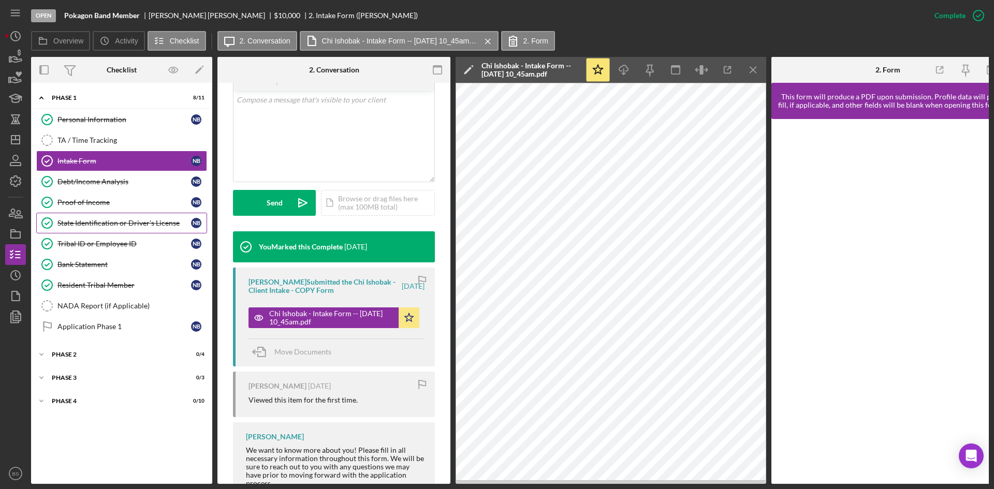
scroll to position [63, 0]
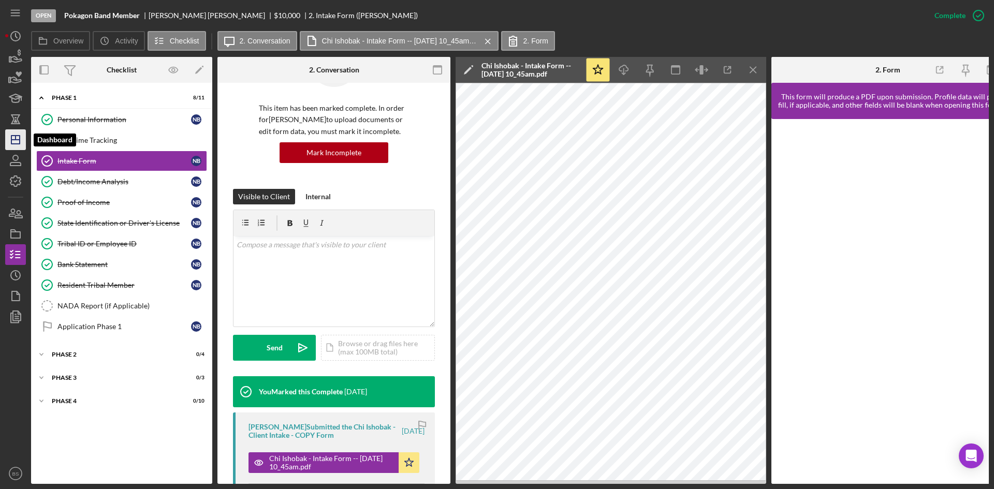
click at [17, 144] on icon "Icon/Dashboard" at bounding box center [16, 140] width 26 height 26
